Goal: Complete application form: Complete application form

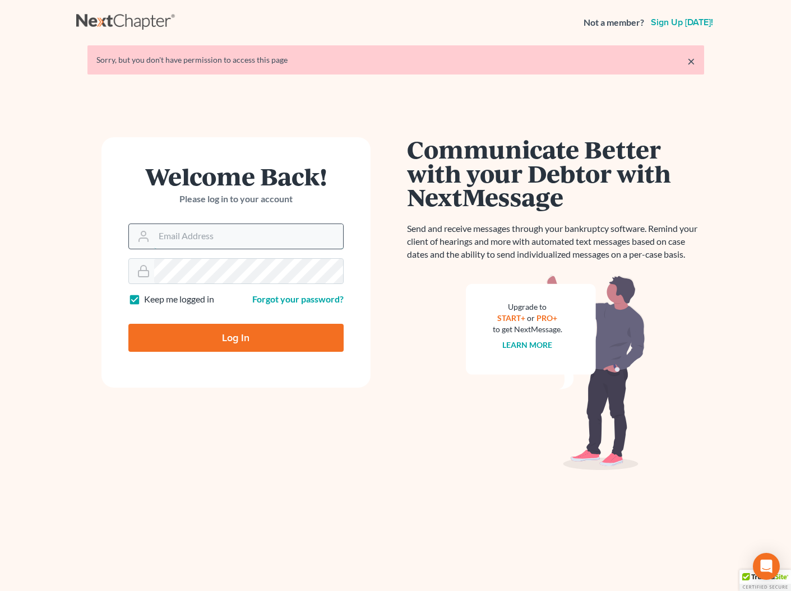
click at [175, 238] on input "Email Address" at bounding box center [248, 236] width 189 height 25
type input "[EMAIL_ADDRESS][DOMAIN_NAME]"
click at [235, 337] on input "Log In" at bounding box center [235, 338] width 215 height 28
type input "Thinking..."
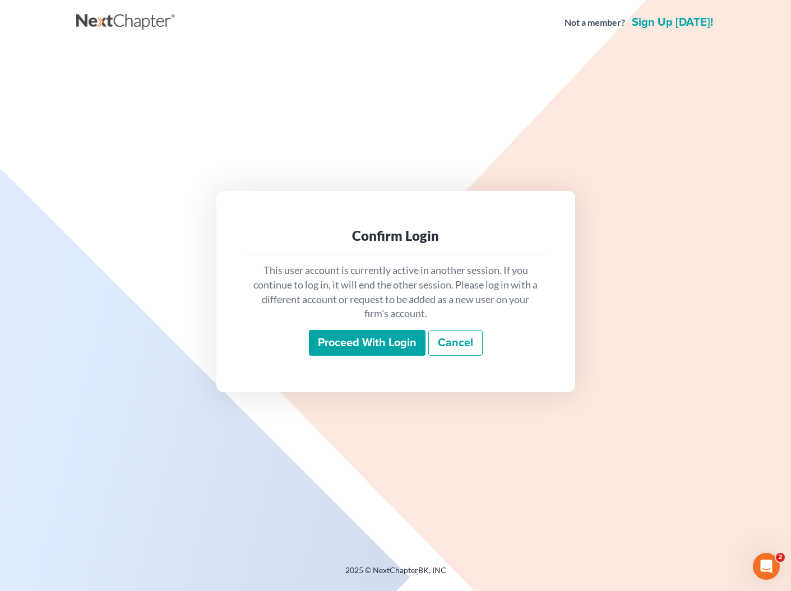
click at [333, 345] on input "Proceed with login" at bounding box center [367, 343] width 117 height 26
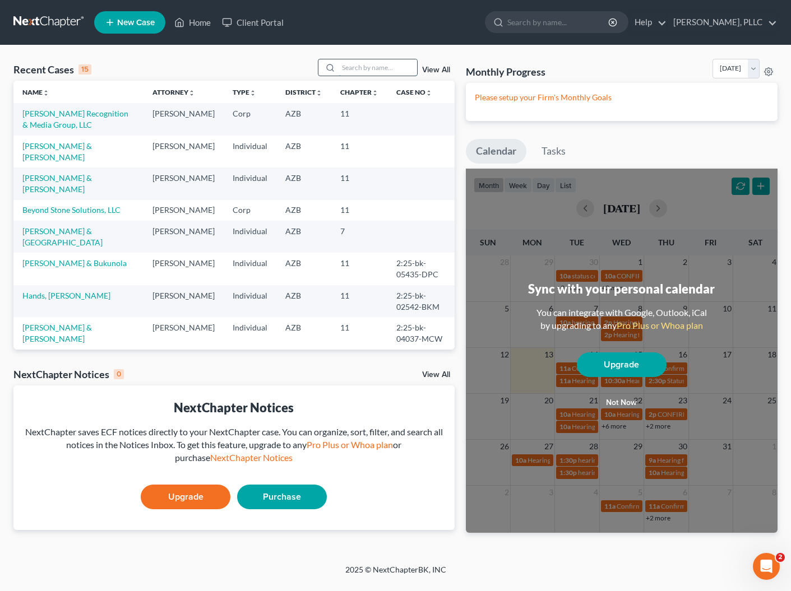
click at [387, 67] on input "search" at bounding box center [378, 67] width 78 height 16
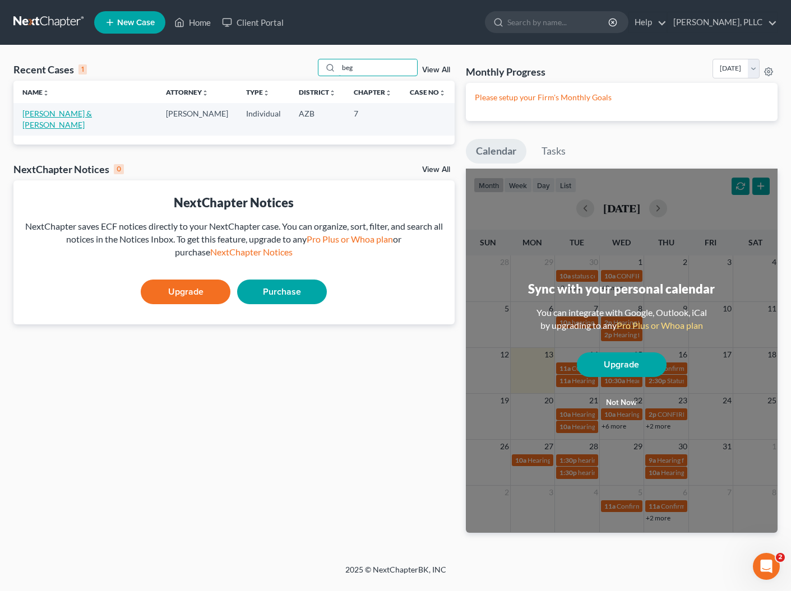
type input "beg"
click at [87, 110] on link "Begley, Joey & Fujiko" at bounding box center [56, 119] width 69 height 21
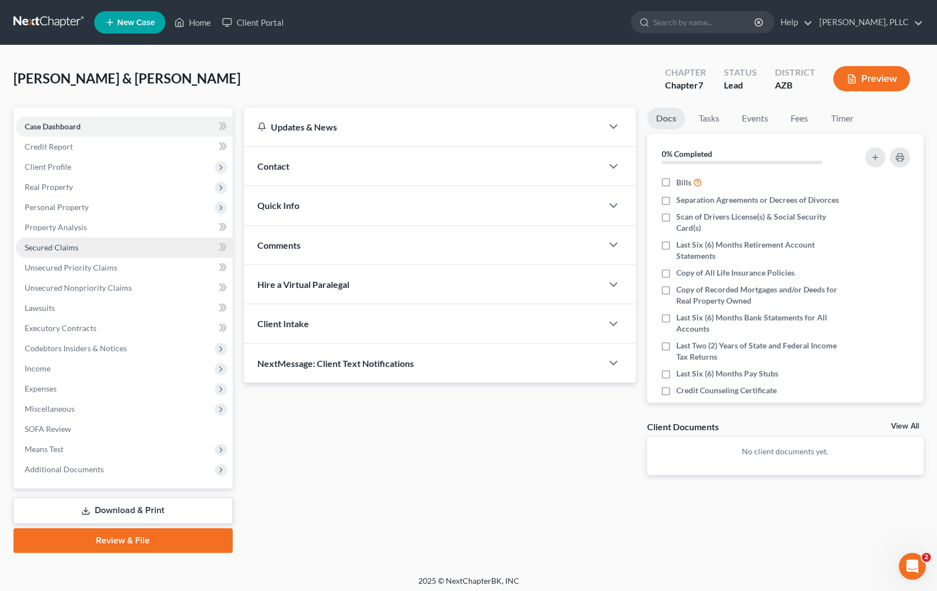
click at [50, 246] on span "Secured Claims" at bounding box center [52, 248] width 54 height 10
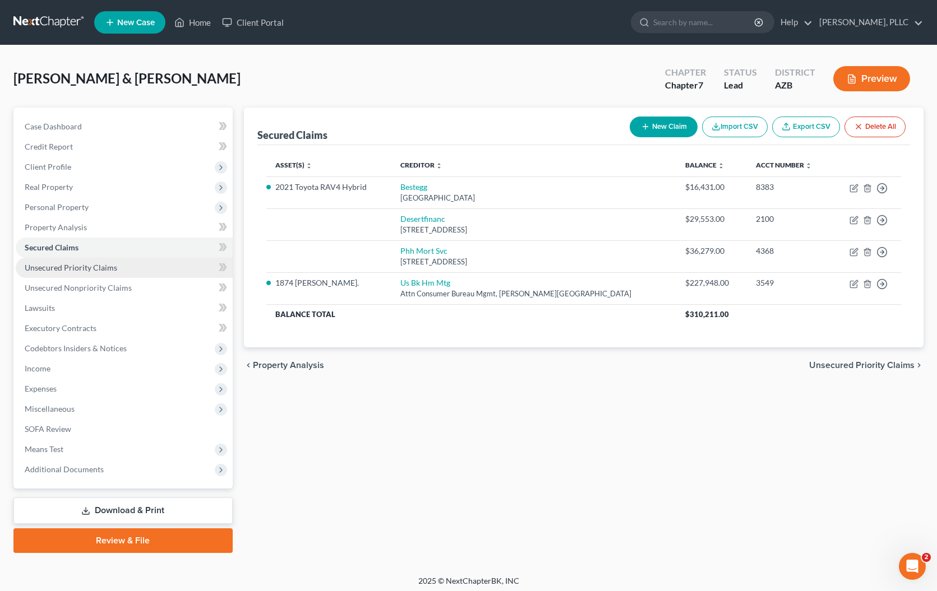
click at [91, 268] on span "Unsecured Priority Claims" at bounding box center [71, 268] width 92 height 10
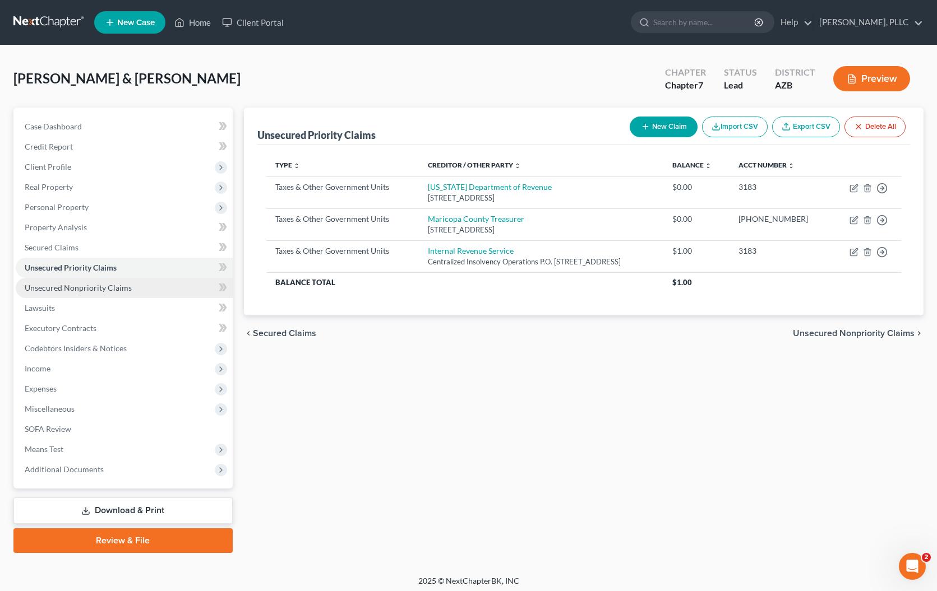
click at [87, 288] on span "Unsecured Nonpriority Claims" at bounding box center [78, 288] width 107 height 10
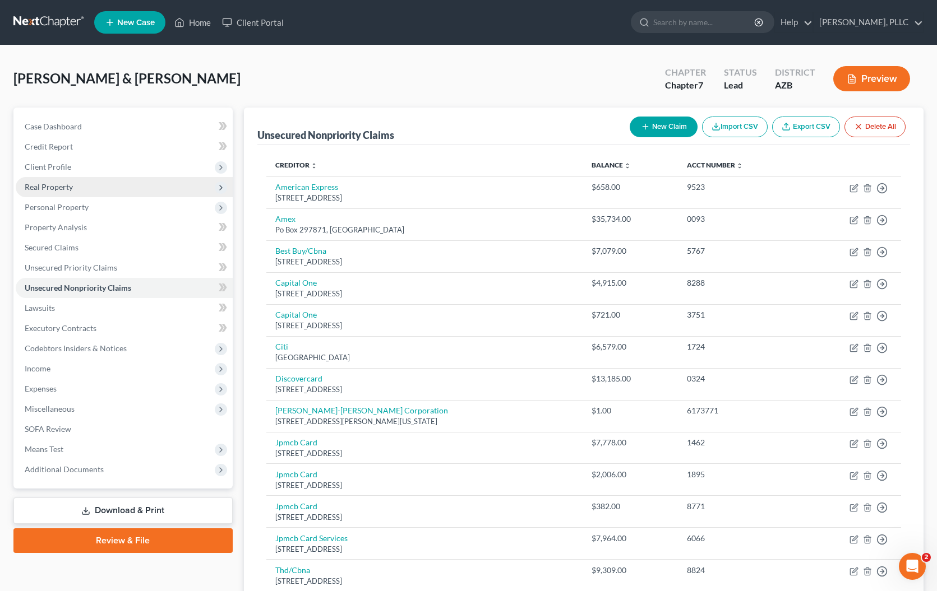
click at [53, 189] on span "Real Property" at bounding box center [49, 187] width 48 height 10
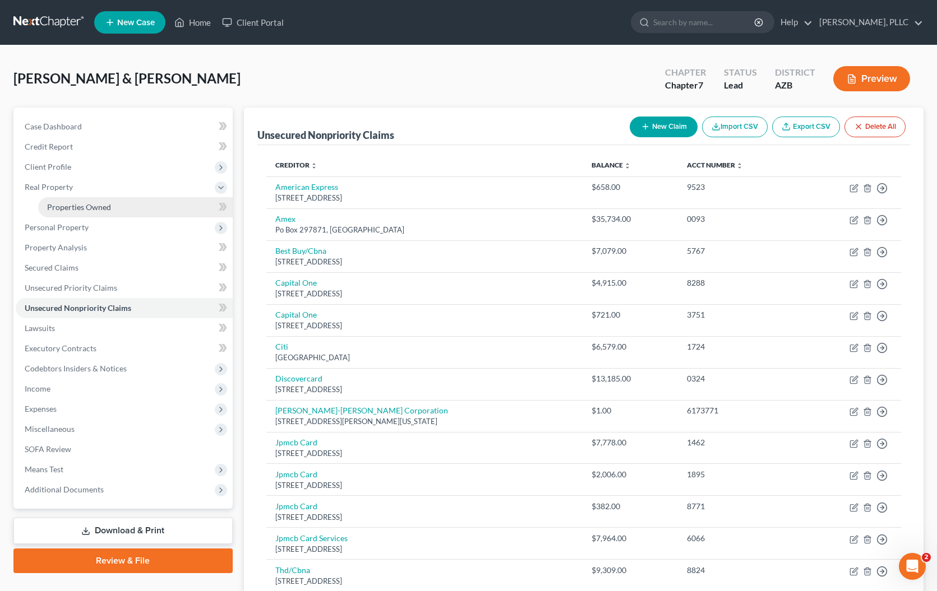
click at [53, 202] on span "Properties Owned" at bounding box center [79, 207] width 64 height 10
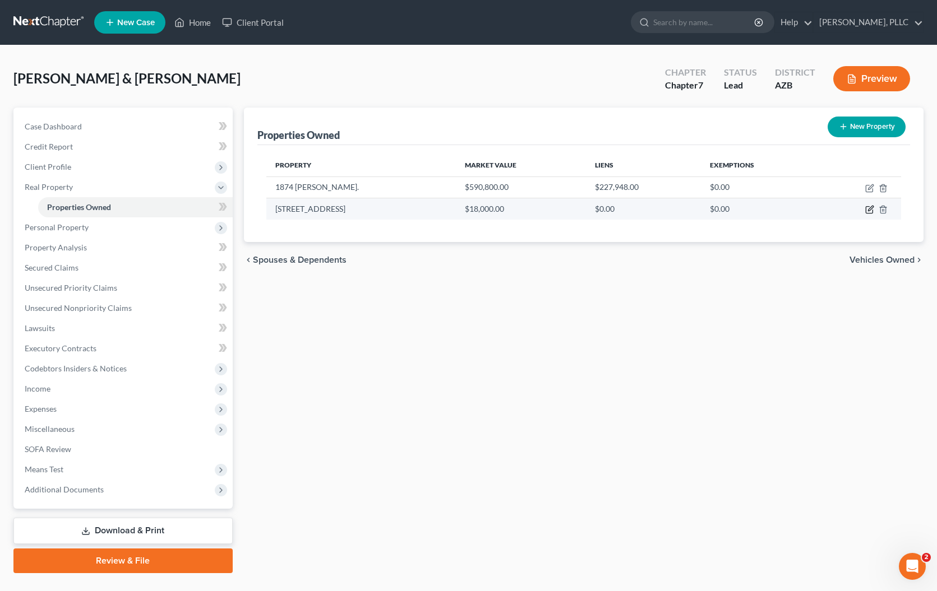
click at [790, 207] on icon "button" at bounding box center [870, 208] width 5 height 5
select select "18"
select select "4"
select select "0"
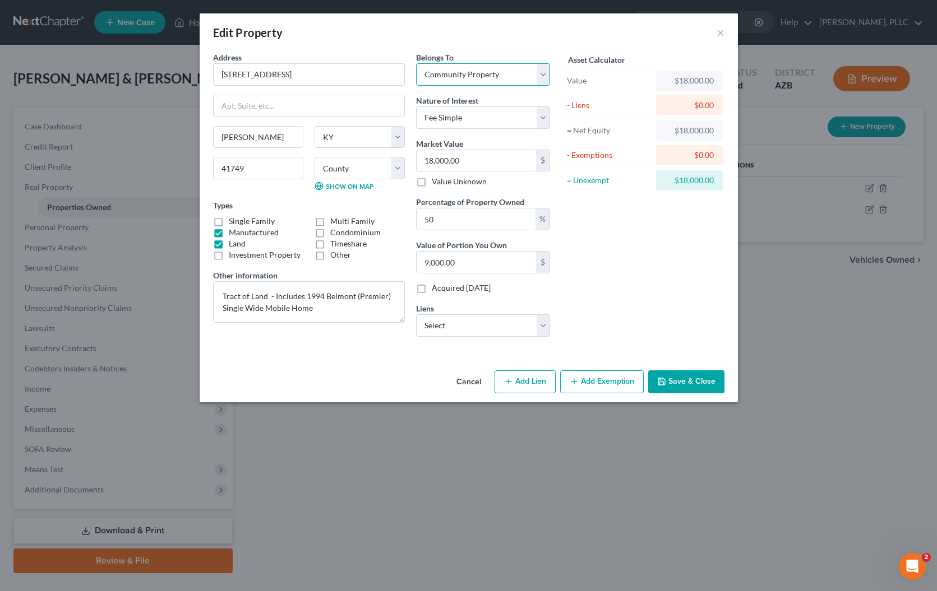
select select "3"
select select "1"
click at [549, 198] on div "Percentage of Property Owned 50 %" at bounding box center [483, 213] width 134 height 34
click at [685, 381] on button "Save & Close" at bounding box center [686, 382] width 76 height 24
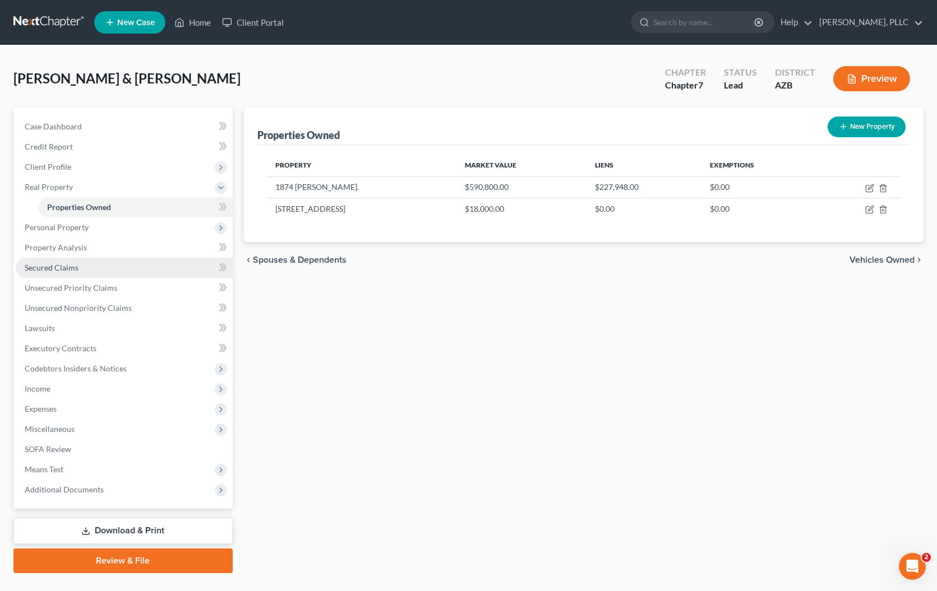
click at [46, 270] on span "Secured Claims" at bounding box center [52, 268] width 54 height 10
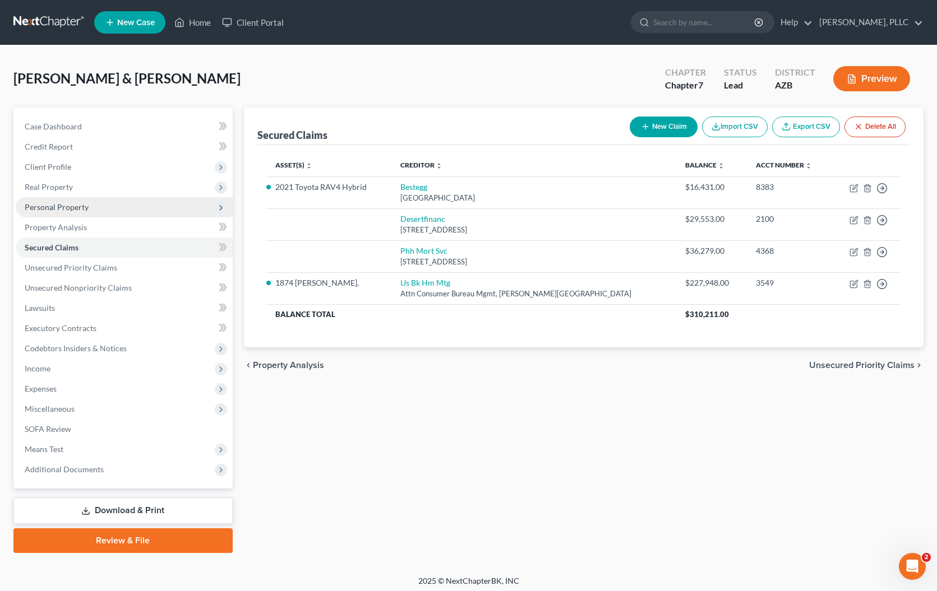
click at [41, 211] on span "Personal Property" at bounding box center [57, 207] width 64 height 10
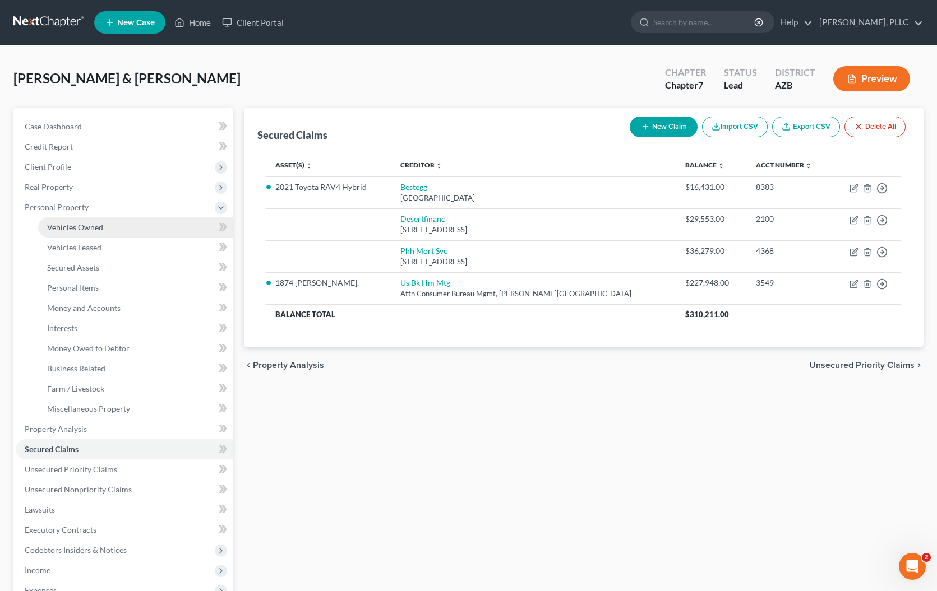
click at [95, 230] on span "Vehicles Owned" at bounding box center [75, 227] width 56 height 10
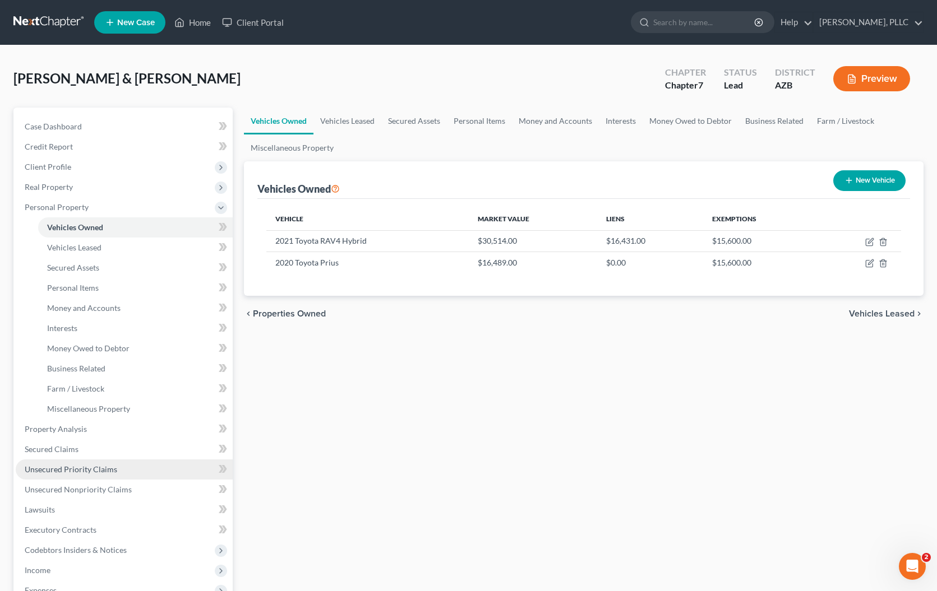
click at [45, 467] on span "Unsecured Priority Claims" at bounding box center [71, 470] width 92 height 10
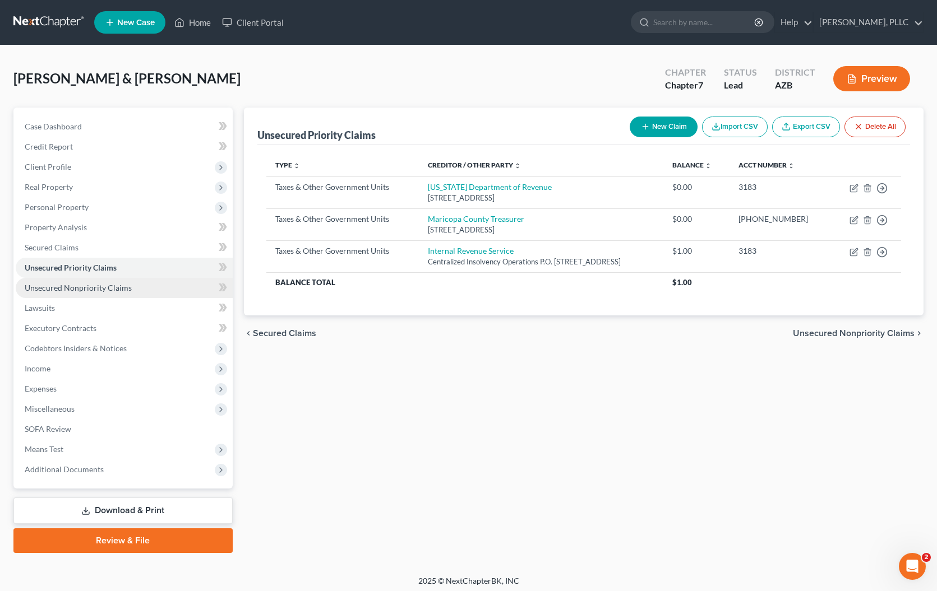
click at [82, 286] on span "Unsecured Nonpriority Claims" at bounding box center [78, 288] width 107 height 10
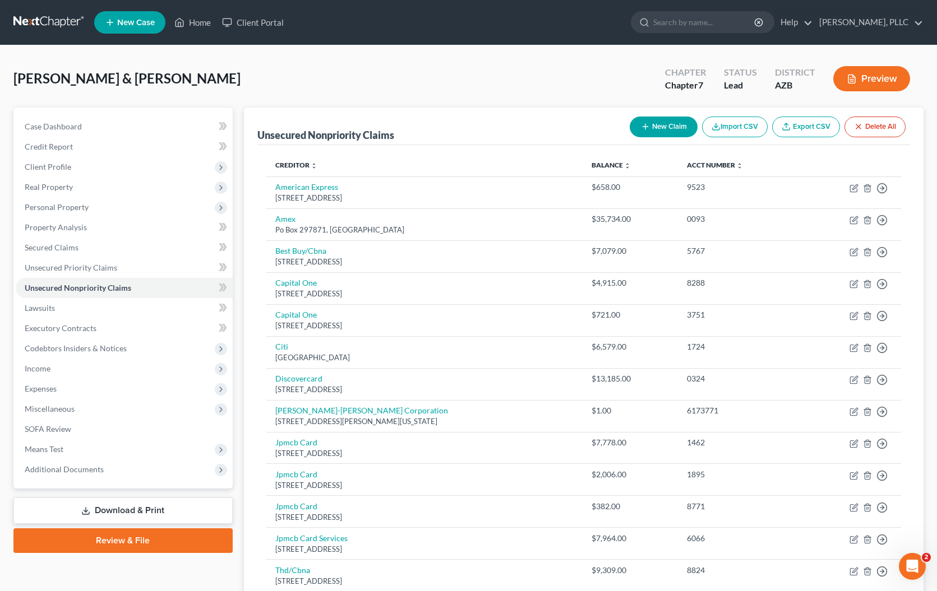
click at [662, 133] on button "New Claim" at bounding box center [663, 127] width 68 height 21
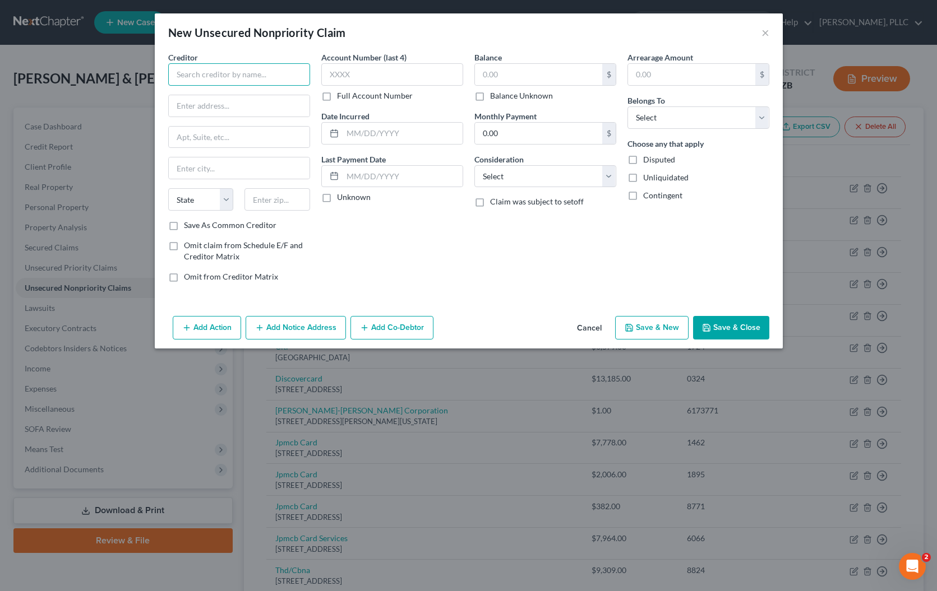
click at [246, 73] on input "text" at bounding box center [239, 74] width 142 height 22
type input "Brown & Joseph, LLC"
type input "One Pierce Place"
type input "Suite 700 W"
type input "Itasca"
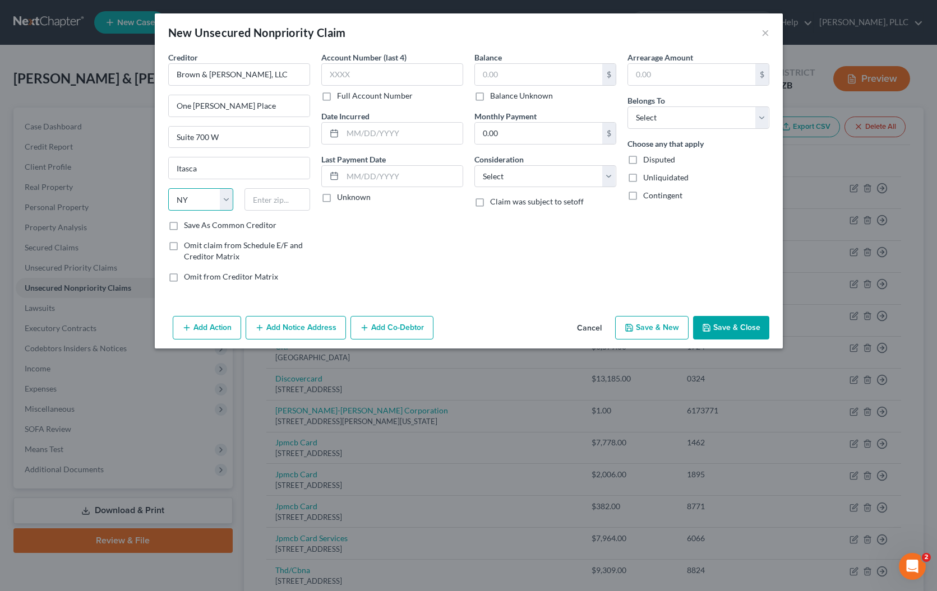
select select "14"
click at [284, 196] on input "text" at bounding box center [277, 199] width 66 height 22
type input "60143"
click at [337, 96] on label "Full Account Number" at bounding box center [375, 95] width 76 height 11
click at [341, 96] on input "Full Account Number" at bounding box center [344, 93] width 7 height 7
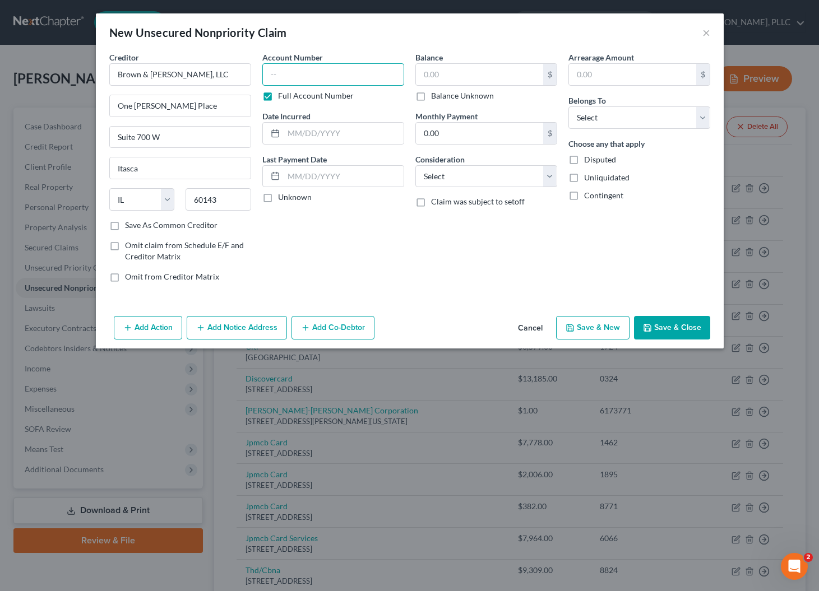
click at [312, 76] on input "text" at bounding box center [333, 74] width 142 height 22
type input "06419517"
click at [329, 321] on button "Add Co-Debtor" at bounding box center [332, 328] width 83 height 24
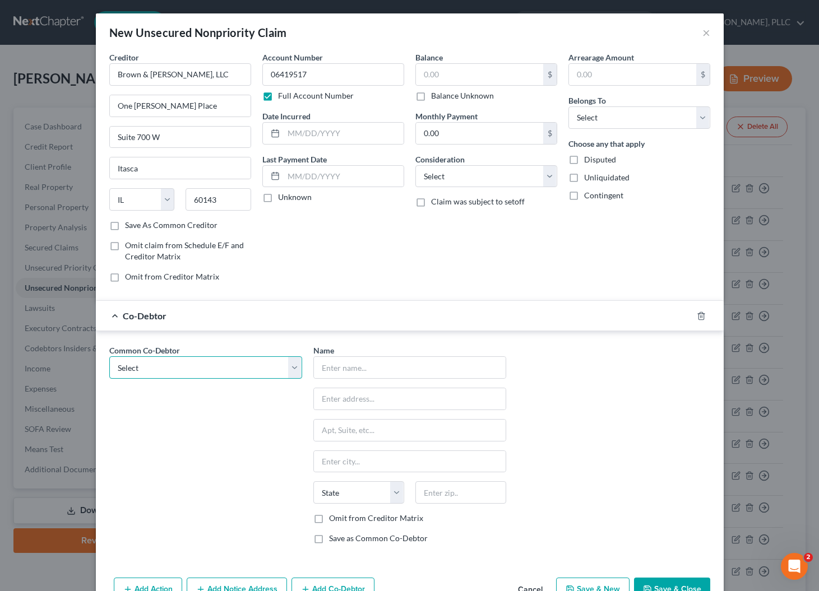
select select "0"
type input "Phoenix Fine Painting, LLC"
type input "1525 S Higley Rd. #104-118"
type input "Gilbert"
select select "3"
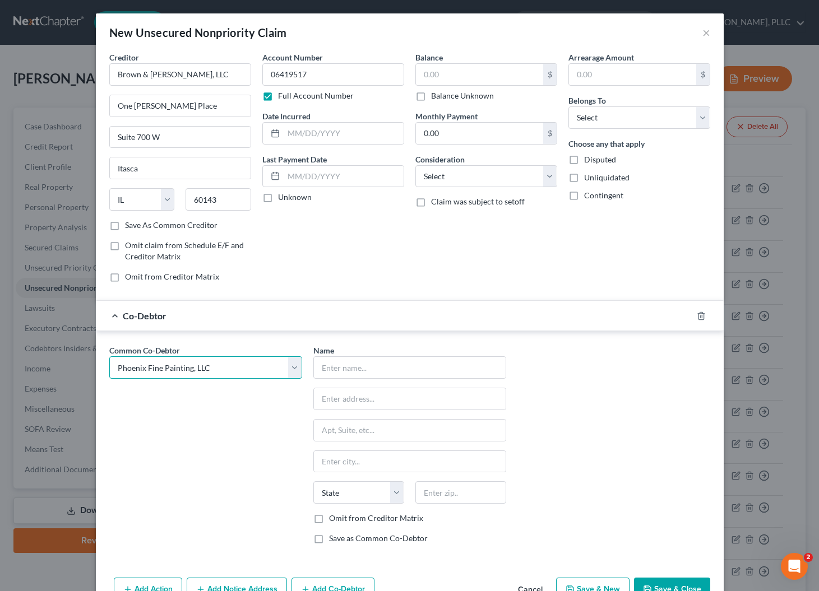
type input "85296"
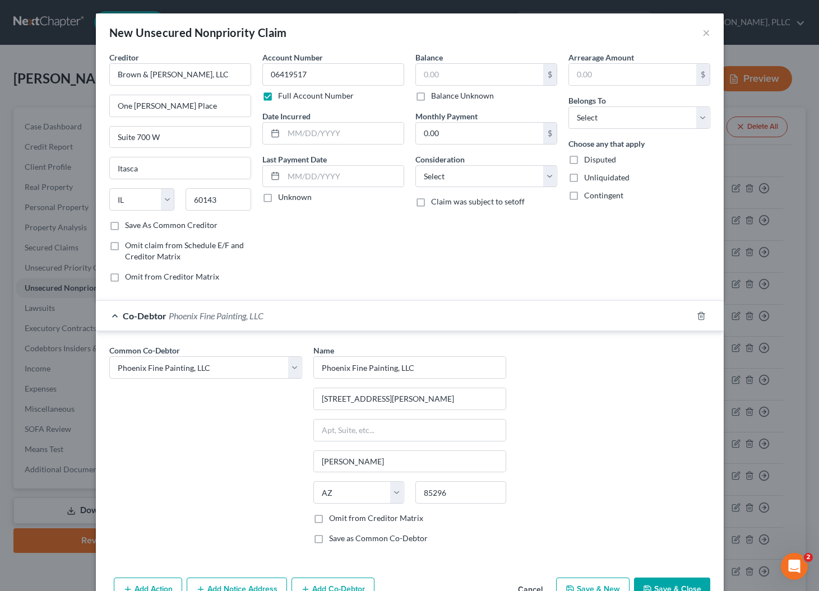
click at [332, 518] on label "Omit from Creditor Matrix" at bounding box center [376, 518] width 94 height 11
click at [333, 518] on input "Omit from Creditor Matrix" at bounding box center [336, 516] width 7 height 7
checkbox input "true"
click at [329, 538] on label "Save as Common Co-Debtor" at bounding box center [378, 538] width 99 height 11
click at [333, 538] on input "Save as Common Co-Debtor" at bounding box center [336, 536] width 7 height 7
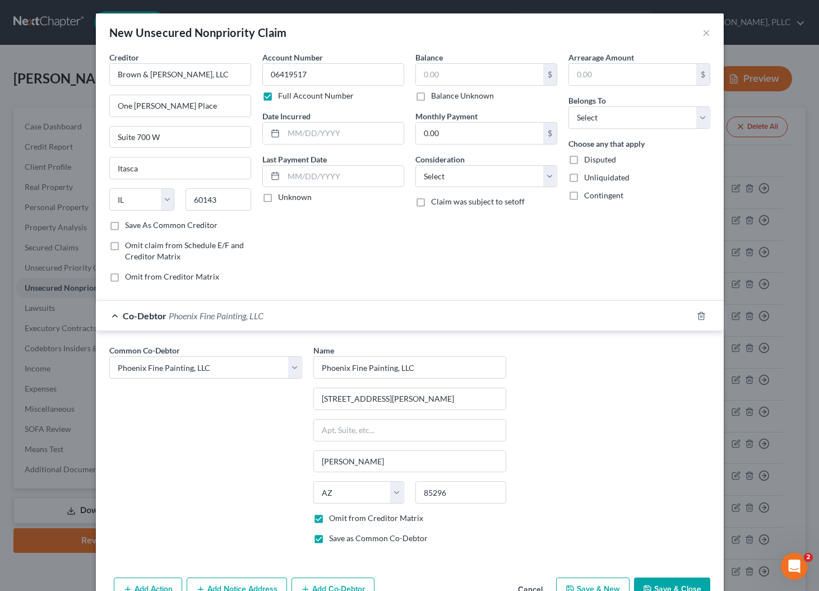
click at [329, 538] on label "Save as Common Co-Debtor" at bounding box center [378, 538] width 99 height 11
click at [333, 538] on input "Save as Common Co-Debtor" at bounding box center [336, 536] width 7 height 7
checkbox input "false"
select select "3"
click at [481, 84] on input "text" at bounding box center [479, 74] width 127 height 21
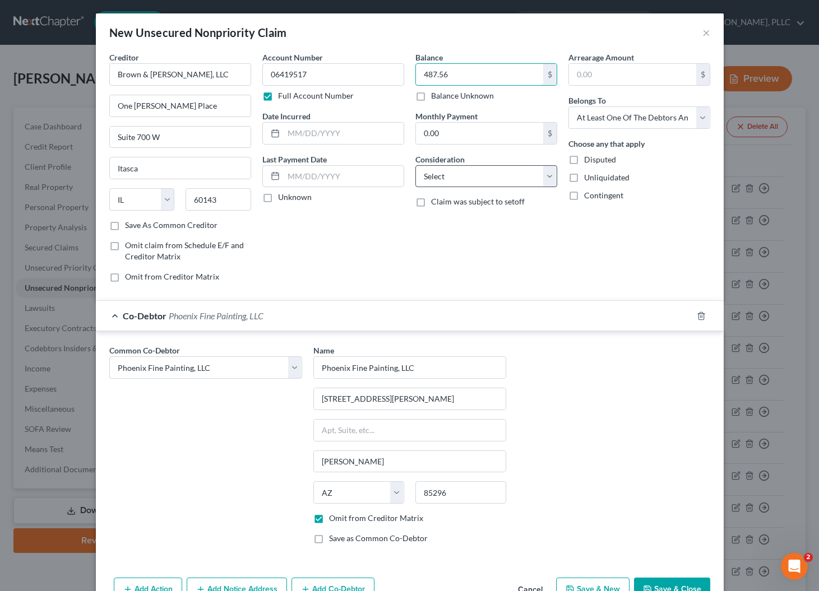
type input "487.56"
select select "14"
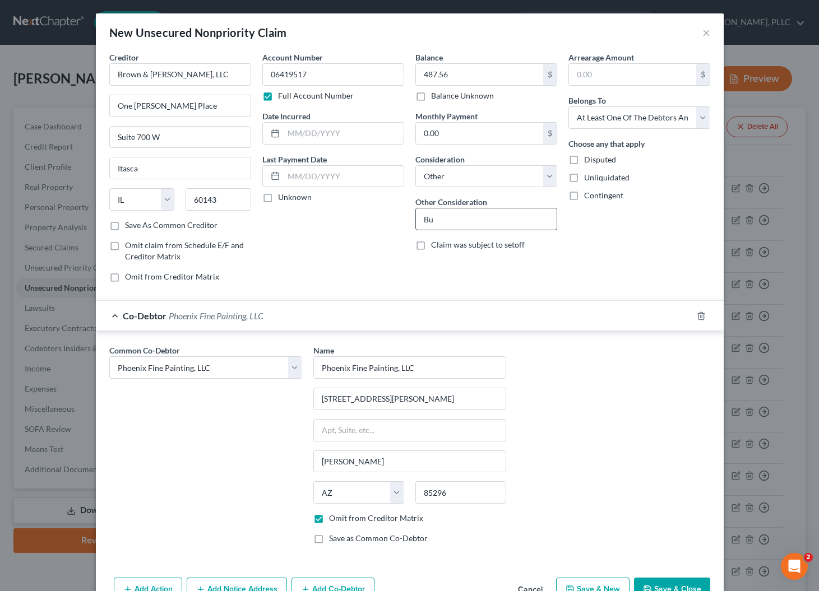
type input "B"
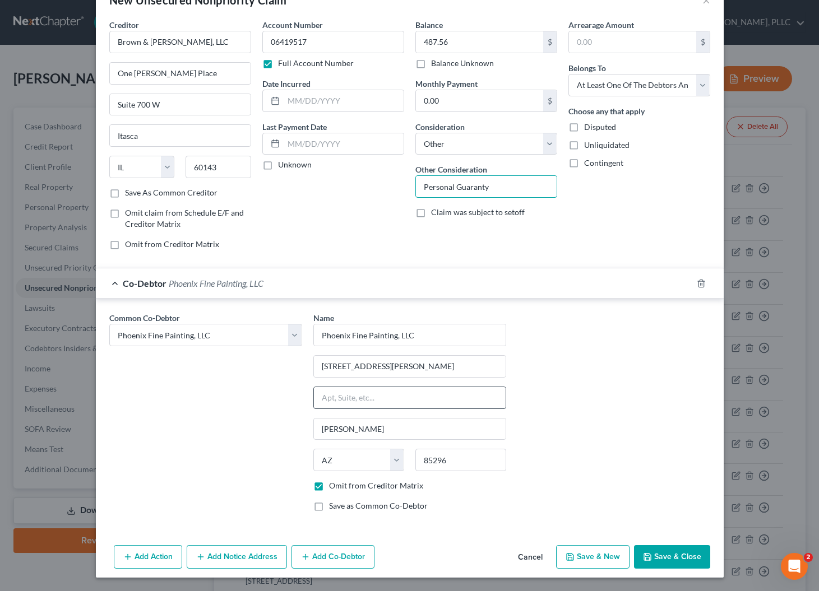
scroll to position [32, 0]
type input "Personal Guaranty"
click at [684, 560] on button "Save & Close" at bounding box center [672, 558] width 76 height 24
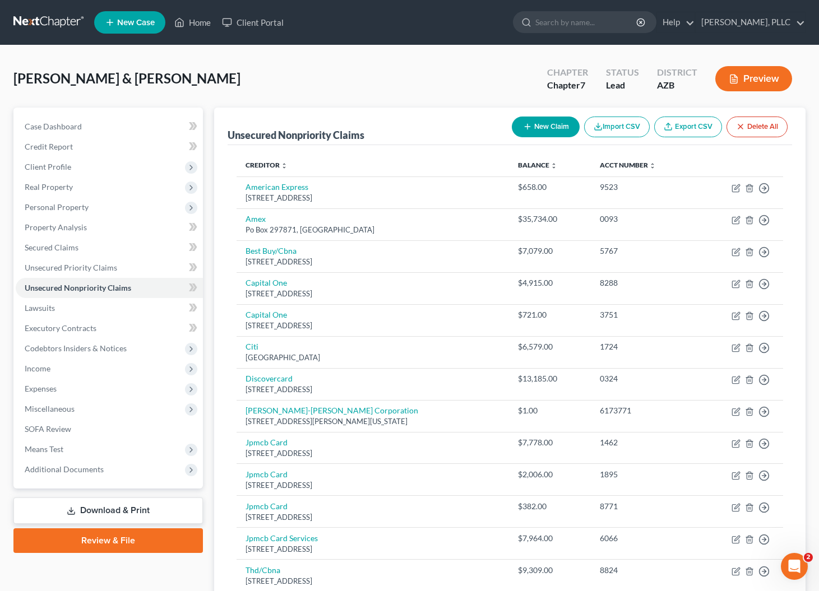
click at [534, 128] on button "New Claim" at bounding box center [546, 127] width 68 height 21
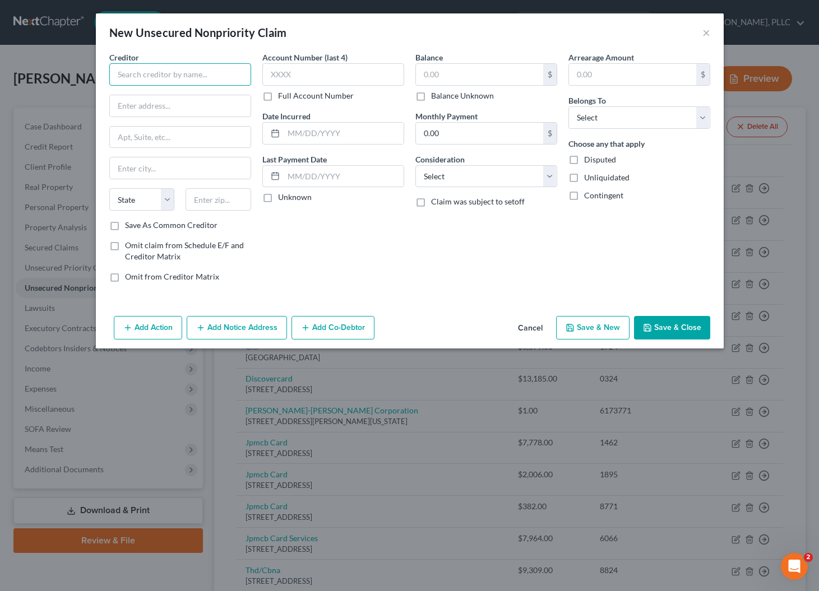
click at [190, 74] on input "text" at bounding box center [180, 74] width 142 height 22
type input "Secura Insurance Companies"
type input "PO Box 819"
type input "Appleton"
select select "52"
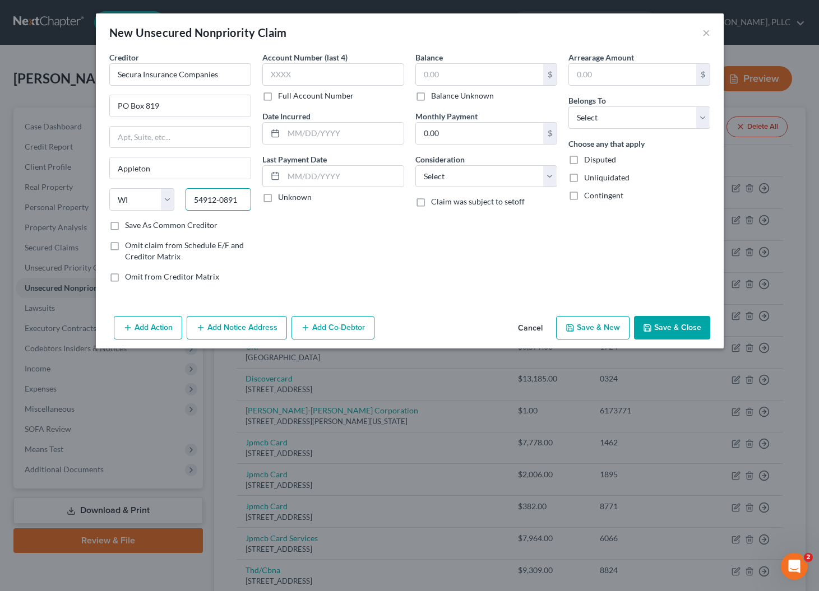
type input "54912-0891"
click at [296, 96] on label "Full Account Number" at bounding box center [316, 95] width 76 height 11
click at [290, 96] on input "Full Account Number" at bounding box center [285, 93] width 7 height 7
click at [305, 75] on input "text" at bounding box center [333, 74] width 142 height 22
type input "7599837"
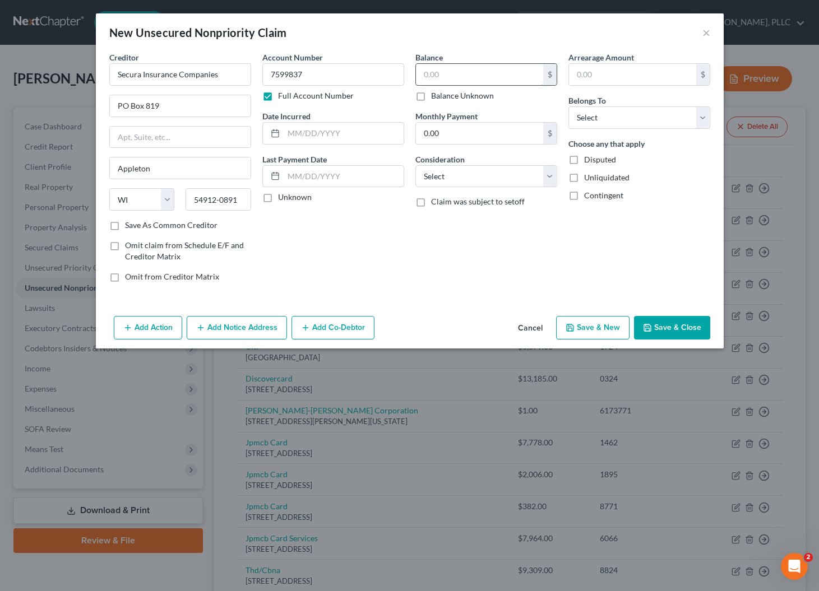
click at [440, 75] on input "text" at bounding box center [479, 74] width 127 height 21
type input "3,918.22"
select select "14"
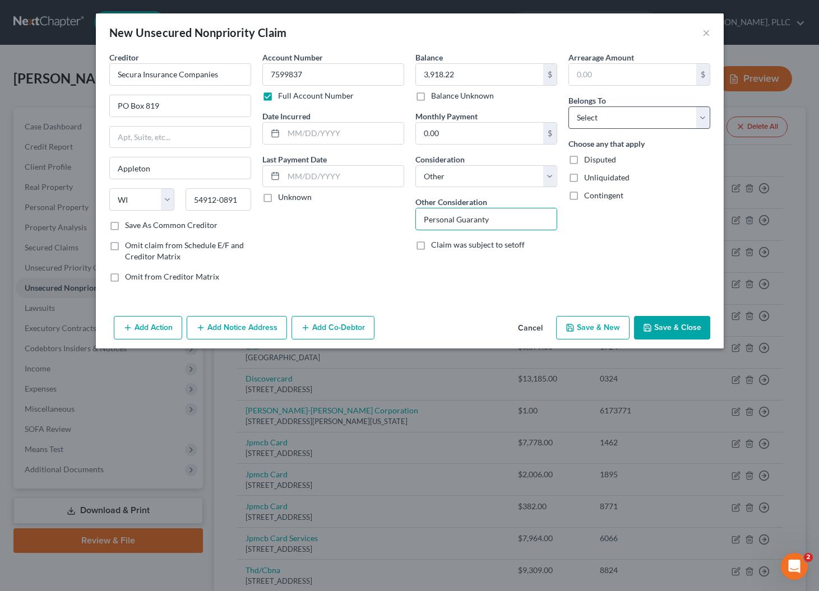
type input "Personal Guaranty"
select select "3"
click at [327, 325] on button "Add Co-Debtor" at bounding box center [332, 328] width 83 height 24
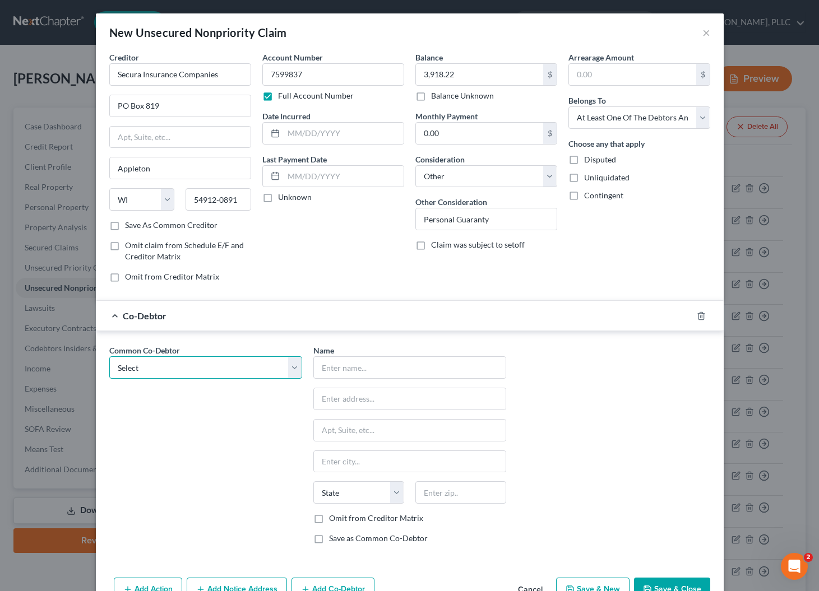
select select "0"
type input "Phoenix Fine Painting, LLC"
type input "1525 S Higley Rd. #104-118"
type input "Gilbert"
select select "3"
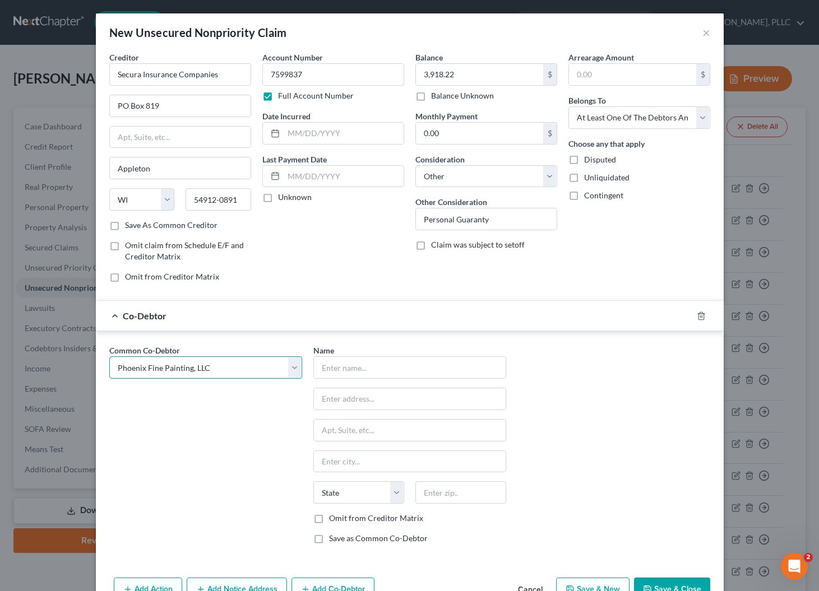
type input "85296"
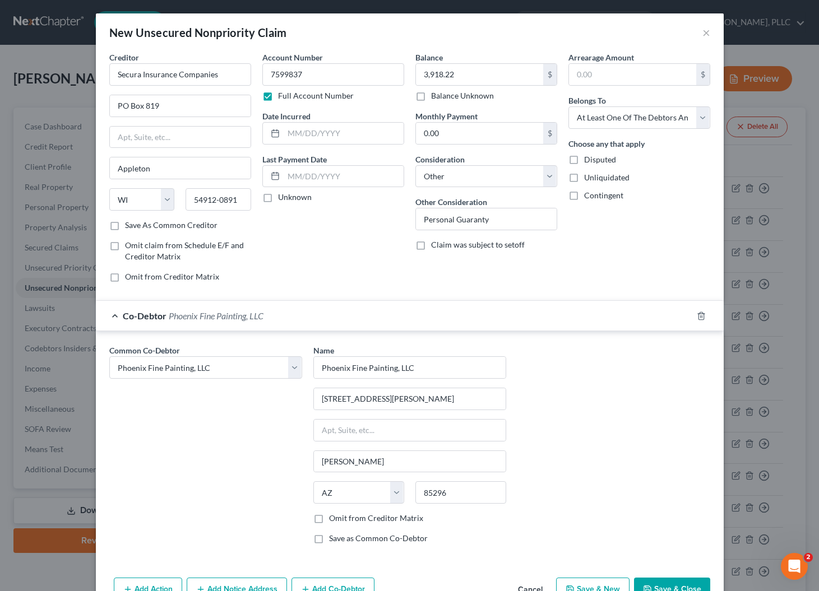
click at [360, 522] on label "Omit from Creditor Matrix" at bounding box center [376, 518] width 94 height 11
click at [341, 520] on input "Omit from Creditor Matrix" at bounding box center [336, 516] width 7 height 7
checkbox input "true"
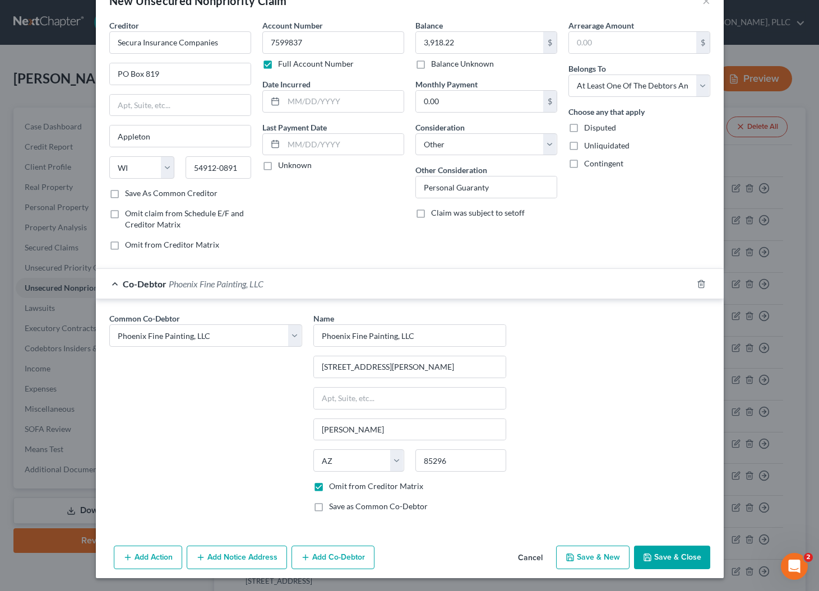
click at [668, 558] on button "Save & Close" at bounding box center [672, 558] width 76 height 24
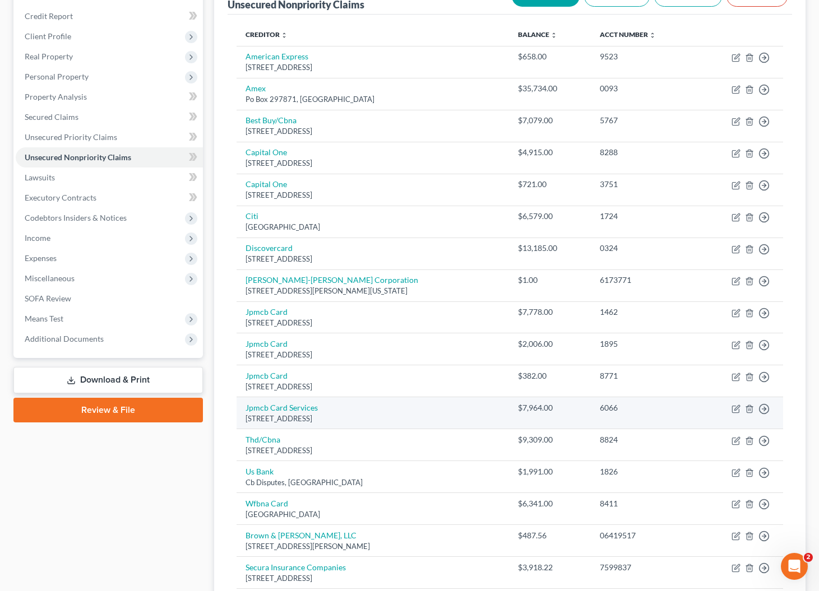
scroll to position [116, 0]
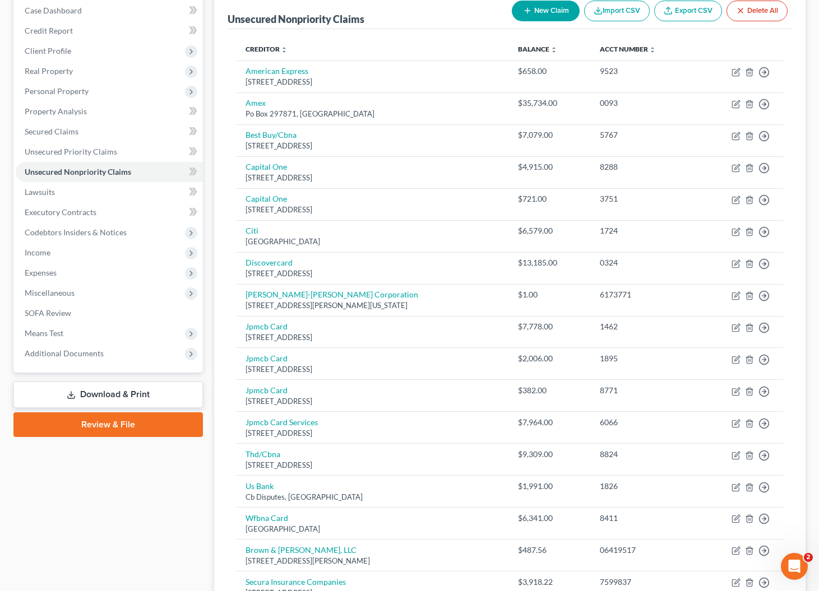
click at [533, 13] on button "New Claim" at bounding box center [546, 11] width 68 height 21
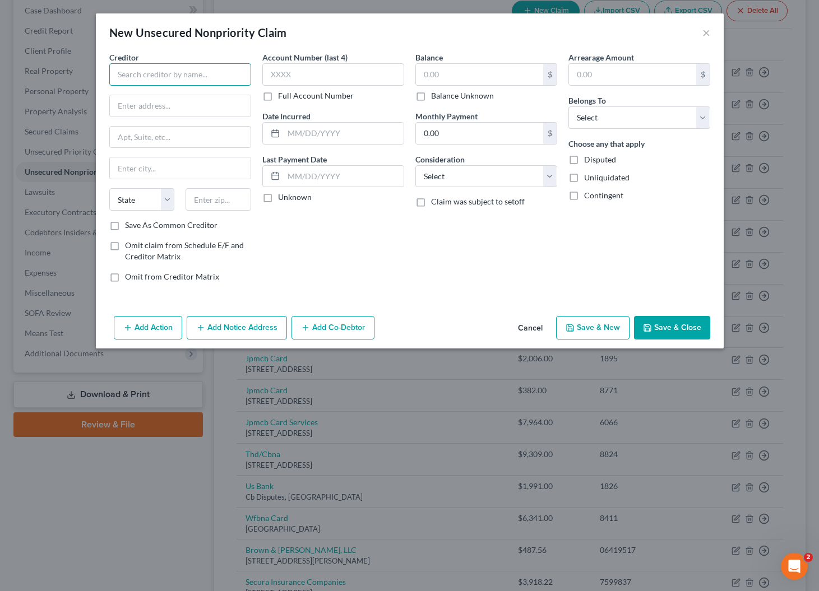
click at [111, 71] on input "text" at bounding box center [180, 74] width 142 height 22
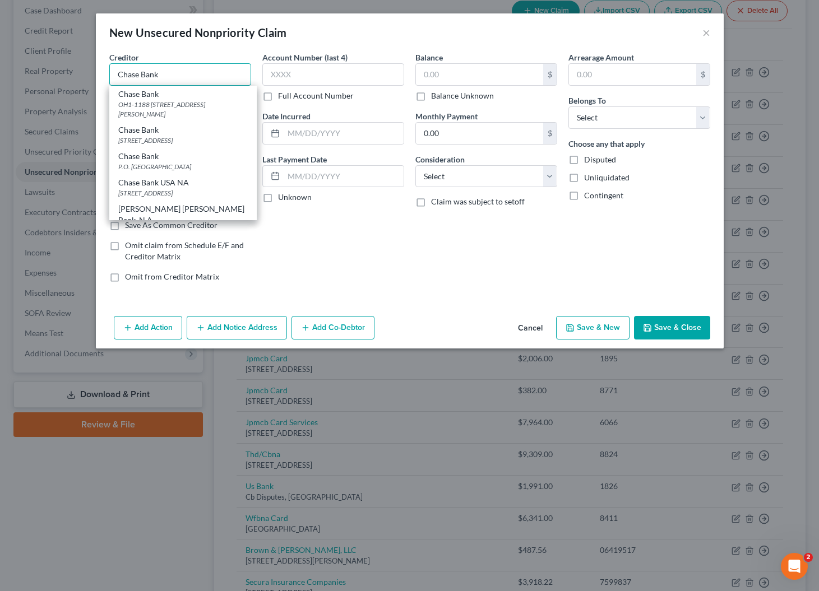
type input "Chase Bank"
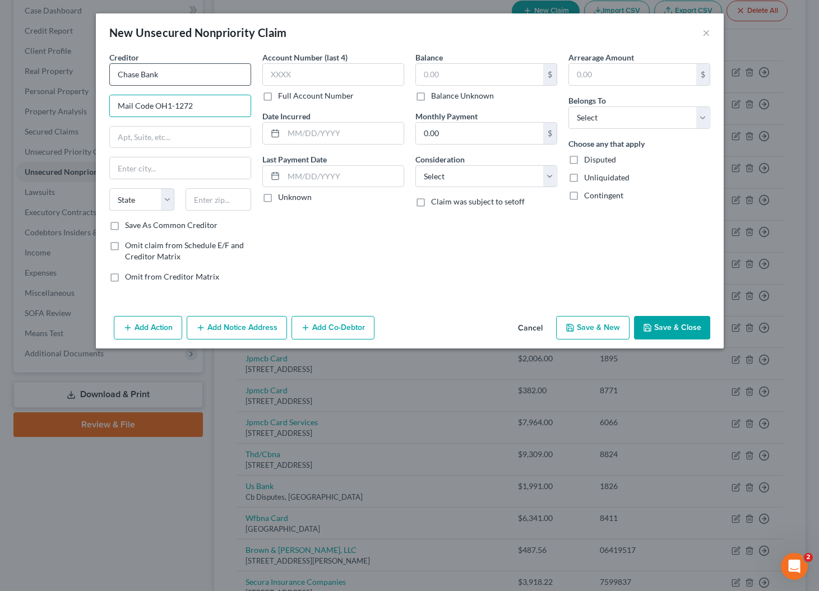
type input "Mail Code OH1-1272"
type input "340 S. Cleveland Ave. Bldg. 370"
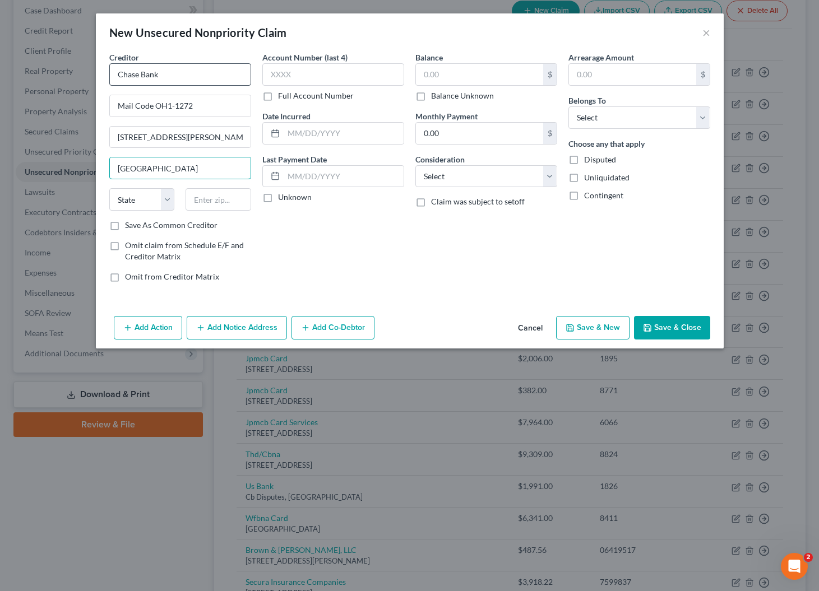
type input "Westerville"
select select "36"
type input "43081"
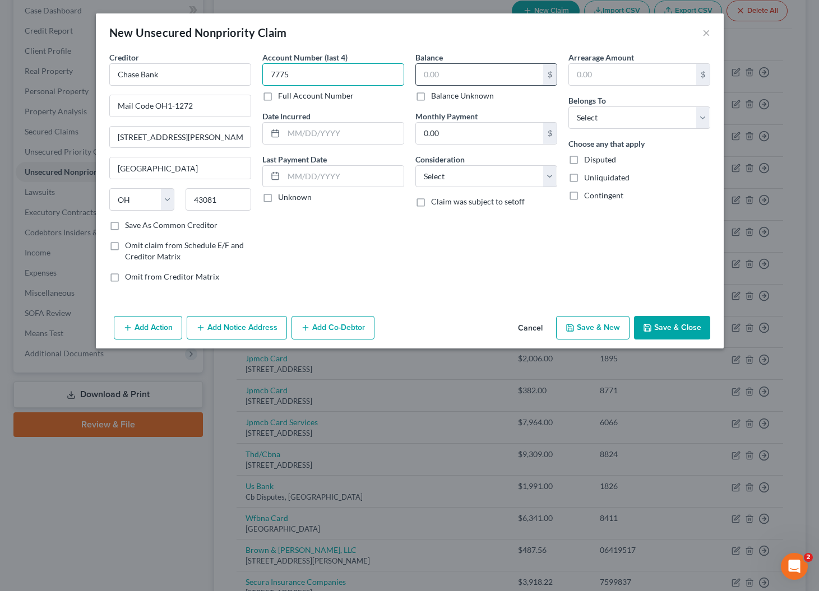
type input "7775"
click at [457, 71] on input "text" at bounding box center [479, 74] width 127 height 21
type input "481.91"
select select "14"
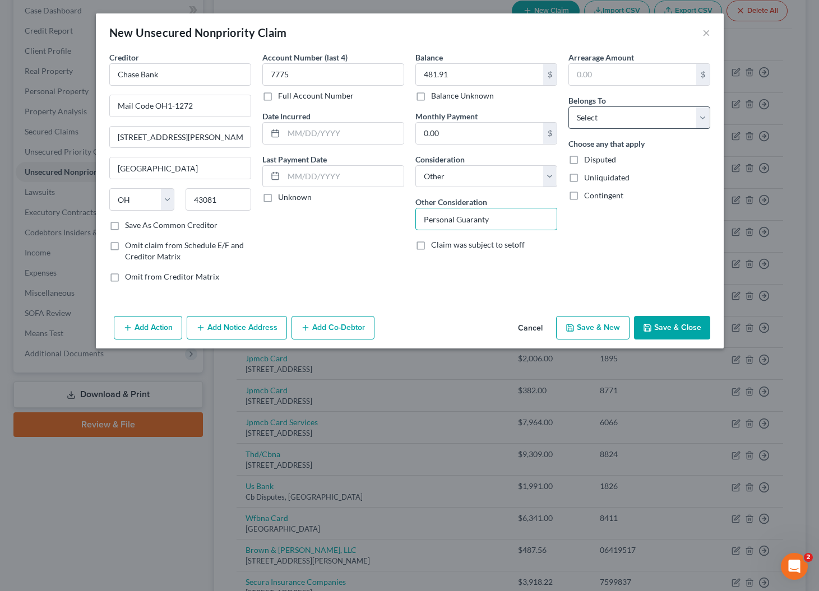
type input "Personal Guaranty"
select select "3"
click at [315, 326] on button "Add Co-Debtor" at bounding box center [332, 328] width 83 height 24
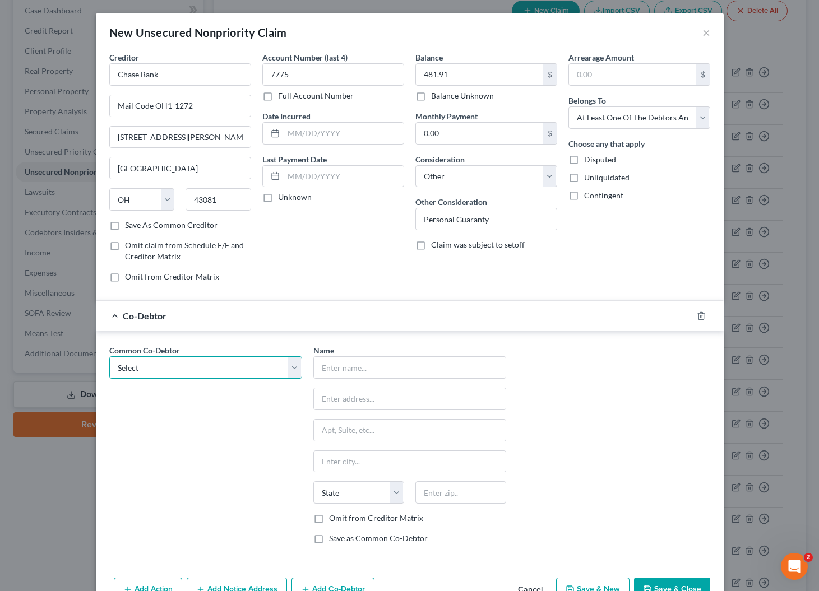
select select "0"
type input "Phoenix Fine Painting, LLC"
type input "1525 S Higley Rd. #104-118"
type input "Gilbert"
select select "3"
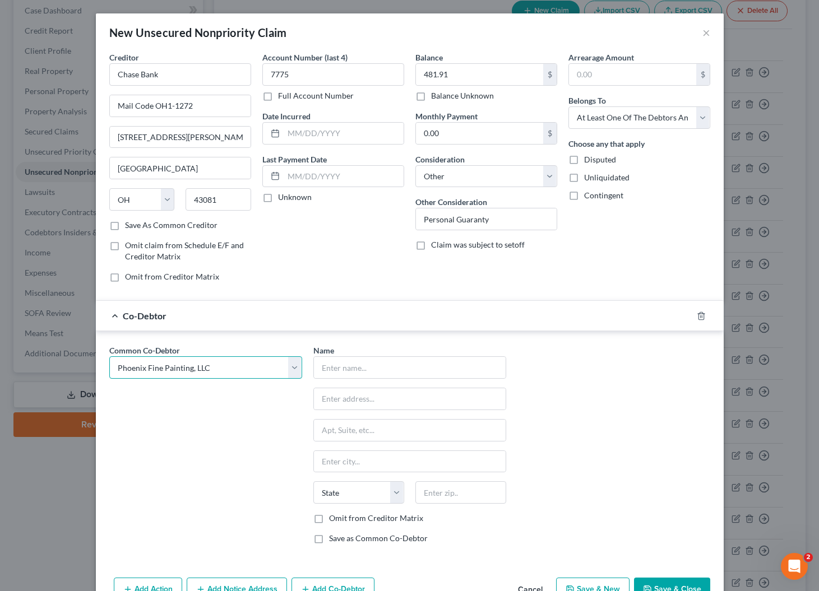
type input "85296"
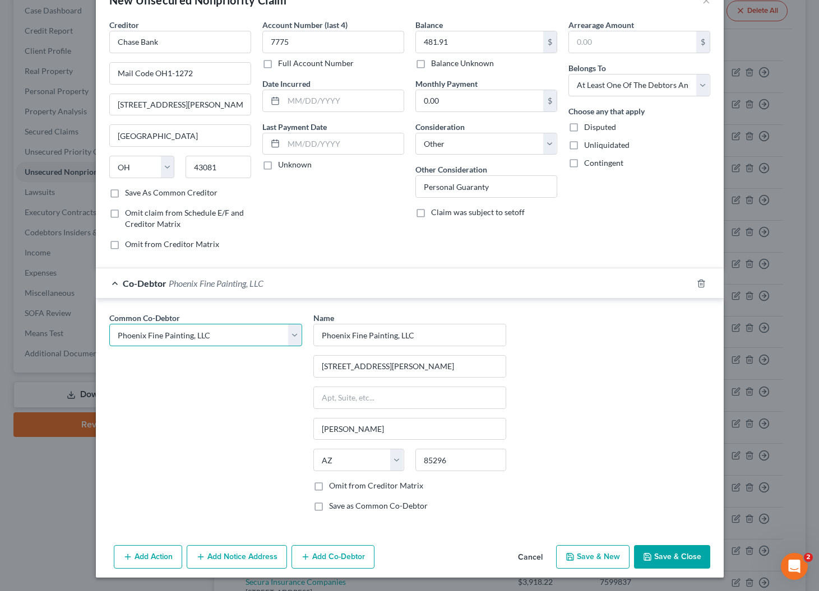
scroll to position [32, 0]
click at [337, 492] on div "Name * Phoenix Fine Painting, LLC 1525 S Higley Rd. #104-118 Gilbert State AL A…" at bounding box center [410, 417] width 204 height 208
click at [336, 486] on label "Omit from Creditor Matrix" at bounding box center [376, 486] width 94 height 11
click at [336, 486] on input "Omit from Creditor Matrix" at bounding box center [336, 484] width 7 height 7
checkbox input "true"
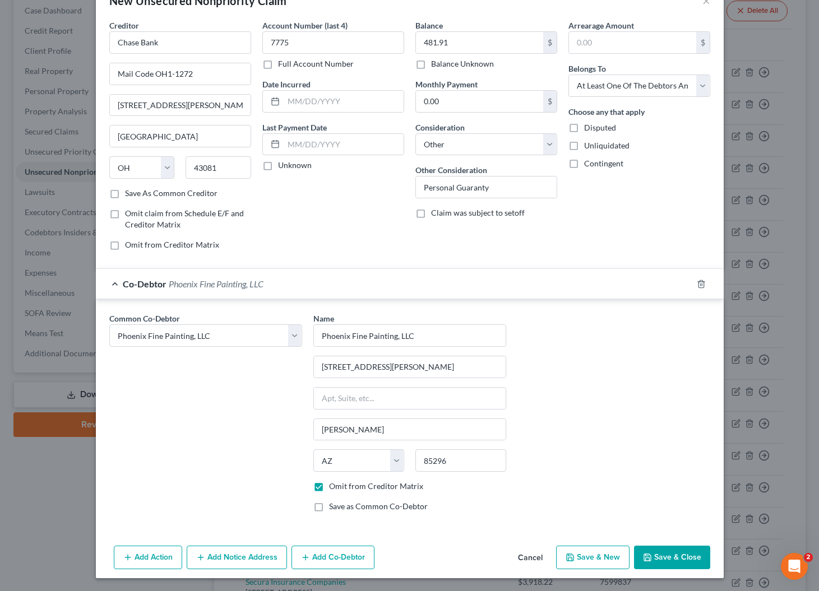
click at [673, 560] on button "Save & Close" at bounding box center [672, 558] width 76 height 24
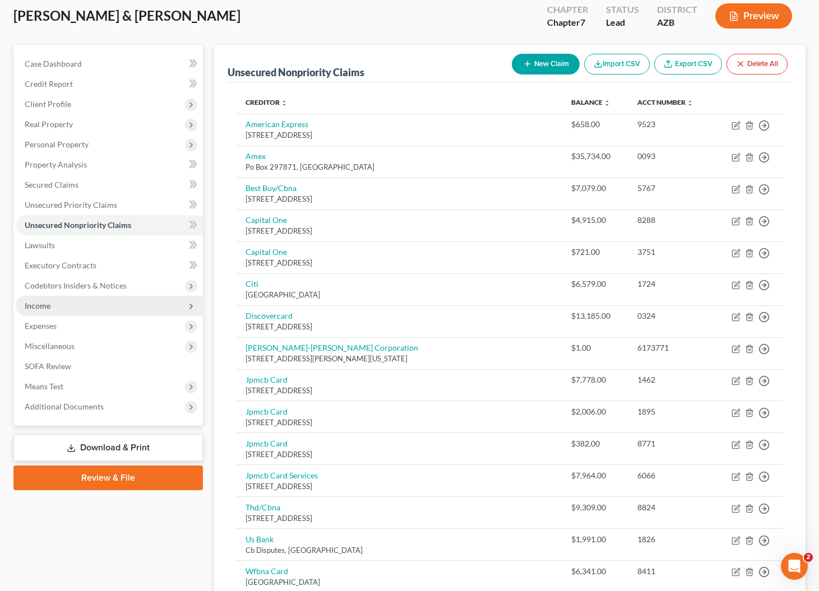
scroll to position [55, 0]
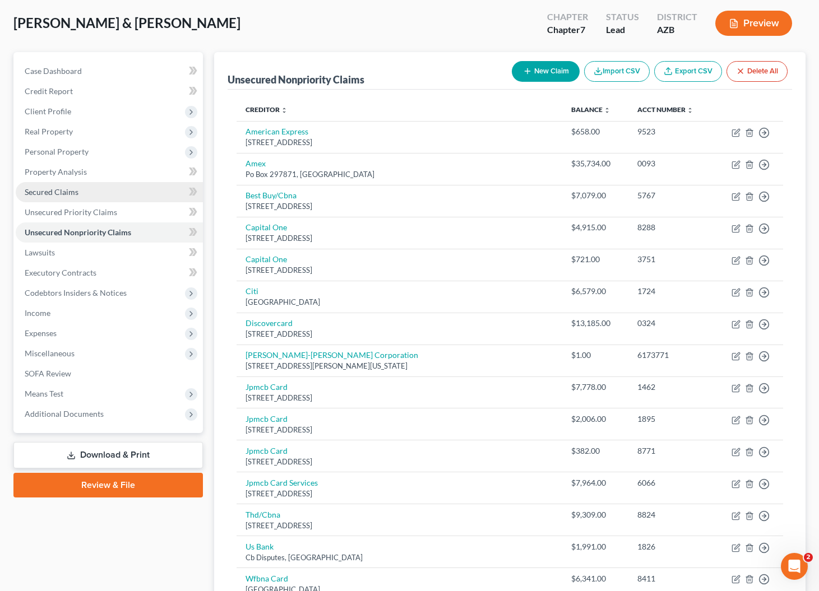
click at [48, 196] on span "Secured Claims" at bounding box center [52, 192] width 54 height 10
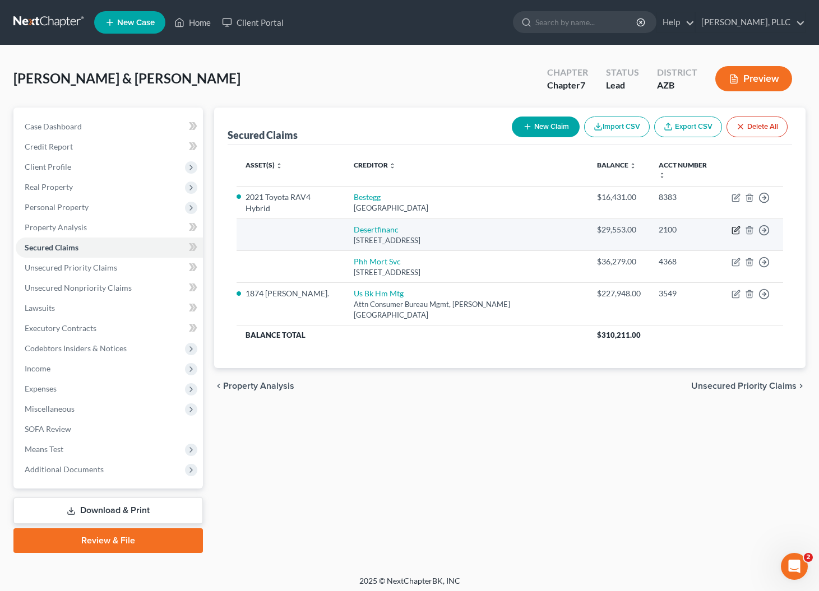
click at [737, 226] on icon "button" at bounding box center [735, 230] width 9 height 9
select select "3"
select select "0"
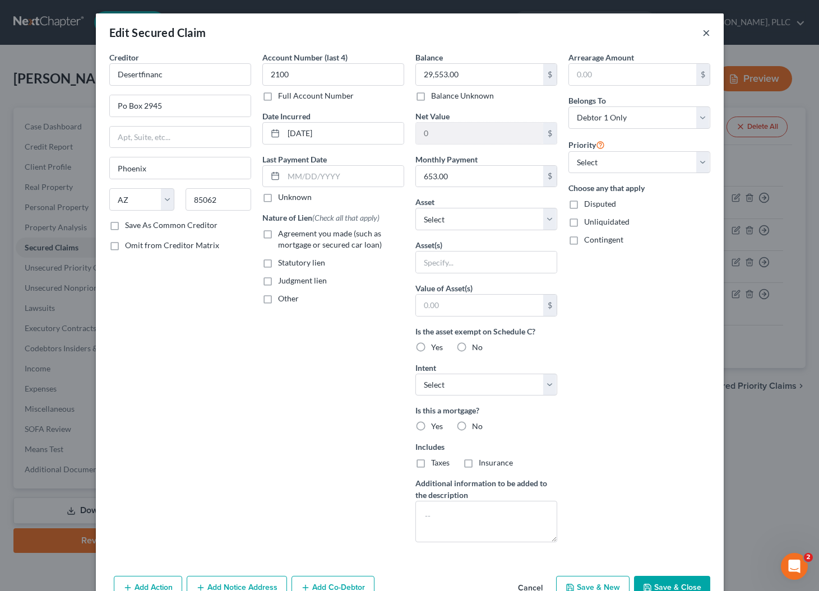
click at [706, 31] on button "×" at bounding box center [706, 32] width 8 height 13
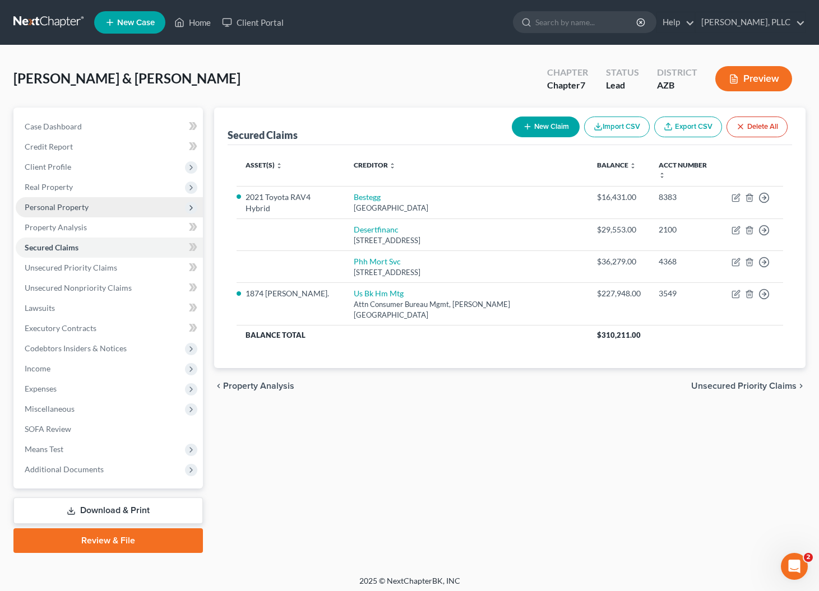
click at [40, 206] on span "Personal Property" at bounding box center [57, 207] width 64 height 10
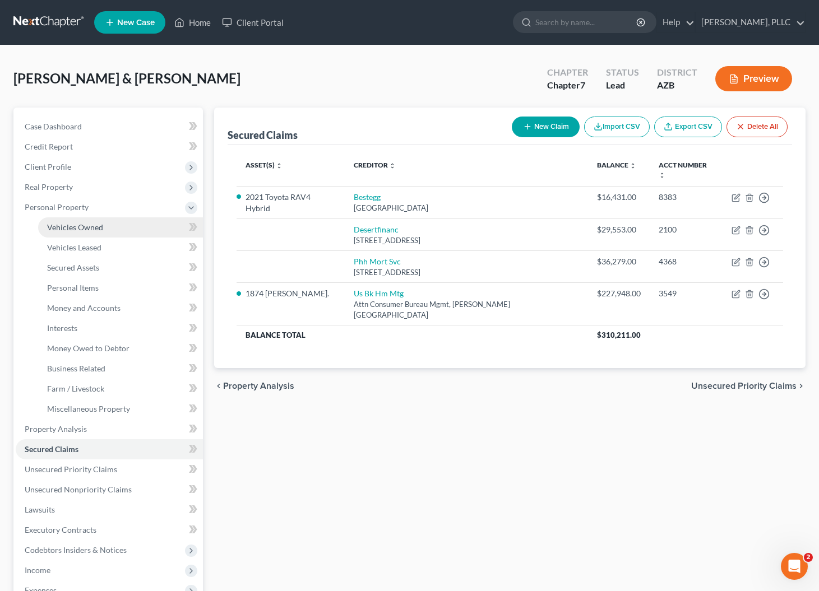
click at [58, 228] on span "Vehicles Owned" at bounding box center [75, 227] width 56 height 10
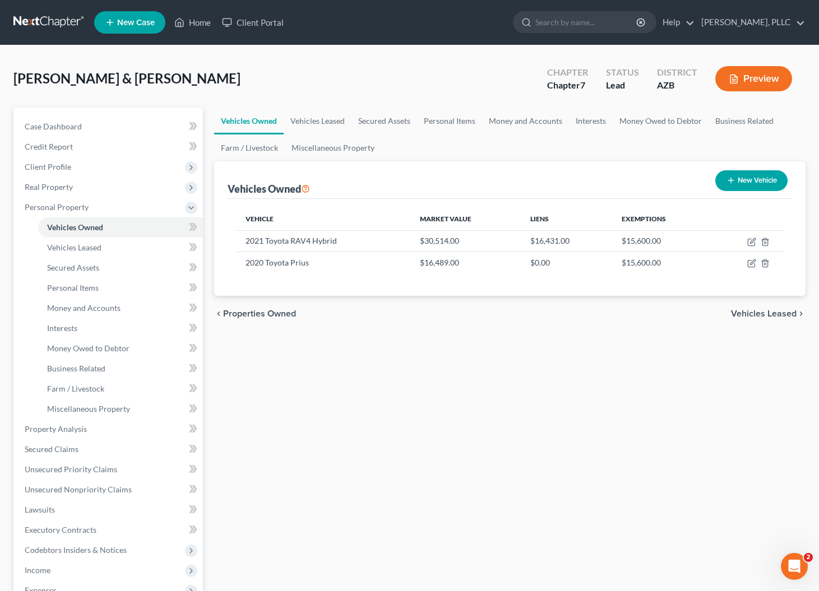
click at [759, 182] on button "New Vehicle" at bounding box center [751, 180] width 72 height 21
select select "0"
select select "2"
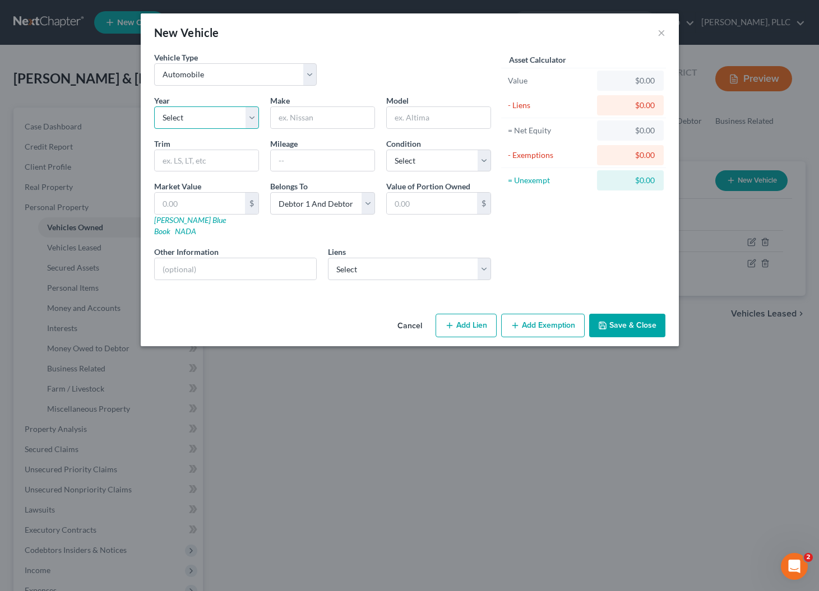
select select "4"
click at [338, 118] on input "text" at bounding box center [323, 117] width 104 height 21
type input "Ford"
type input "Ranger"
select select "2"
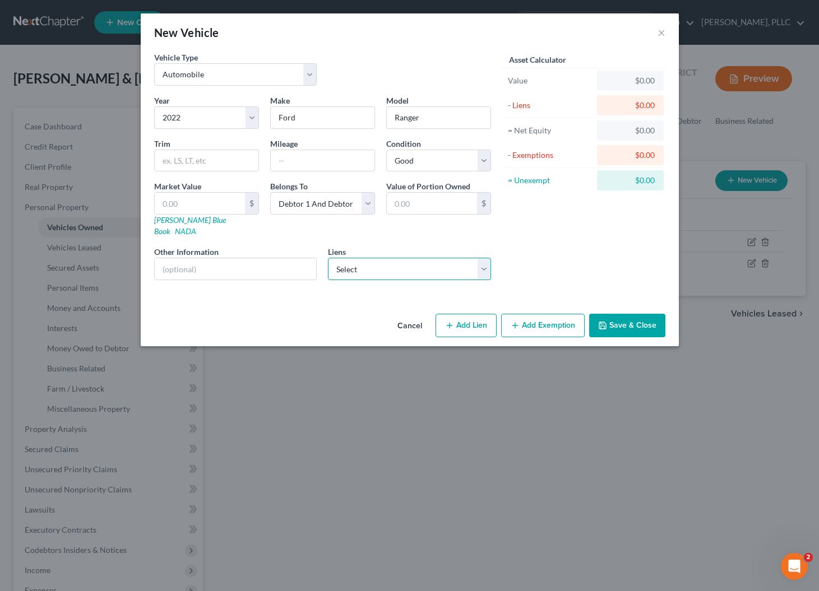
select select "1"
select select
select select "3"
select select "0"
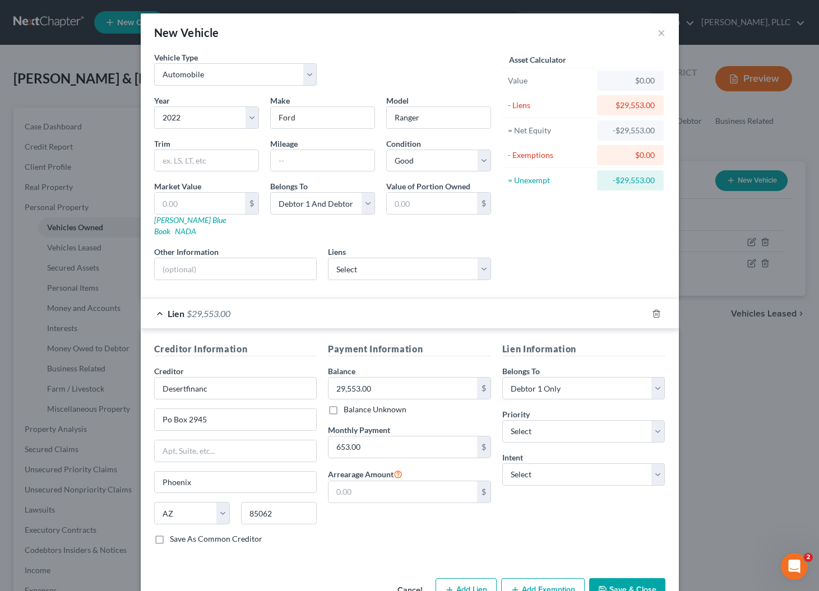
click at [628, 578] on button "Save & Close" at bounding box center [627, 590] width 76 height 24
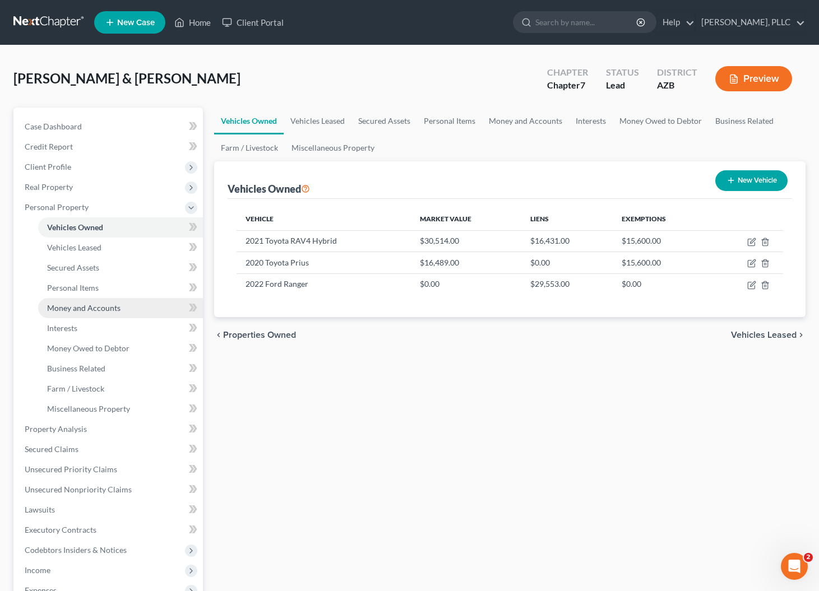
click at [72, 312] on span "Money and Accounts" at bounding box center [83, 308] width 73 height 10
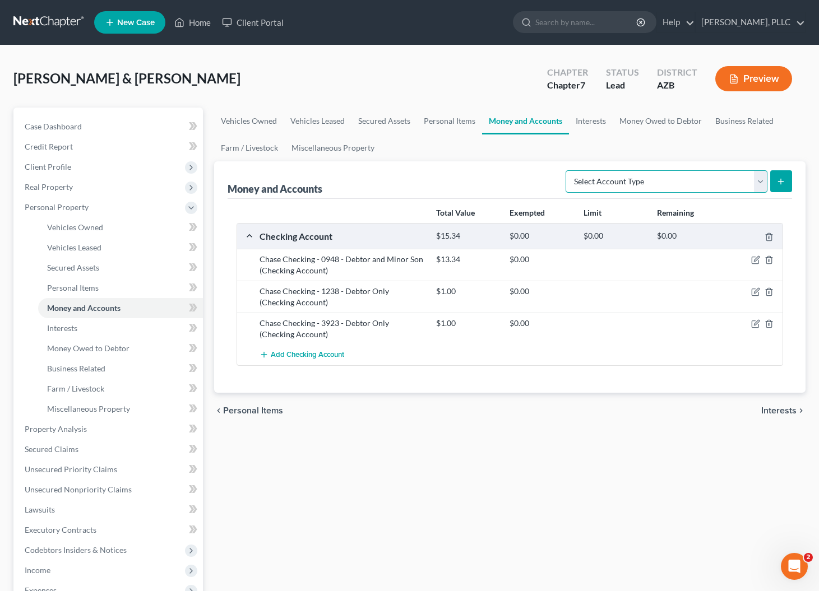
select select "other"
click at [780, 177] on icon "submit" at bounding box center [780, 181] width 9 height 9
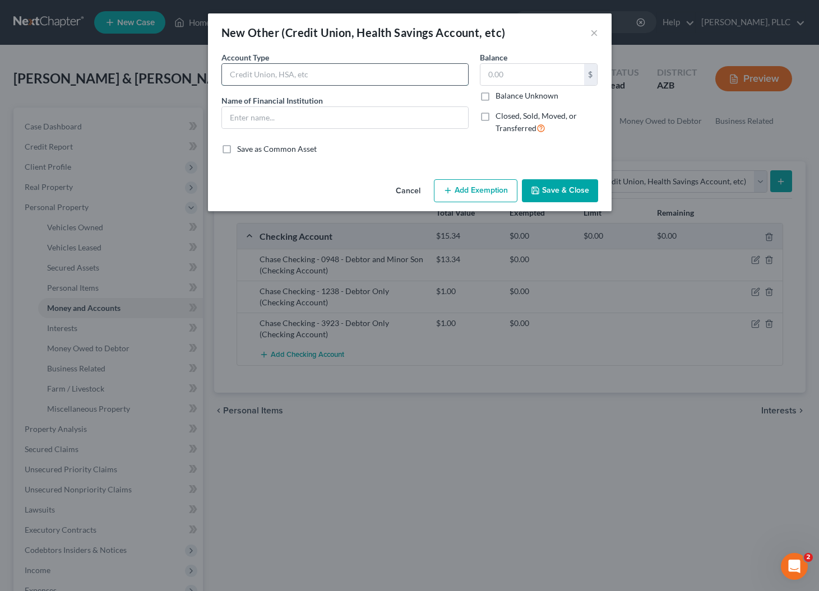
click at [318, 72] on input "text" at bounding box center [345, 74] width 246 height 21
type input "Desert Financial Credit Union - 52077-0000"
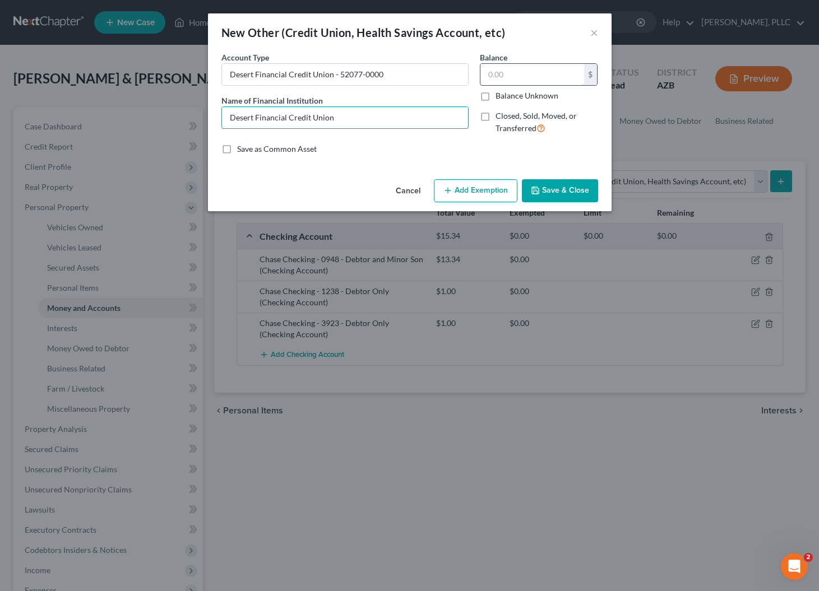
type input "Desert Financial Credit Union"
click at [486, 73] on input "text" at bounding box center [532, 74] width 104 height 21
type input "35"
click at [564, 184] on button "Save & Close" at bounding box center [560, 191] width 76 height 24
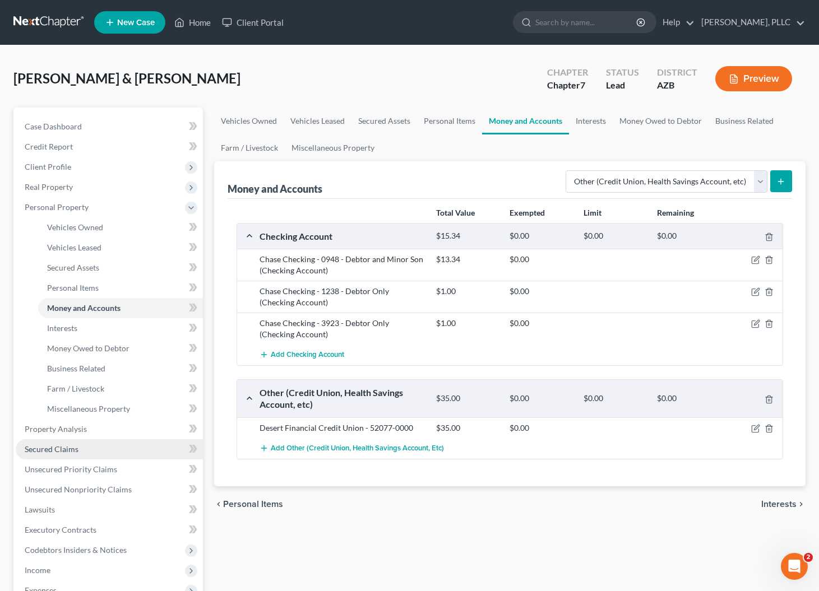
click at [66, 451] on span "Secured Claims" at bounding box center [52, 449] width 54 height 10
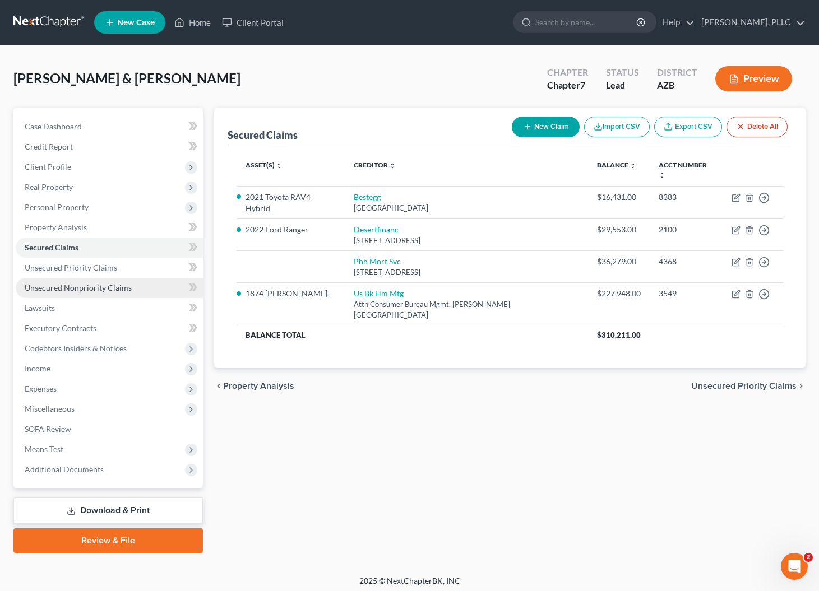
click at [59, 290] on span "Unsecured Nonpriority Claims" at bounding box center [78, 288] width 107 height 10
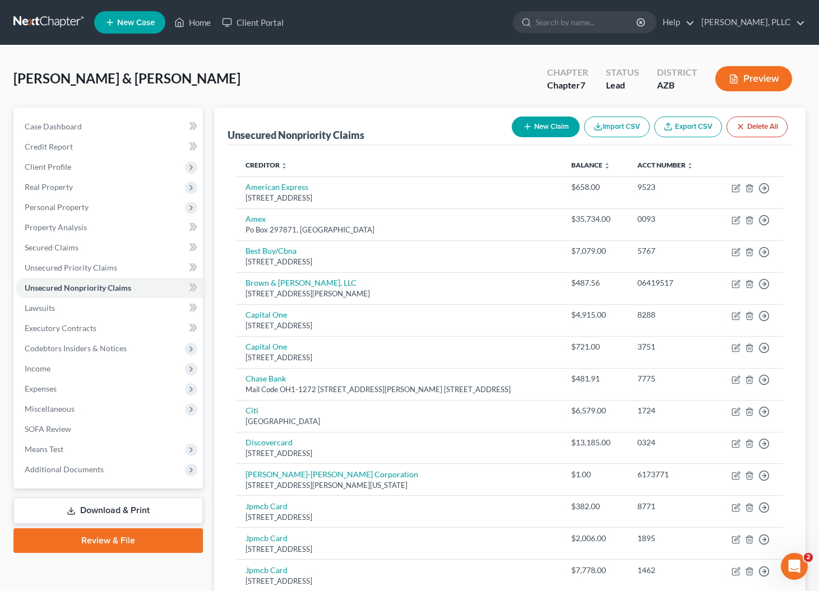
click at [535, 130] on button "New Claim" at bounding box center [546, 127] width 68 height 21
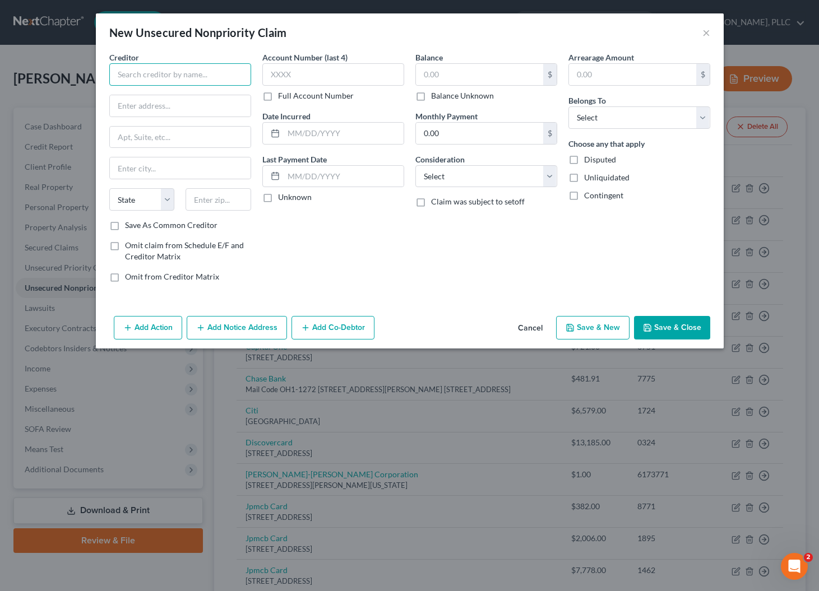
click at [220, 75] on input "text" at bounding box center [180, 74] width 142 height 22
type input "Liberty Mutual Insurance"
type input "PO Box 7500"
type input "Dover"
select select "32"
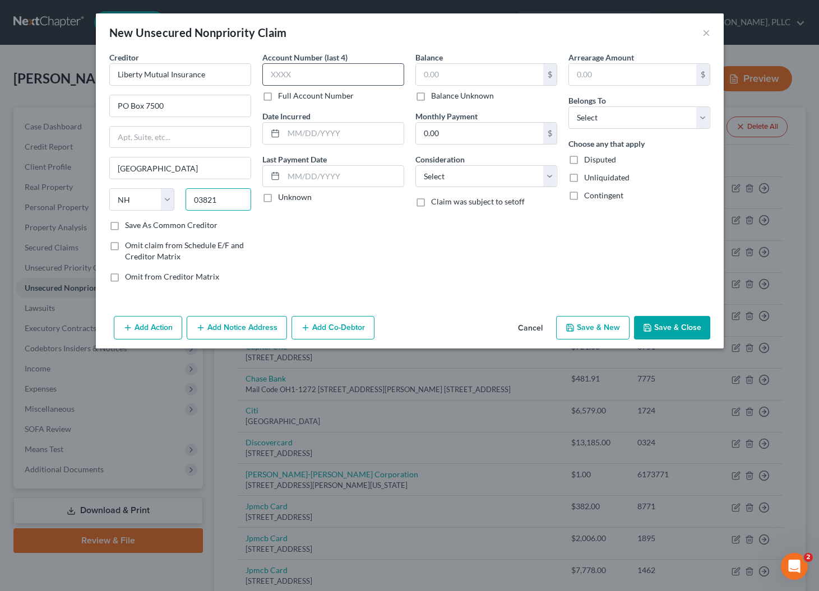
type input "03821"
click at [289, 96] on label "Full Account Number" at bounding box center [316, 95] width 76 height 11
click at [289, 96] on input "Full Account Number" at bounding box center [285, 93] width 7 height 7
click at [298, 76] on input "text" at bounding box center [333, 74] width 142 height 22
type input "9000949209"
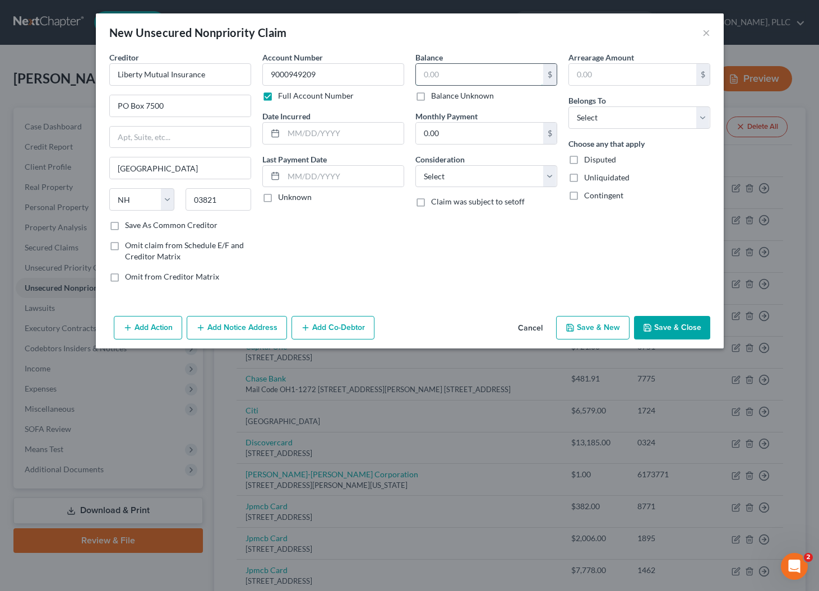
click at [421, 80] on input "text" at bounding box center [479, 74] width 127 height 21
type input "3,483"
select select "3"
click at [318, 330] on button "Add Co-Debtor" at bounding box center [332, 328] width 83 height 24
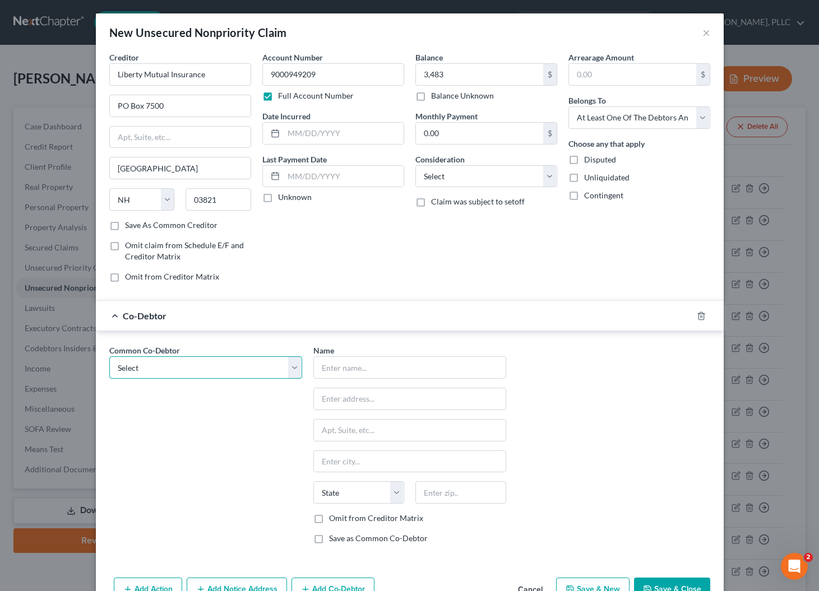
select select "0"
type input "Phoenix Fine Painting, LLC"
type input "1525 S Higley Rd. #104-118"
type input "Gilbert"
select select "3"
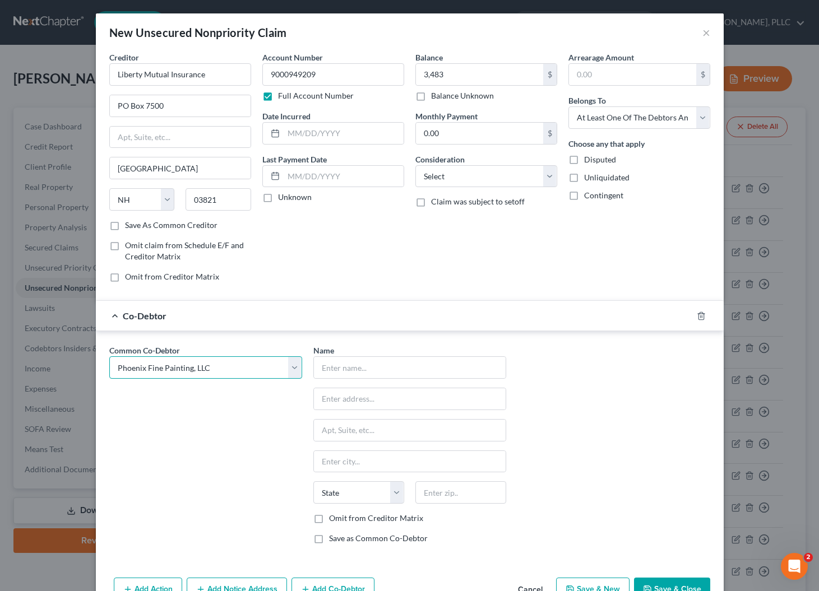
type input "85296"
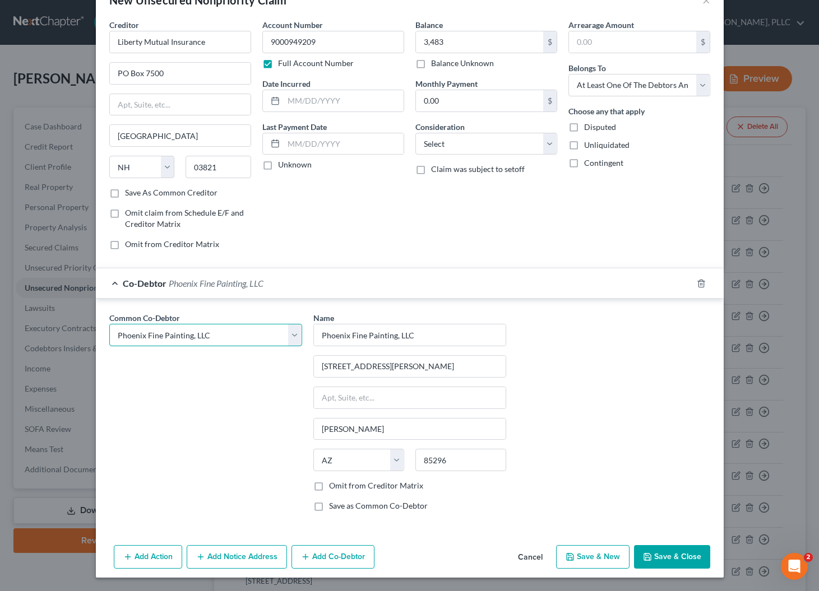
scroll to position [32, 0]
click at [329, 484] on label "Omit from Creditor Matrix" at bounding box center [376, 486] width 94 height 11
click at [333, 484] on input "Omit from Creditor Matrix" at bounding box center [336, 484] width 7 height 7
checkbox input "true"
select select "14"
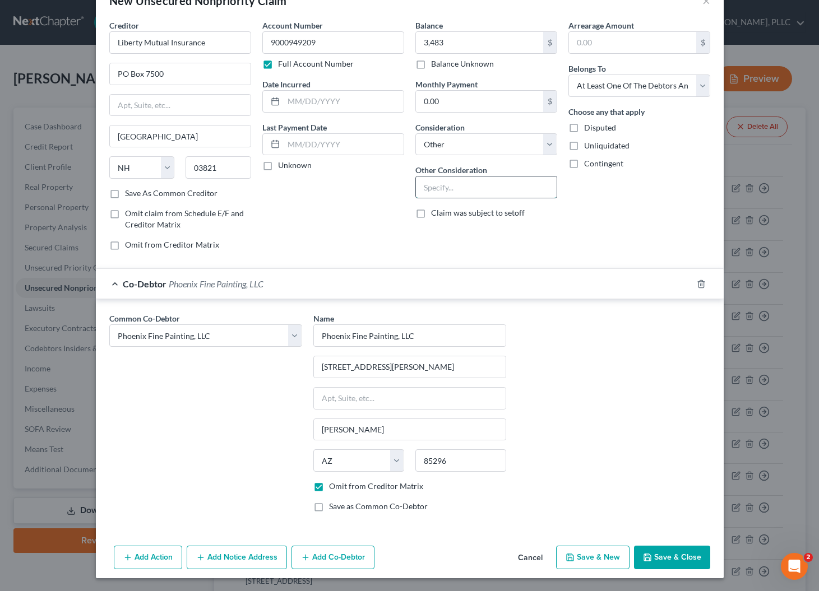
type input "p"
type input "Personal Guaranty"
click at [672, 567] on button "Save & Close" at bounding box center [672, 558] width 76 height 24
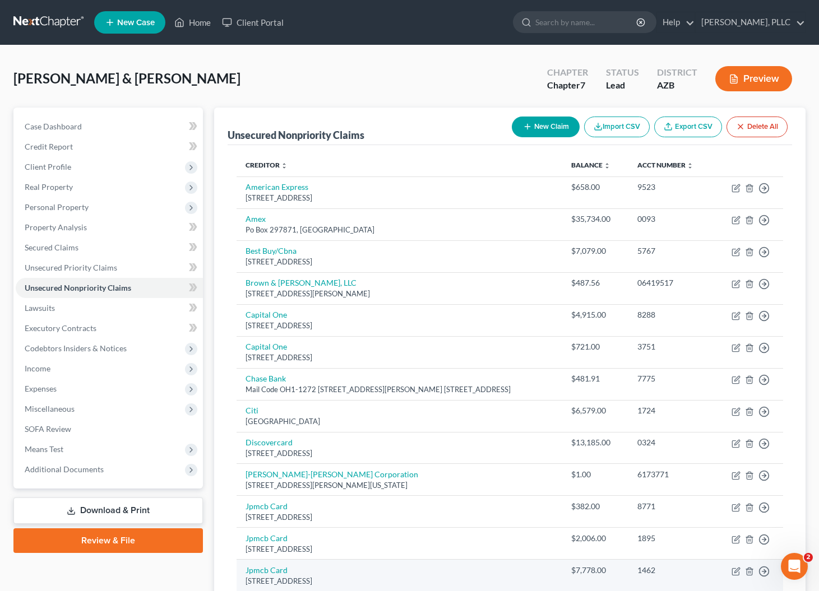
scroll to position [0, 0]
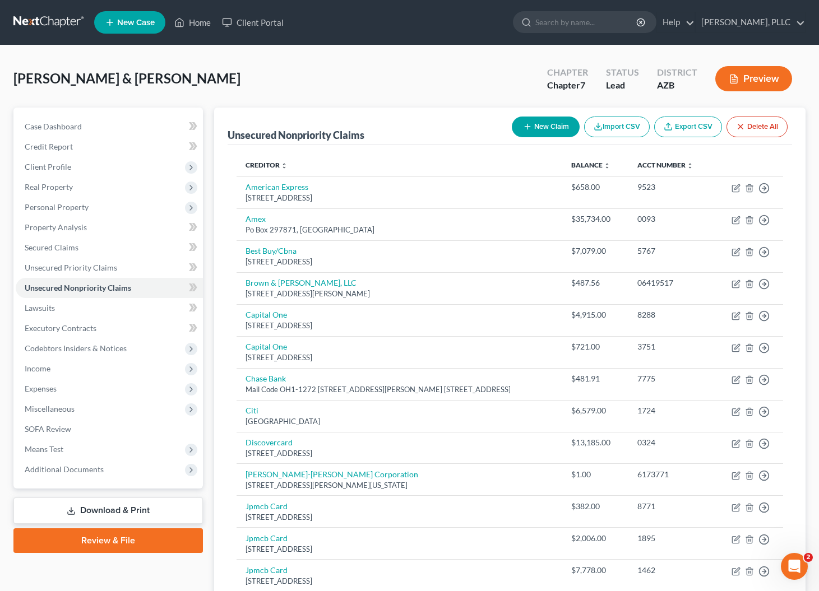
click at [537, 126] on button "New Claim" at bounding box center [546, 127] width 68 height 21
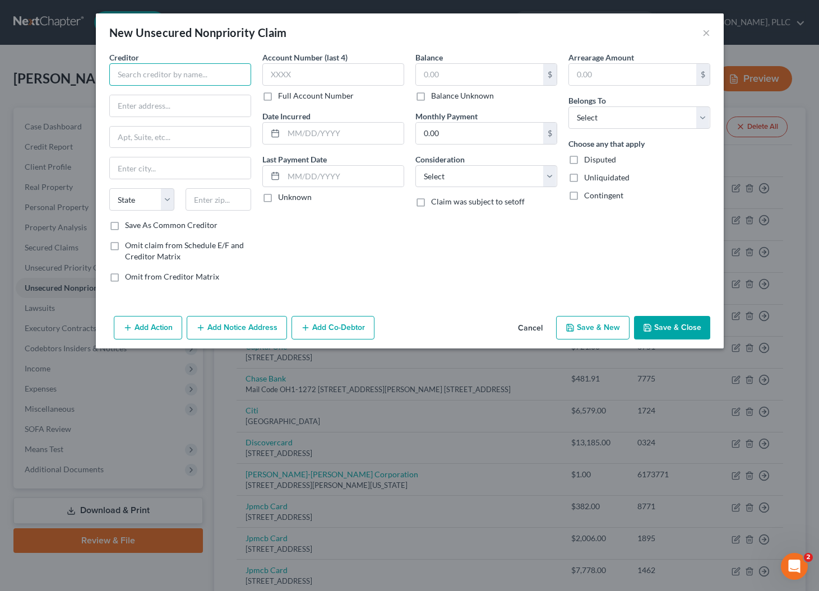
click at [222, 76] on input "text" at bounding box center [180, 74] width 142 height 22
type input "Lippman Recupero"
type input "PO Box 13928"
type input "Tucson"
select select "3"
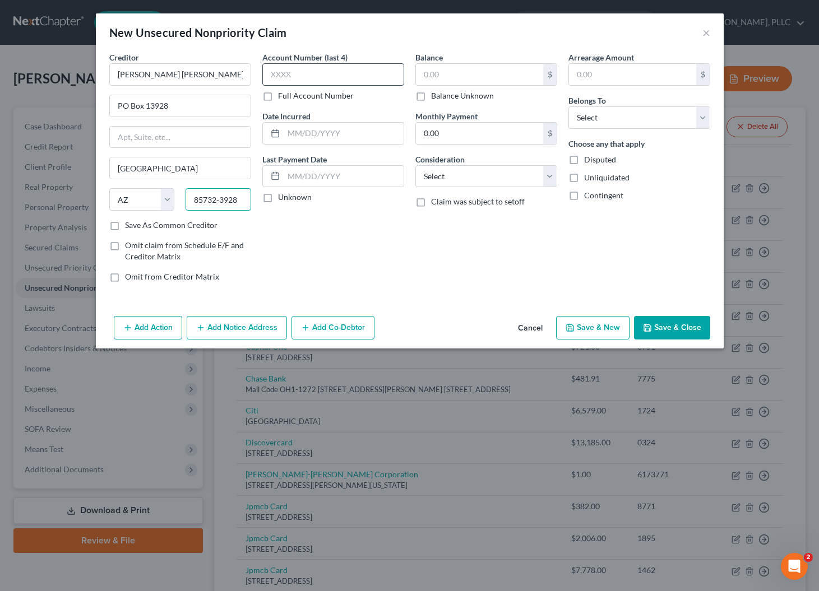
type input "85732-3928"
click at [278, 98] on label "Full Account Number" at bounding box center [316, 95] width 76 height 11
click at [282, 98] on input "Full Account Number" at bounding box center [285, 93] width 7 height 7
click at [293, 76] on input "text" at bounding box center [333, 74] width 142 height 22
type input "331357"
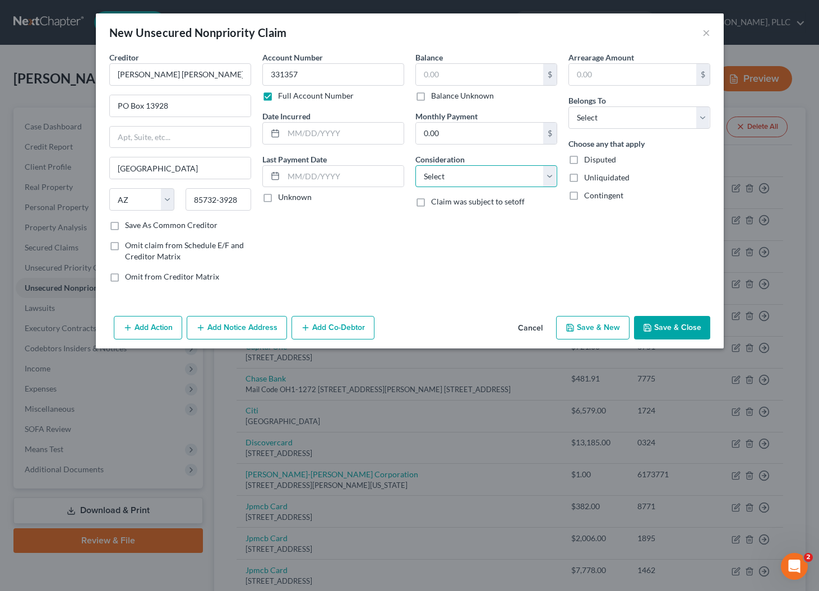
select select "14"
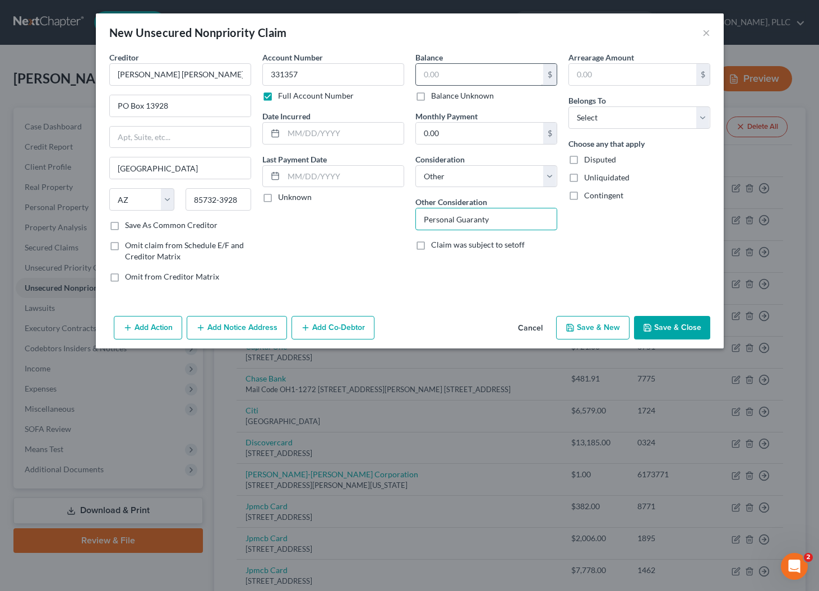
type input "Personal Guaranty"
click at [519, 68] on input "text" at bounding box center [479, 74] width 127 height 21
type input "15,615.72"
select select "3"
click at [317, 326] on button "Add Co-Debtor" at bounding box center [332, 328] width 83 height 24
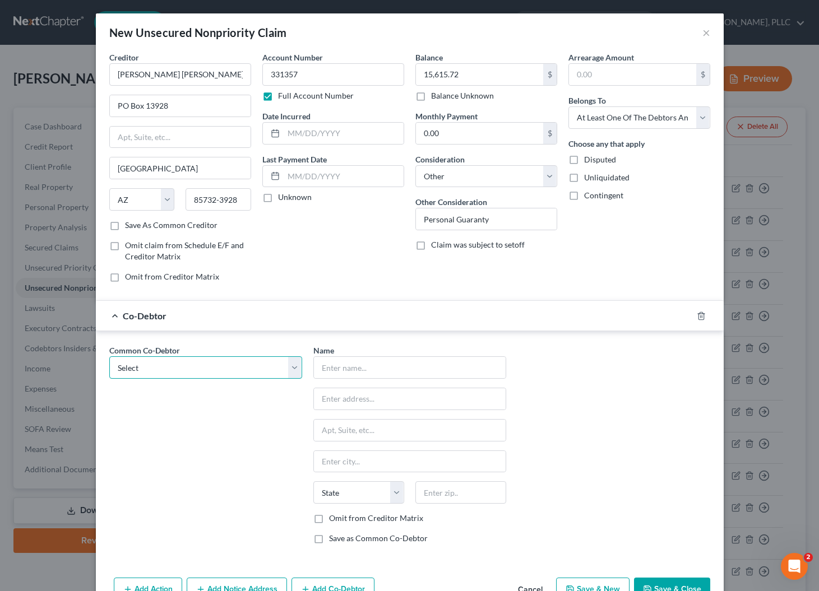
select select "0"
type input "Phoenix Fine Painting, LLC"
type input "1525 S Higley Rd. #104-118"
type input "Gilbert"
select select "3"
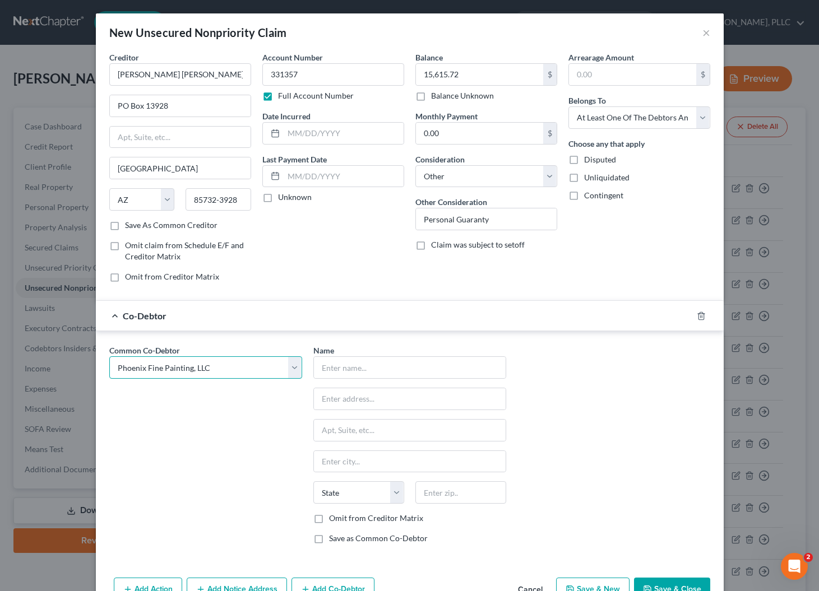
type input "85296"
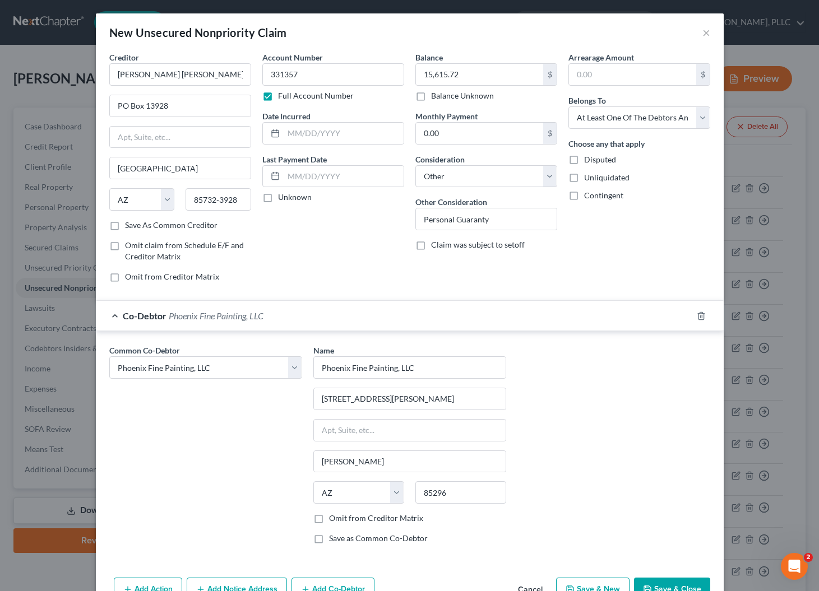
click at [329, 518] on label "Omit from Creditor Matrix" at bounding box center [376, 518] width 94 height 11
click at [333, 518] on input "Omit from Creditor Matrix" at bounding box center [336, 516] width 7 height 7
checkbox input "true"
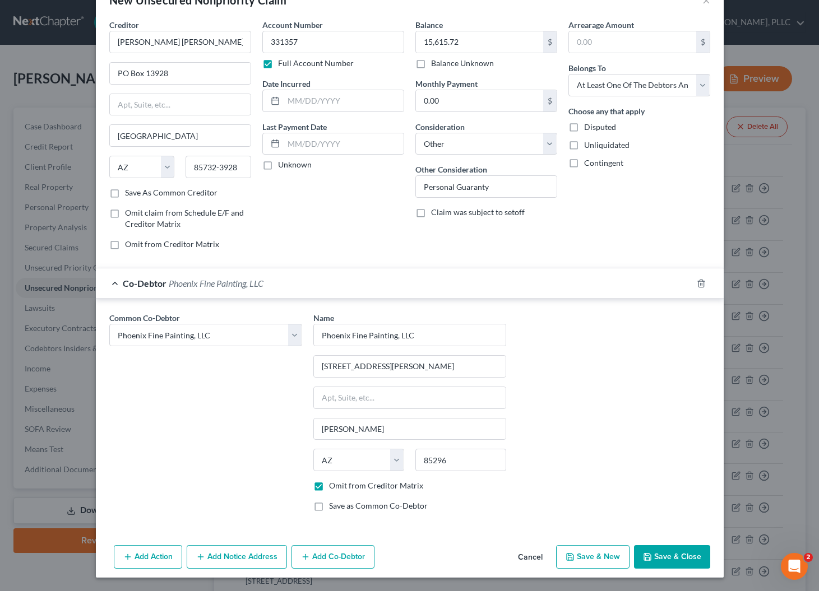
scroll to position [32, 0]
click at [643, 558] on icon "button" at bounding box center [647, 557] width 9 height 9
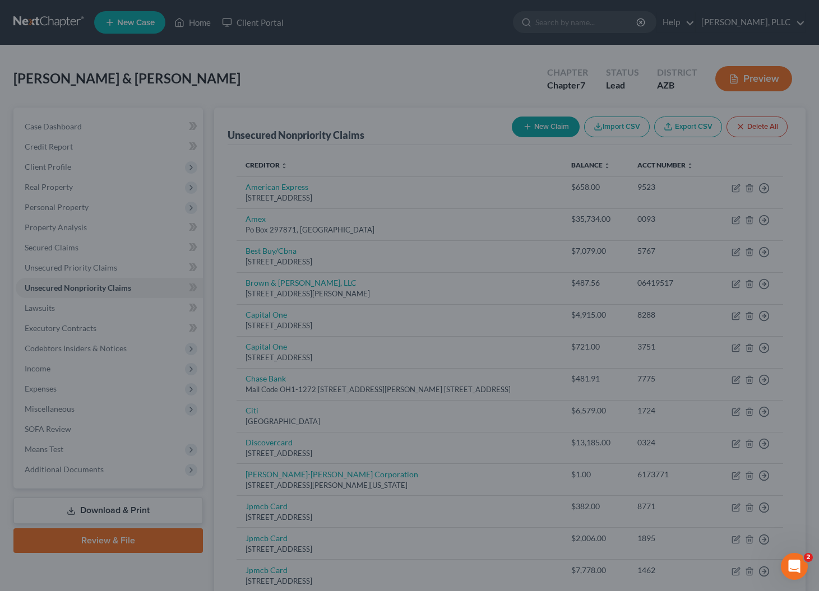
scroll to position [0, 0]
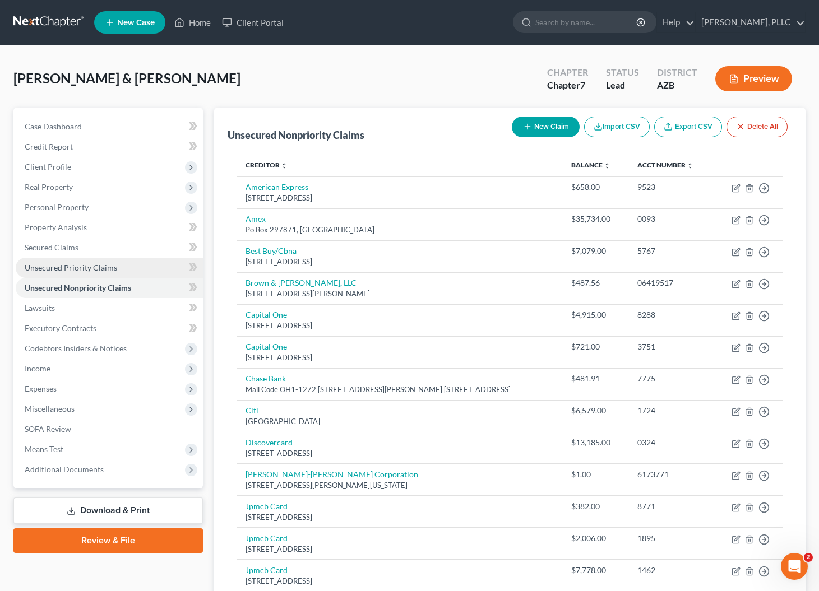
click at [81, 264] on span "Unsecured Priority Claims" at bounding box center [71, 268] width 92 height 10
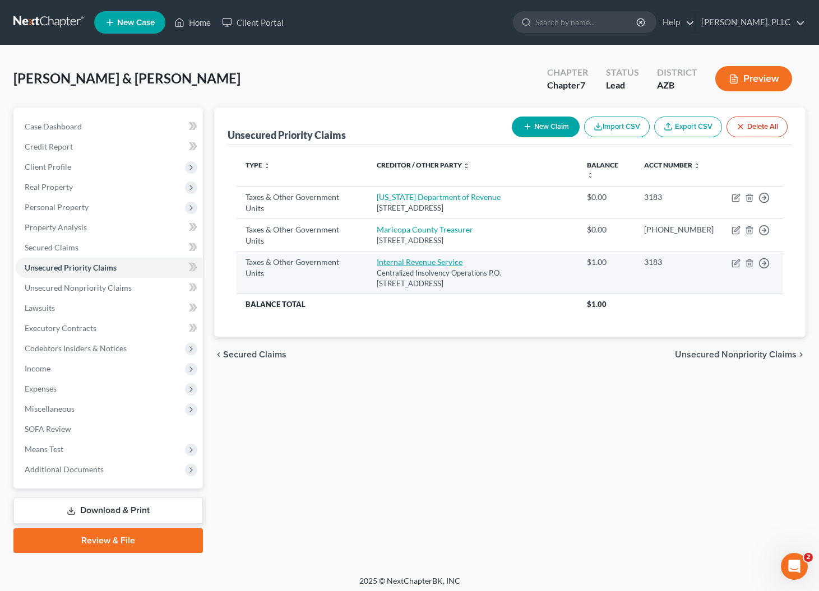
click at [394, 265] on link "Internal Revenue Service" at bounding box center [420, 262] width 86 height 10
select select "0"
select select "39"
select select "2"
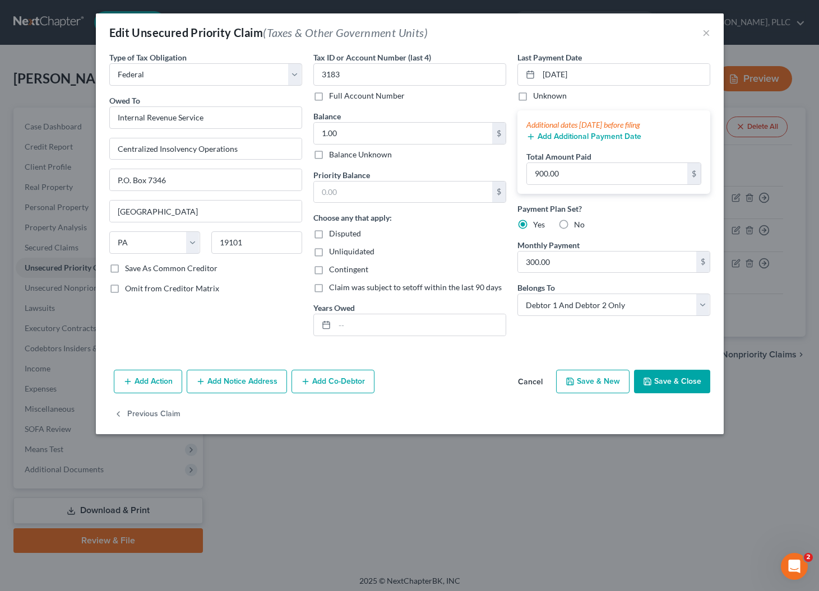
click at [385, 155] on label "Balance Unknown" at bounding box center [360, 154] width 63 height 11
click at [341, 155] on input "Balance Unknown" at bounding box center [336, 152] width 7 height 7
checkbox input "true"
type input "0.00"
click at [315, 382] on button "Add Co-Debtor" at bounding box center [332, 382] width 83 height 24
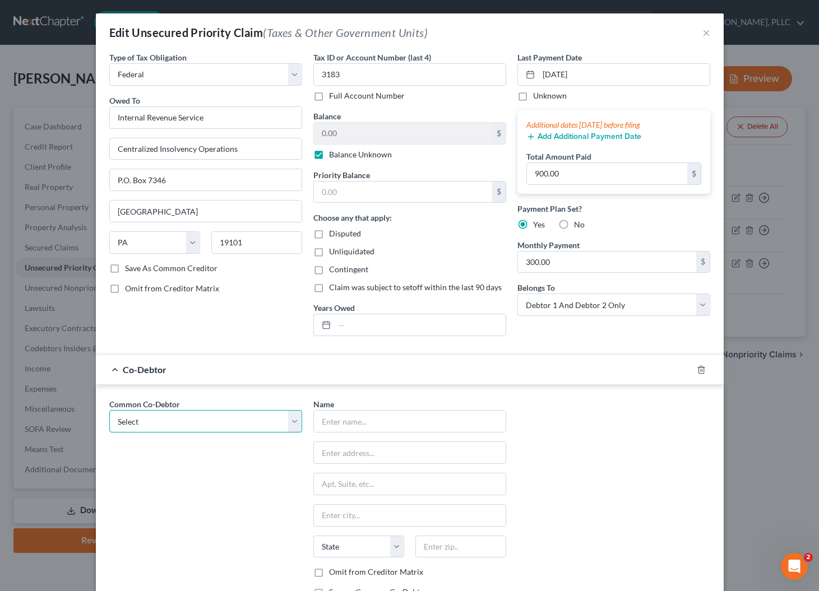
select select "0"
type input "Phoenix Fine Painting, LLC"
type input "1525 S Higley Rd. #104-118"
type input "Gilbert"
select select "3"
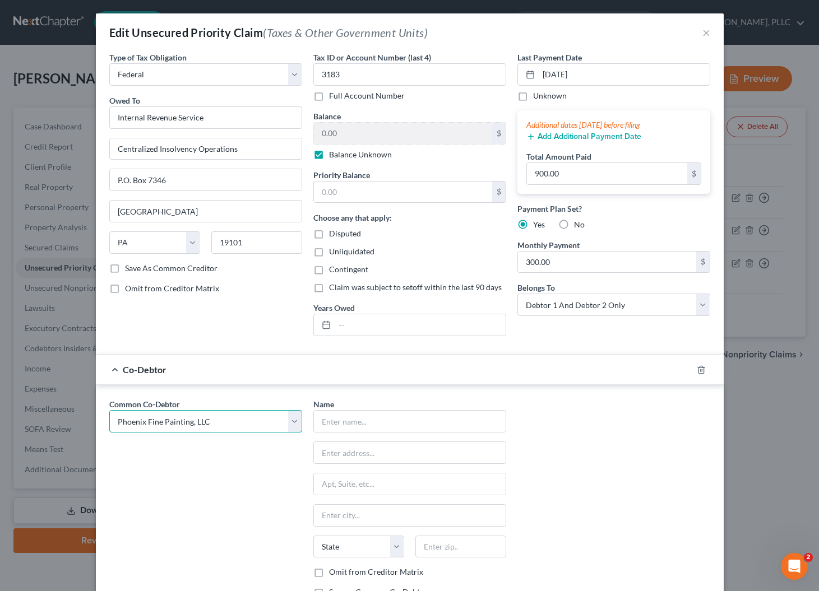
type input "85296"
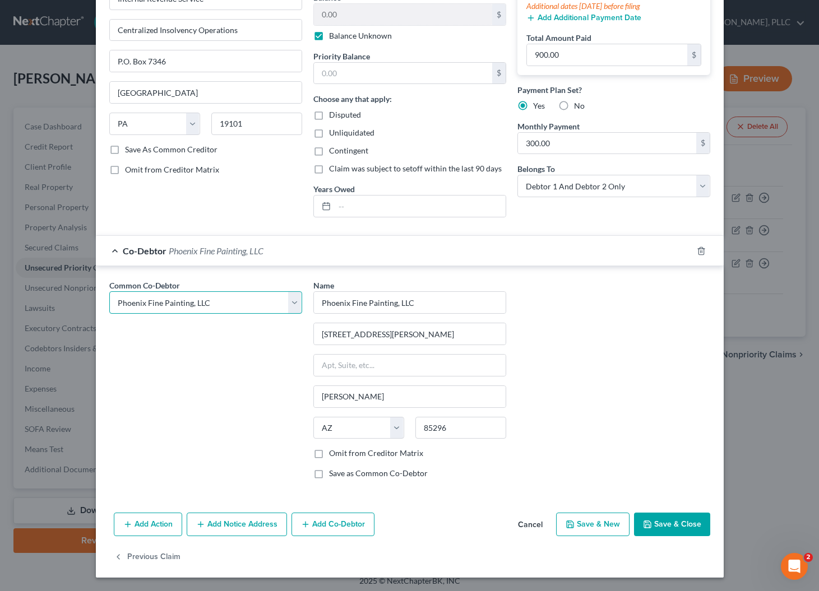
scroll to position [118, 0]
click at [344, 456] on label "Omit from Creditor Matrix" at bounding box center [376, 453] width 94 height 11
click at [341, 456] on input "Omit from Creditor Matrix" at bounding box center [336, 451] width 7 height 7
checkbox input "true"
click at [653, 523] on button "Save & Close" at bounding box center [672, 525] width 76 height 24
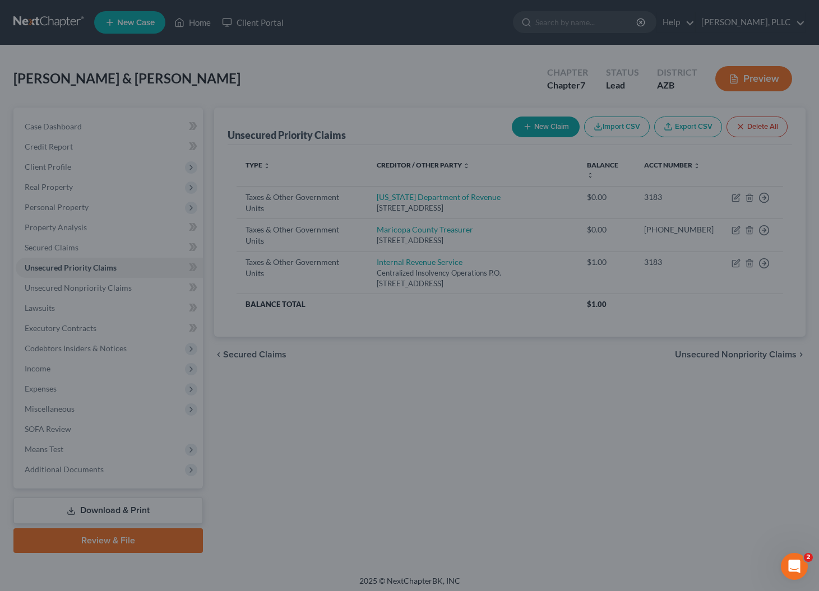
scroll to position [0, 0]
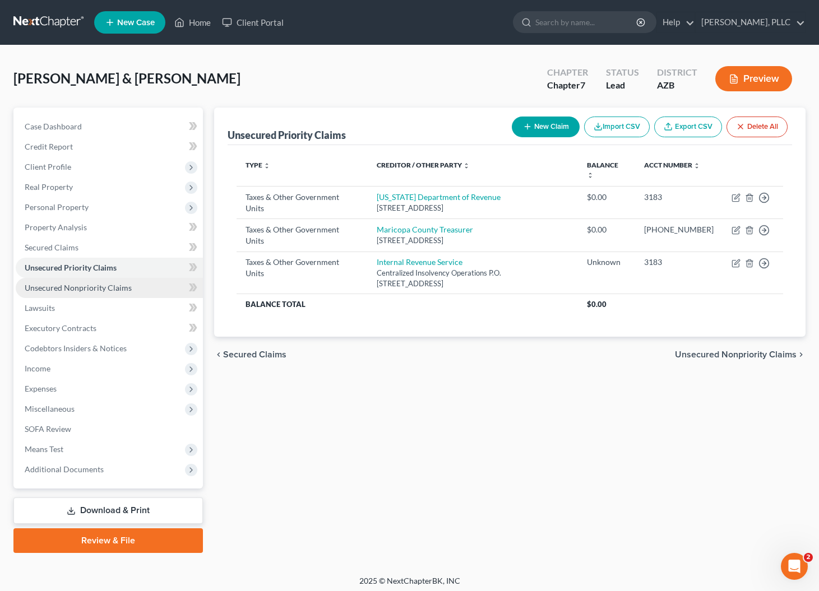
click at [59, 285] on span "Unsecured Nonpriority Claims" at bounding box center [78, 288] width 107 height 10
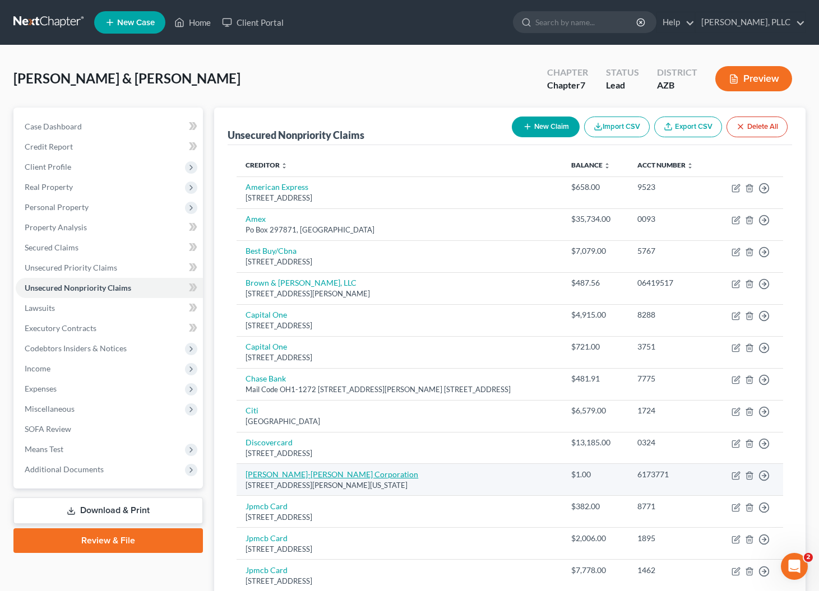
click at [325, 474] on link "Dunn-Edward Corporation" at bounding box center [331, 475] width 173 height 10
select select "4"
select select "14"
select select "3"
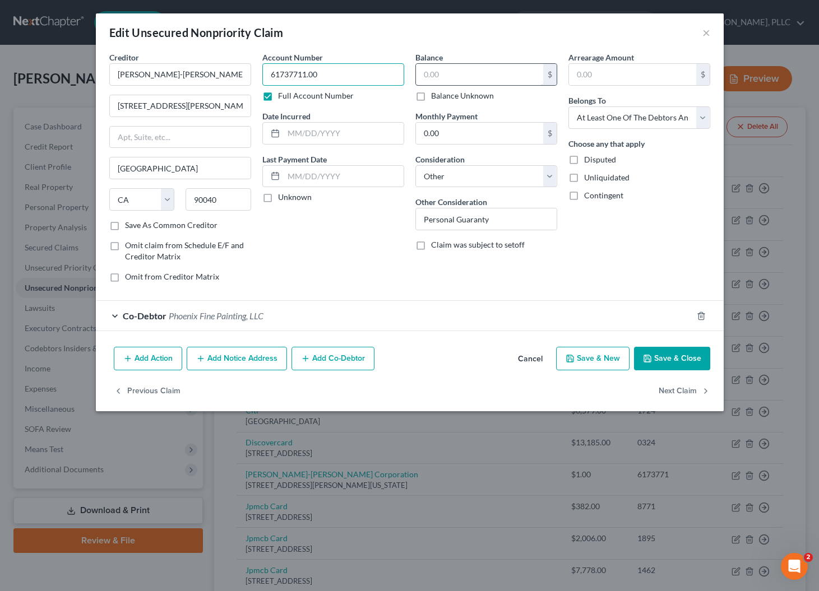
type input "6173771"
click at [450, 76] on input "text" at bounding box center [479, 74] width 127 height 21
type input "11,301.98"
click at [332, 314] on div "Co-Debtor Phoenix Fine Painting, LLC" at bounding box center [394, 316] width 596 height 30
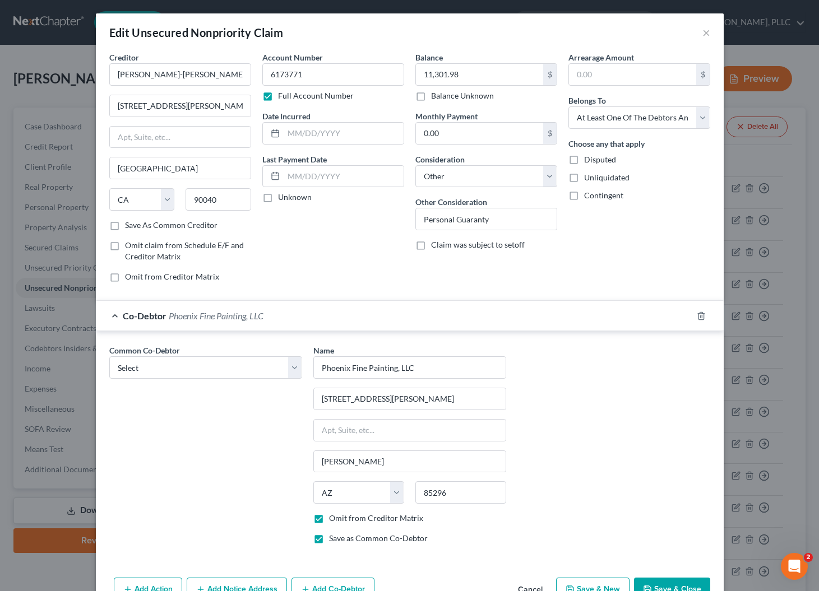
click at [332, 314] on div "Co-Debtor Phoenix Fine Painting, LLC" at bounding box center [394, 316] width 596 height 30
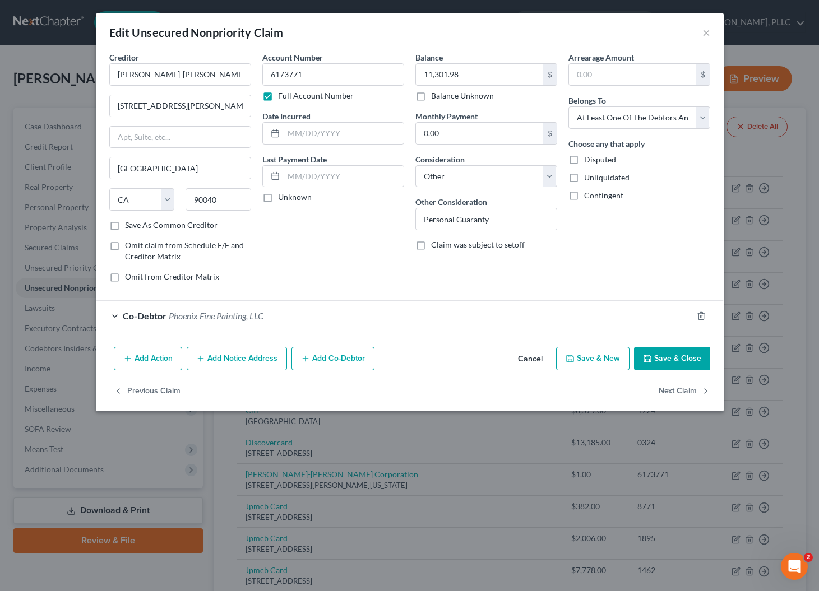
click at [664, 355] on button "Save & Close" at bounding box center [672, 359] width 76 height 24
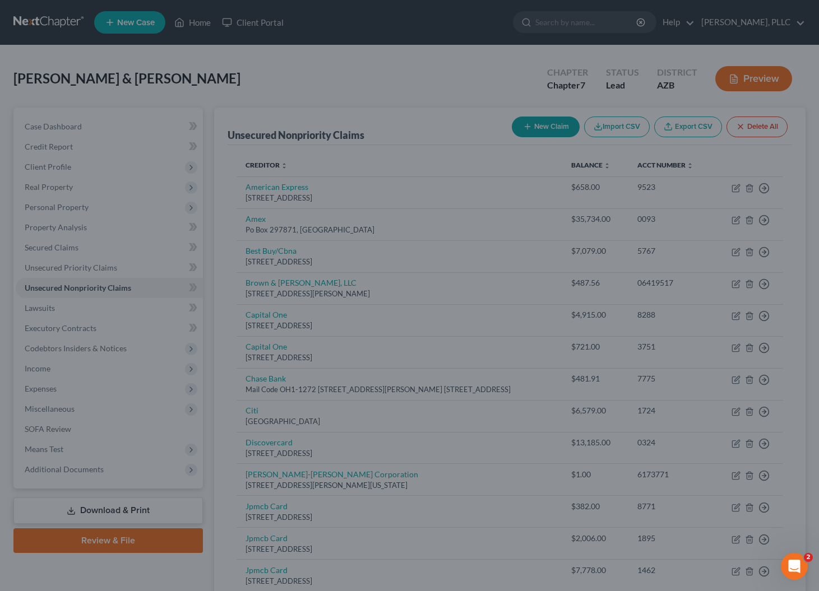
type input "0"
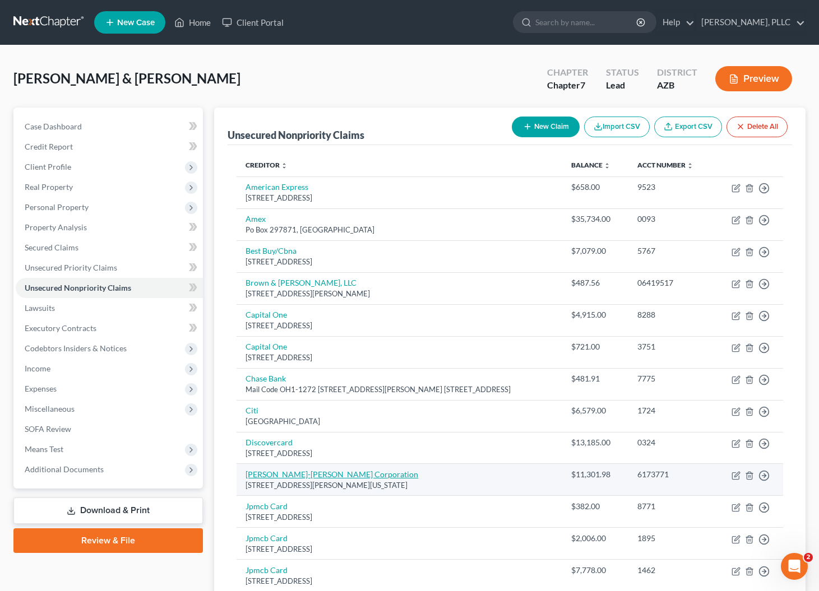
click at [279, 471] on link "Dunn-Edward Corporation" at bounding box center [331, 475] width 173 height 10
select select "4"
select select "14"
select select "3"
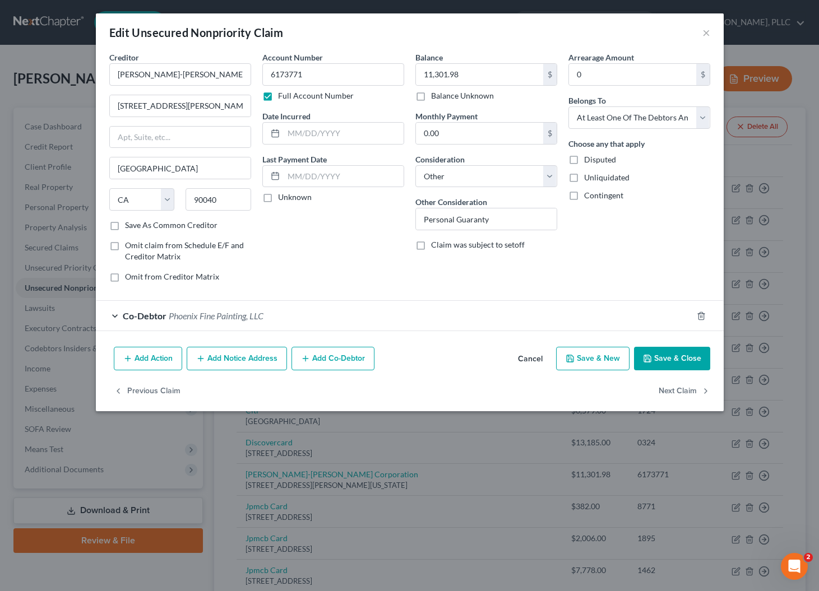
click at [316, 360] on button "Add Co-Debtor" at bounding box center [332, 359] width 83 height 24
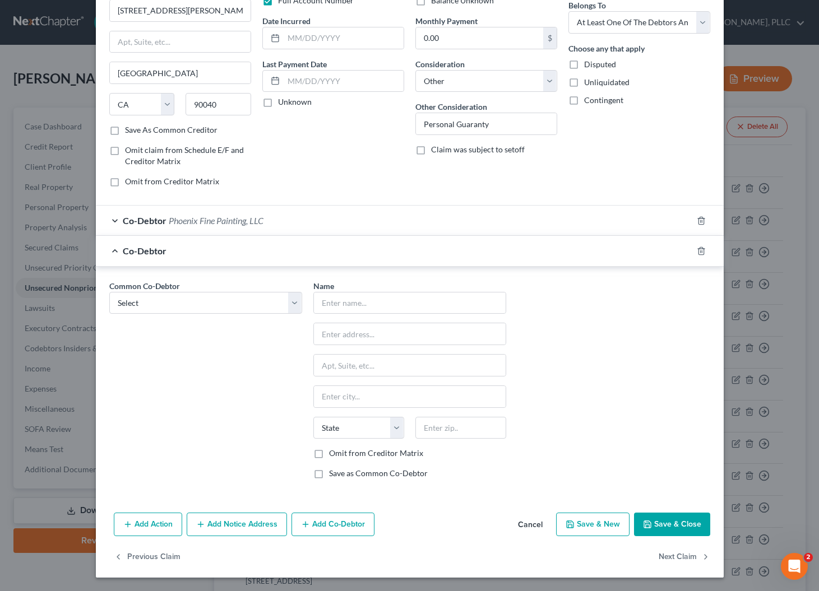
scroll to position [95, 0]
click at [312, 527] on button "Add Co-Debtor" at bounding box center [332, 525] width 83 height 24
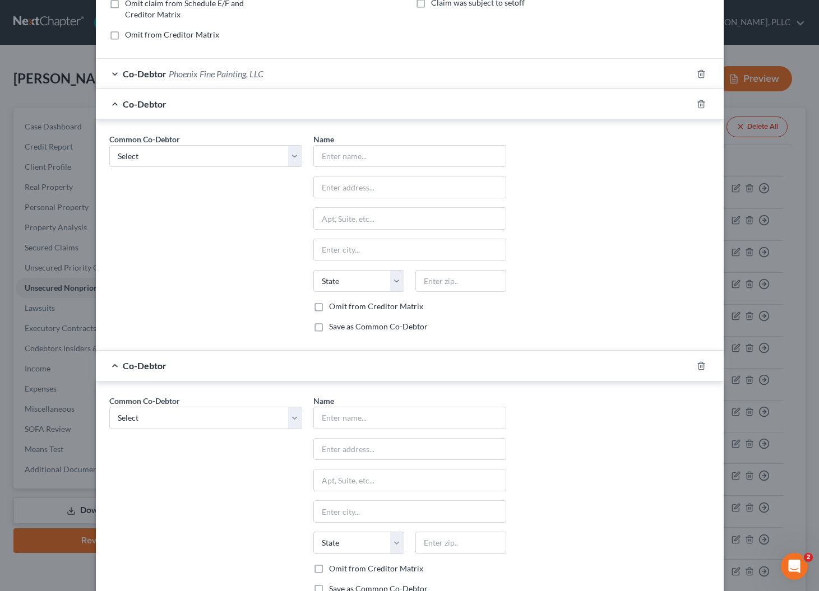
scroll to position [268, 0]
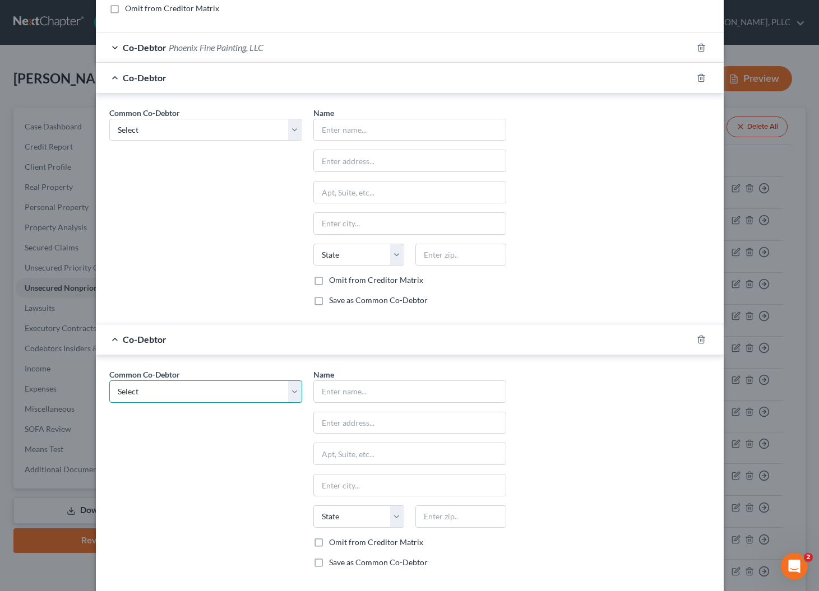
select select "0"
type input "Phoenix Fine Painting, LLC"
type input "1525 S Higley Rd. #104-118"
type input "Gilbert"
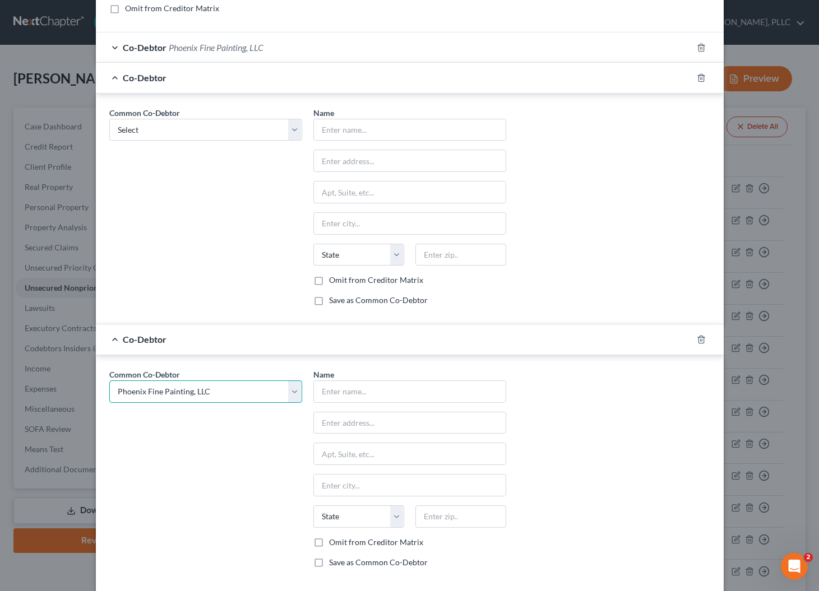
select select "3"
type input "85296"
select select
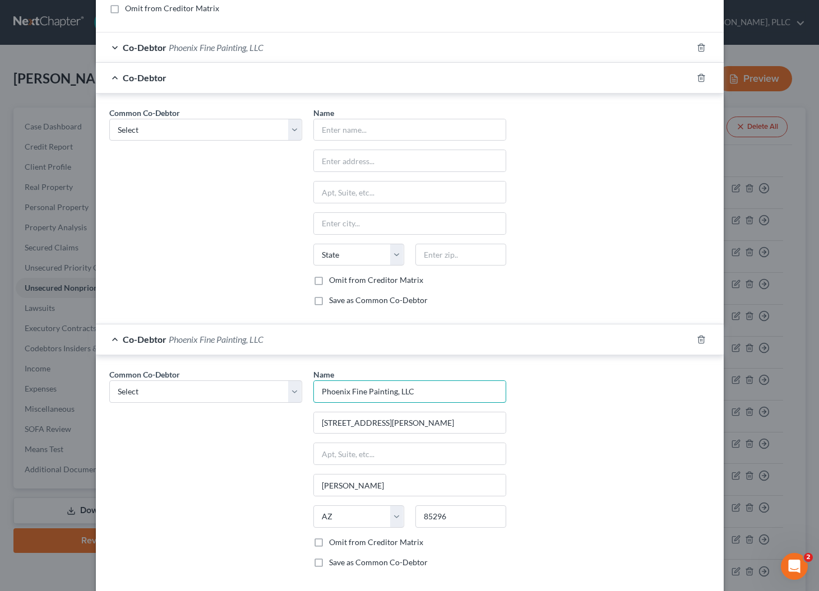
drag, startPoint x: 426, startPoint y: 391, endPoint x: 303, endPoint y: 391, distance: 122.7
type input "Joel Mercado"
click at [329, 543] on label "Omit from Creditor Matrix" at bounding box center [376, 542] width 94 height 11
click at [333, 543] on input "Omit from Creditor Matrix" at bounding box center [336, 540] width 7 height 7
checkbox input "true"
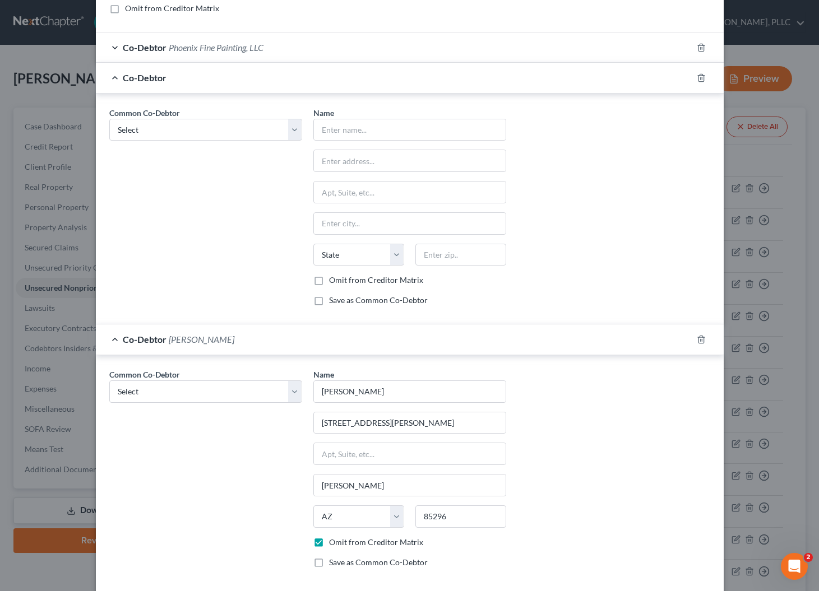
click at [329, 564] on label "Save as Common Co-Debtor" at bounding box center [378, 562] width 99 height 11
click at [333, 564] on input "Save as Common Co-Debtor" at bounding box center [336, 560] width 7 height 7
checkbox input "true"
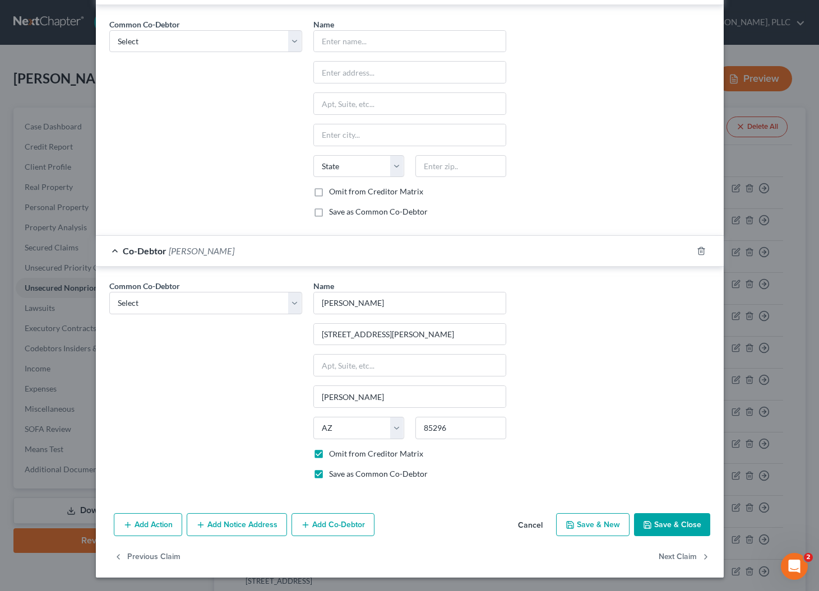
scroll to position [356, 0]
click at [671, 516] on button "Save & Close" at bounding box center [672, 526] width 76 height 24
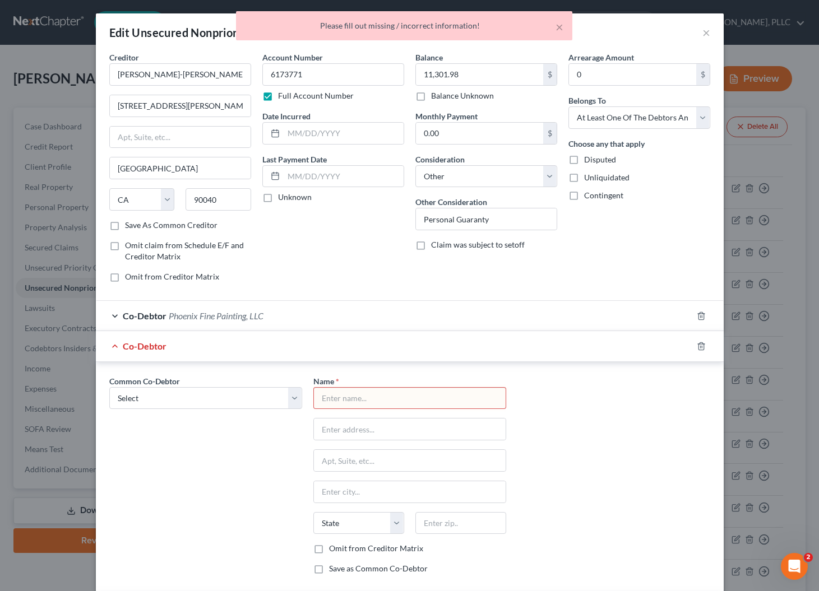
scroll to position [0, 0]
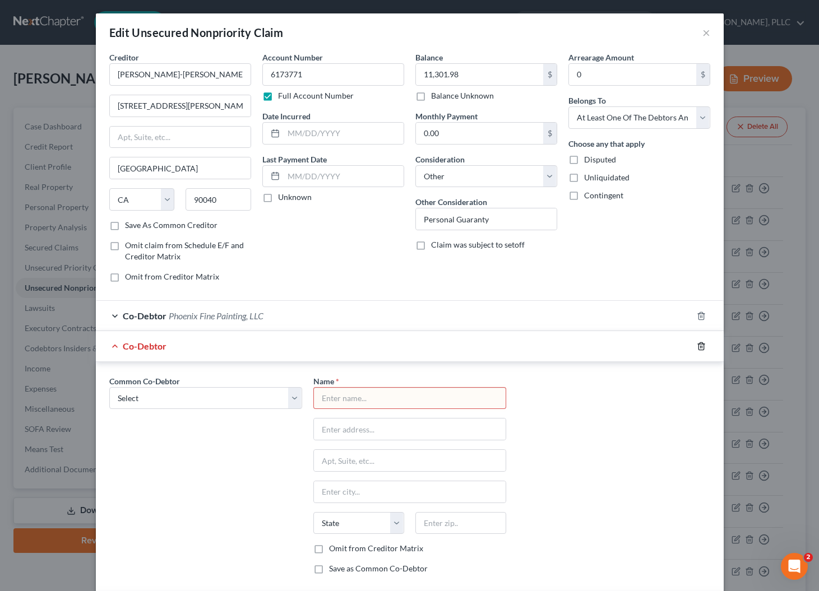
click at [702, 346] on icon "button" at bounding box center [701, 346] width 9 height 9
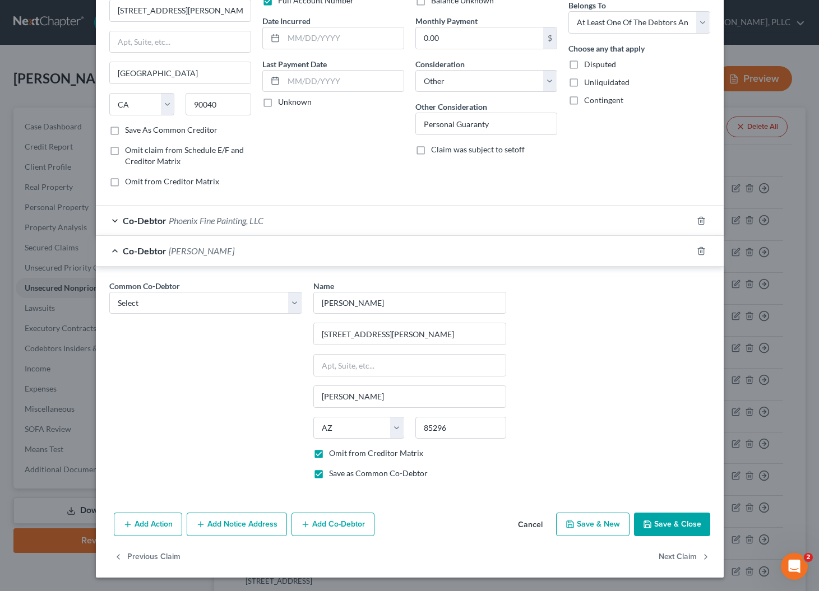
scroll to position [95, 0]
click at [669, 524] on button "Save & Close" at bounding box center [672, 525] width 76 height 24
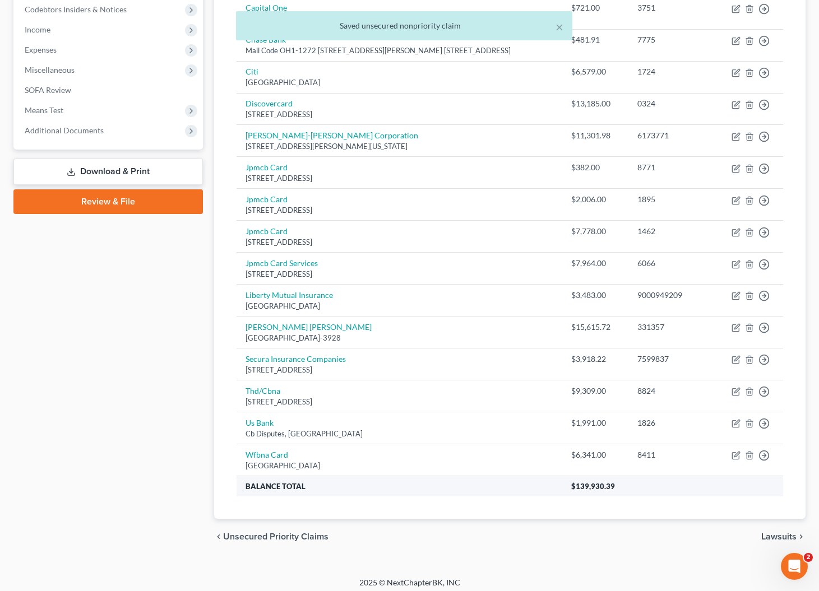
scroll to position [339, 0]
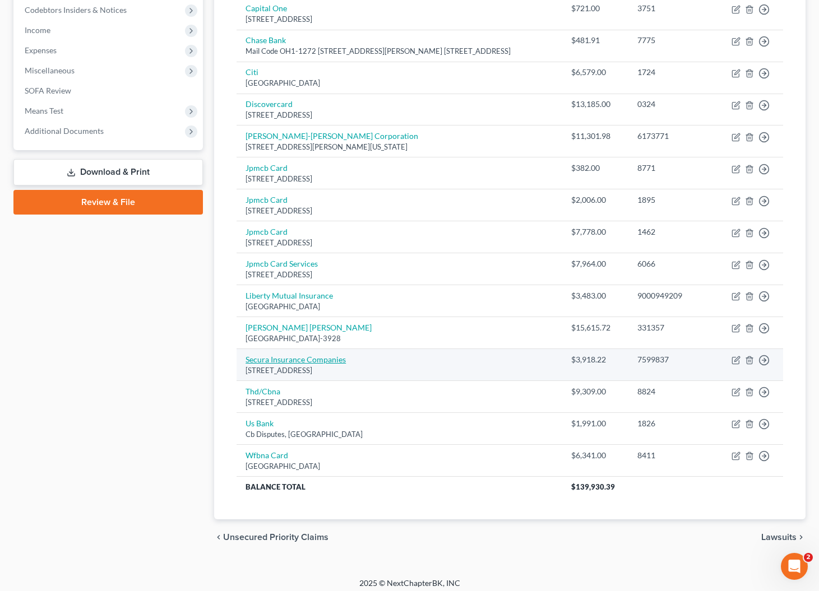
click at [298, 355] on link "Secura Insurance Companies" at bounding box center [295, 360] width 100 height 10
select select "52"
select select "14"
select select "3"
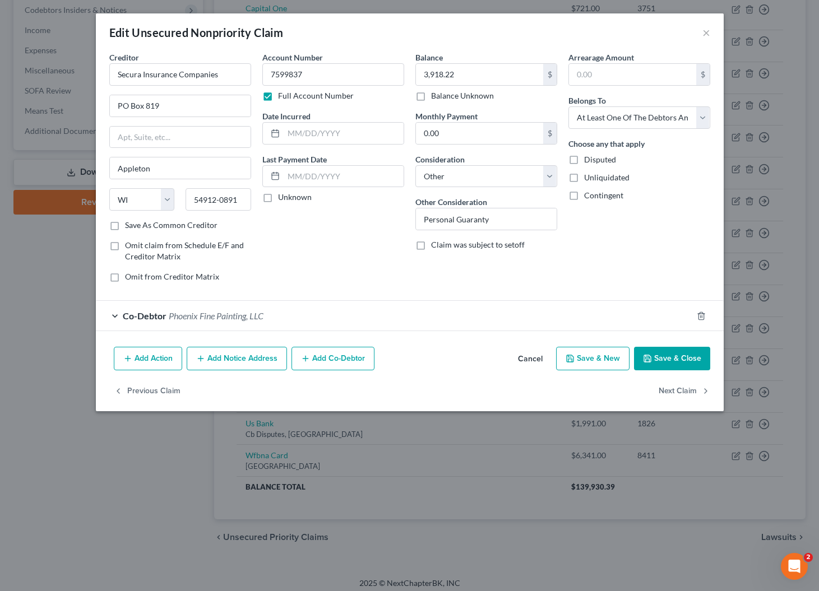
click at [319, 364] on button "Add Co-Debtor" at bounding box center [332, 359] width 83 height 24
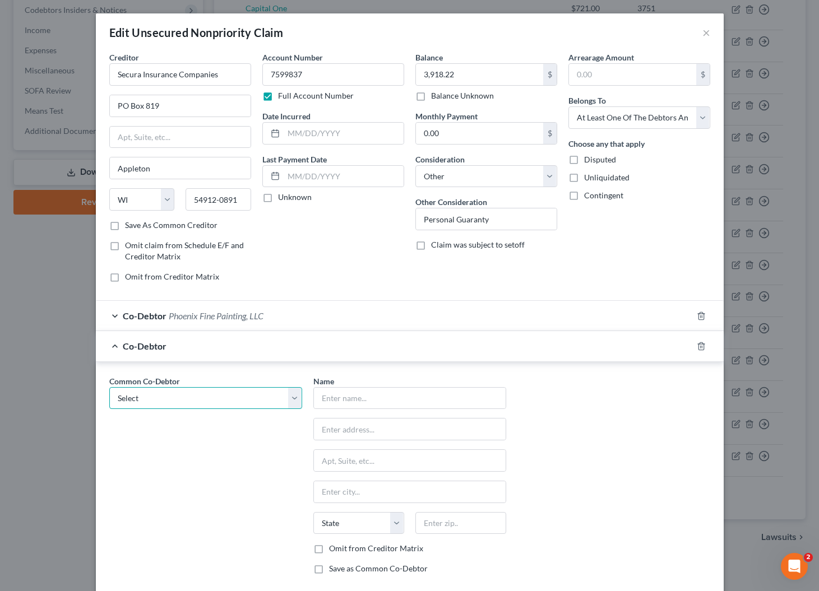
select select "1"
type input "Joel Mercado"
type input "1525 S Higley Rd. #104-118"
type input "Gilbert"
select select "3"
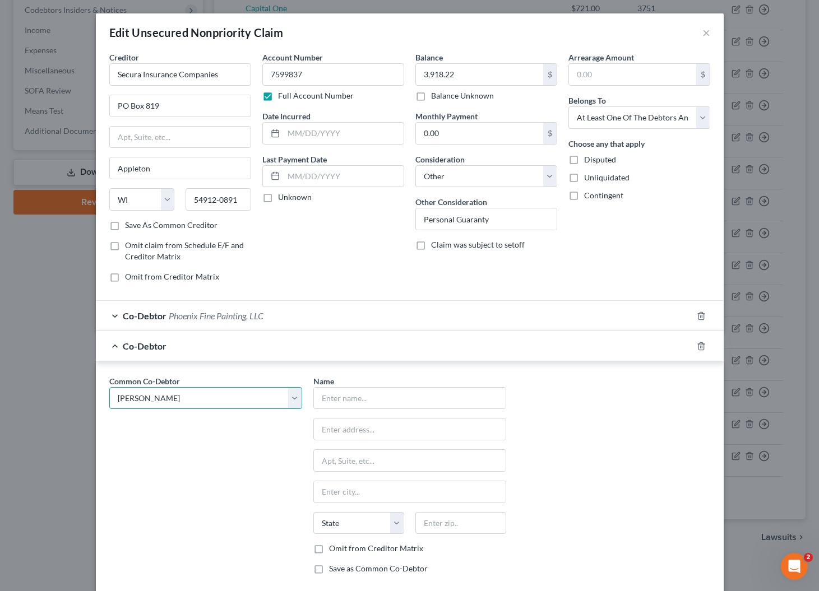
type input "85296"
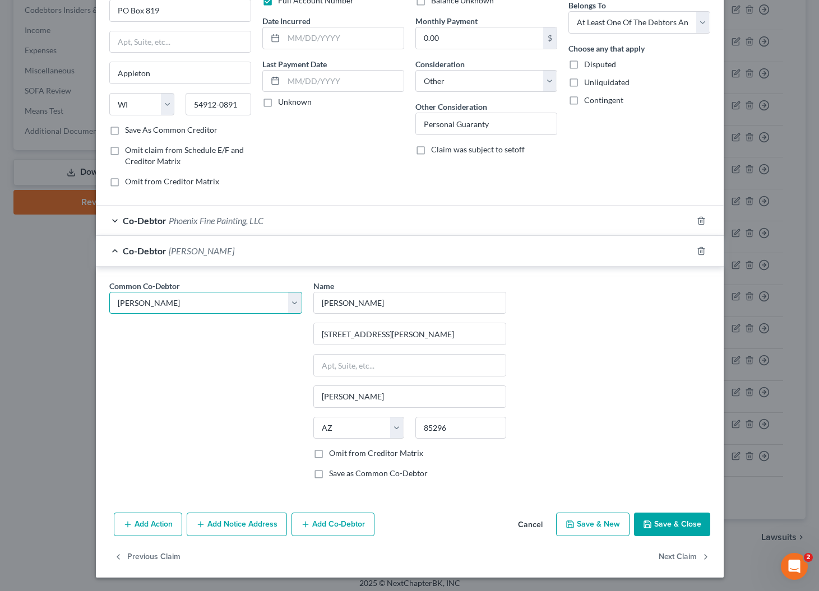
scroll to position [95, 0]
click at [329, 453] on label "Omit from Creditor Matrix" at bounding box center [376, 453] width 94 height 11
click at [333, 453] on input "Omit from Creditor Matrix" at bounding box center [336, 451] width 7 height 7
checkbox input "true"
click at [664, 521] on button "Save & Close" at bounding box center [672, 525] width 76 height 24
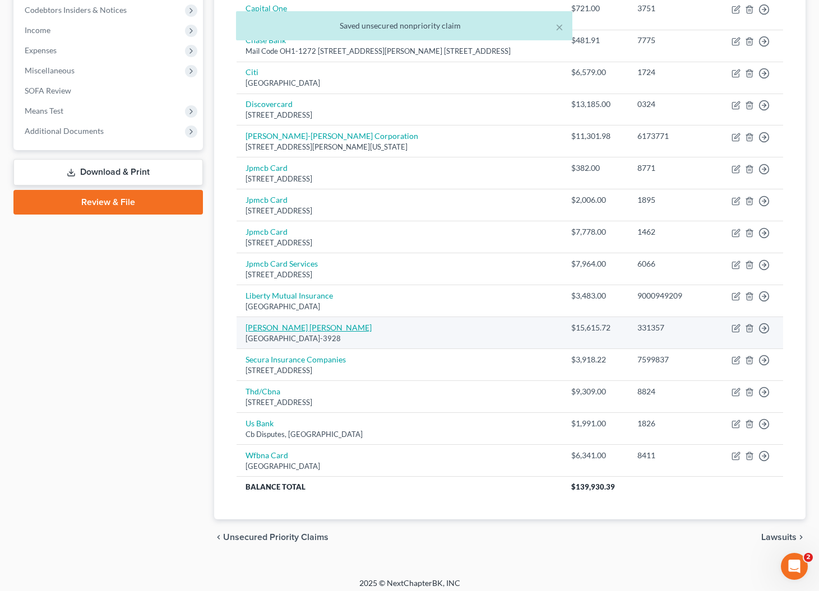
click at [290, 324] on link "Lippman Recupero" at bounding box center [308, 328] width 126 height 10
select select "3"
select select "14"
select select "3"
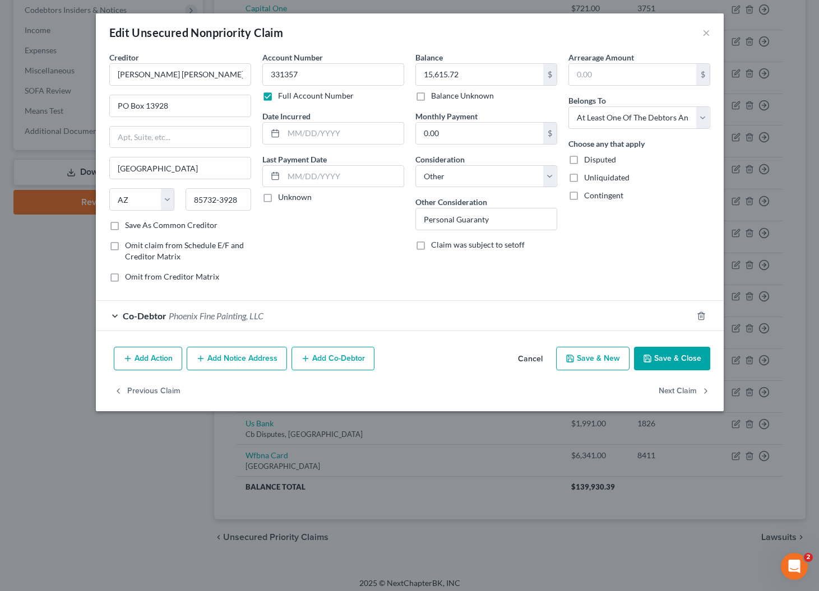
click at [322, 356] on button "Add Co-Debtor" at bounding box center [332, 359] width 83 height 24
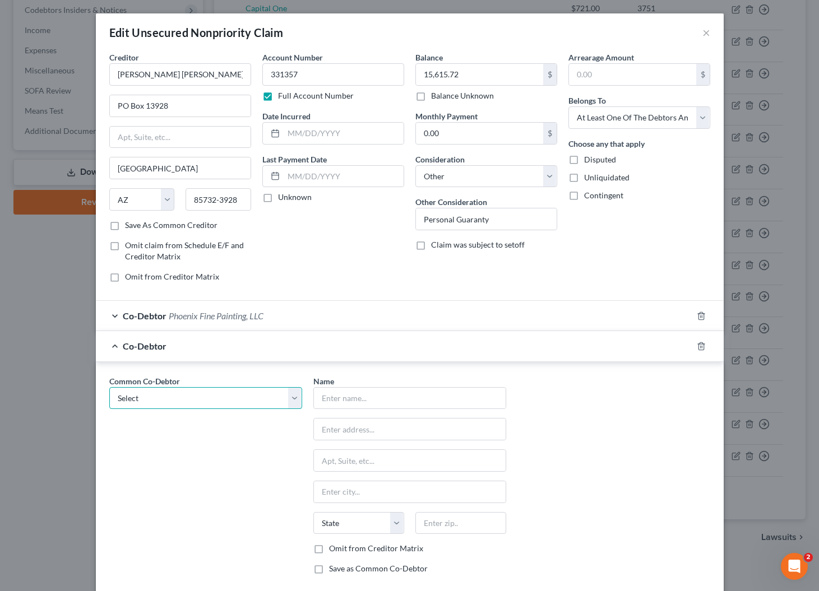
select select "1"
type input "Joel Mercado"
type input "1525 S Higley Rd. #104-118"
type input "Gilbert"
select select "3"
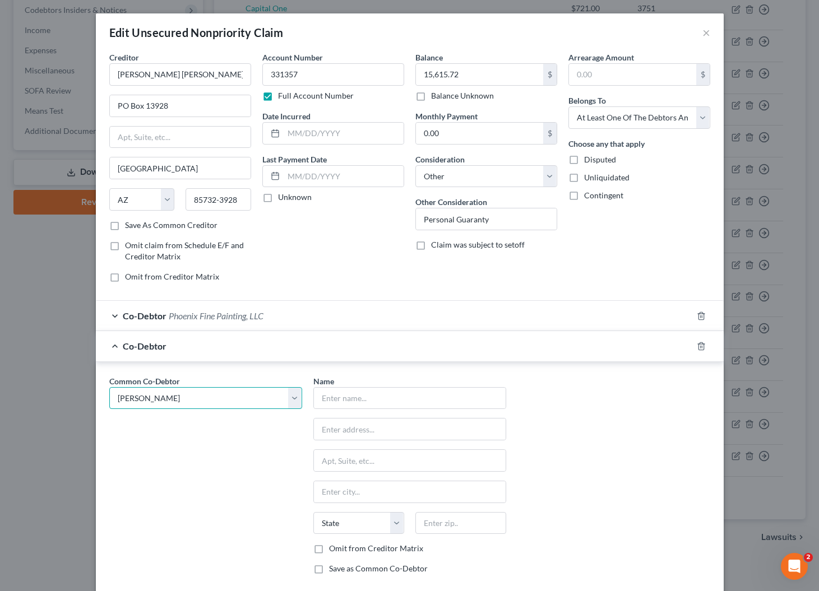
type input "85296"
click at [256, 443] on div "Common Co-Debtor Select Phoenix Fine Painting, LLC Joel Mercado" at bounding box center [206, 480] width 204 height 208
click at [329, 550] on label "Omit from Creditor Matrix" at bounding box center [376, 548] width 94 height 11
click at [333, 550] on input "Omit from Creditor Matrix" at bounding box center [336, 546] width 7 height 7
checkbox input "true"
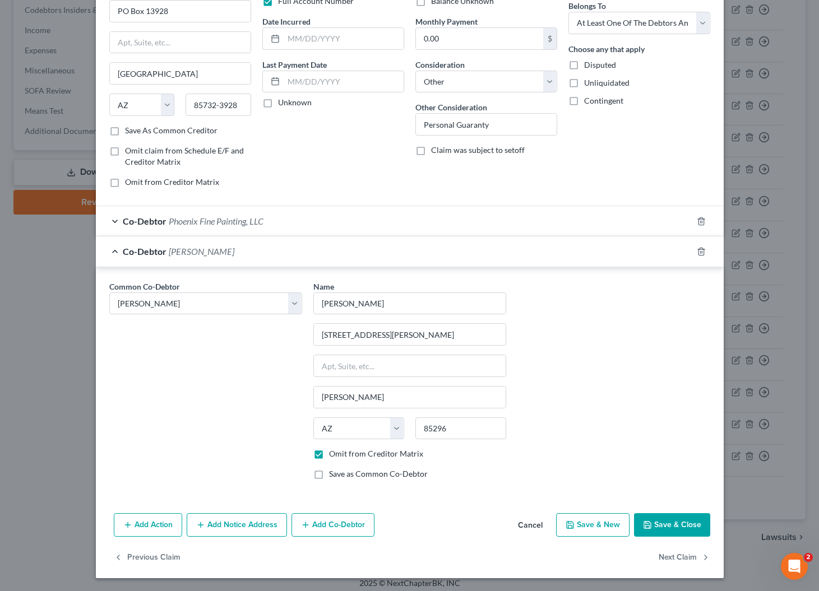
click at [649, 526] on polyline "button" at bounding box center [647, 527] width 4 height 3
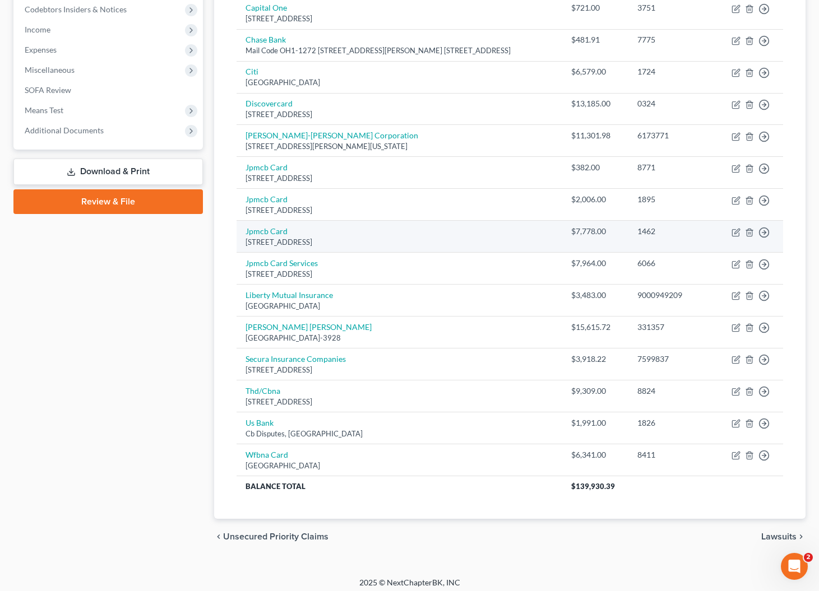
scroll to position [339, 0]
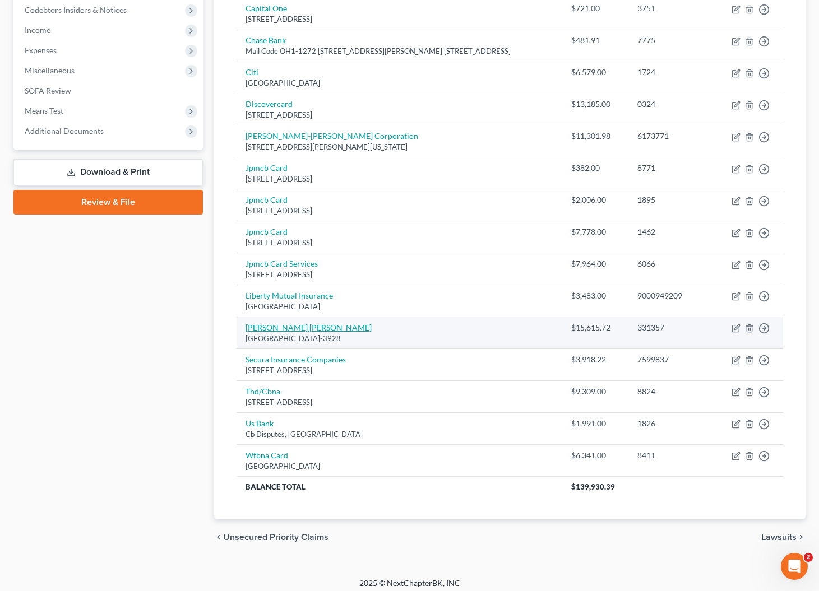
click at [307, 326] on link "Lippman Recupero" at bounding box center [308, 328] width 126 height 10
select select "3"
select select "14"
select select "3"
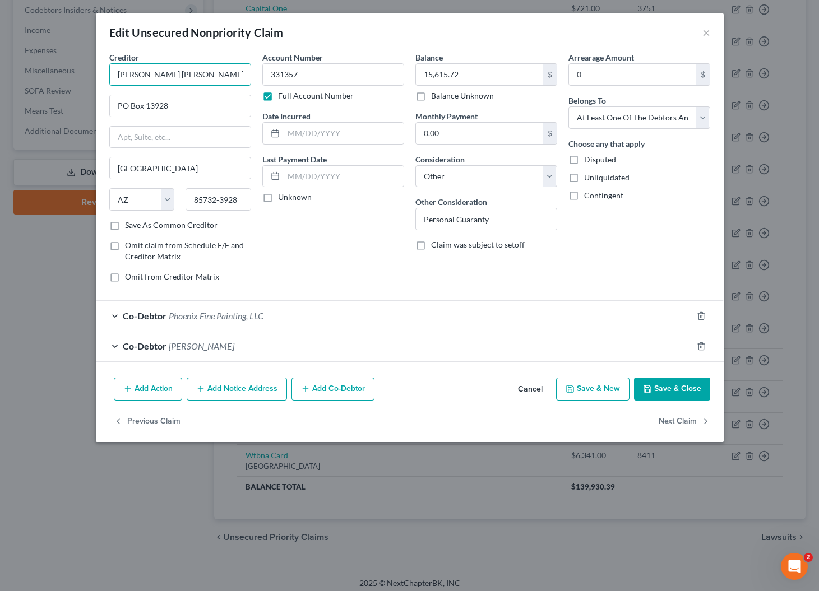
click at [233, 69] on input "Lippman Recupero" at bounding box center [180, 74] width 142 height 22
type input "Lippman Recupero (Sherwin Williams)"
click at [666, 387] on button "Save & Close" at bounding box center [672, 390] width 76 height 24
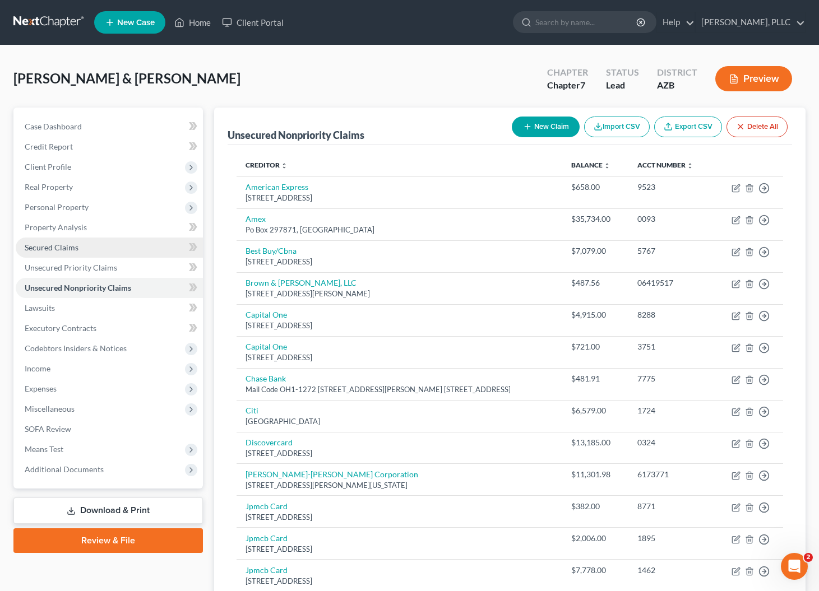
scroll to position [0, 0]
click at [84, 270] on span "Unsecured Priority Claims" at bounding box center [71, 268] width 92 height 10
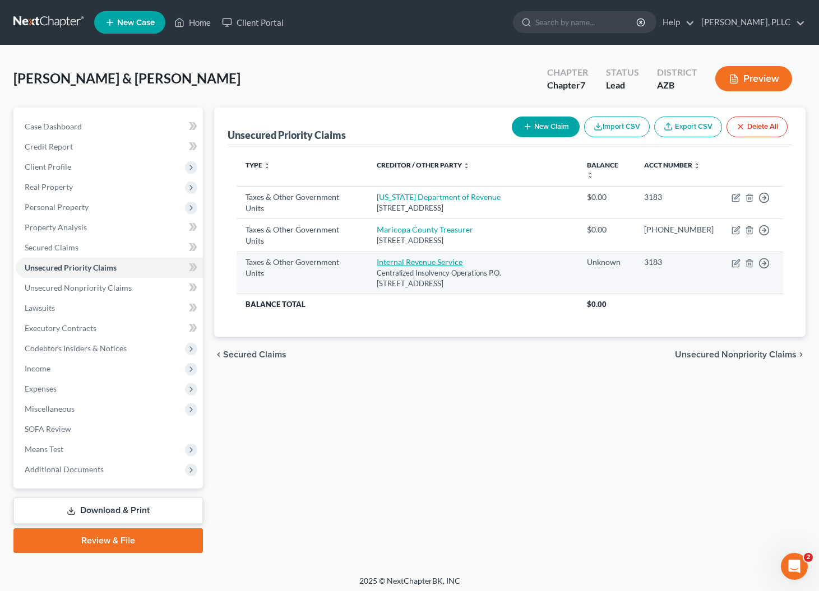
click at [419, 262] on link "Internal Revenue Service" at bounding box center [420, 262] width 86 height 10
select select "0"
select select "39"
select select "2"
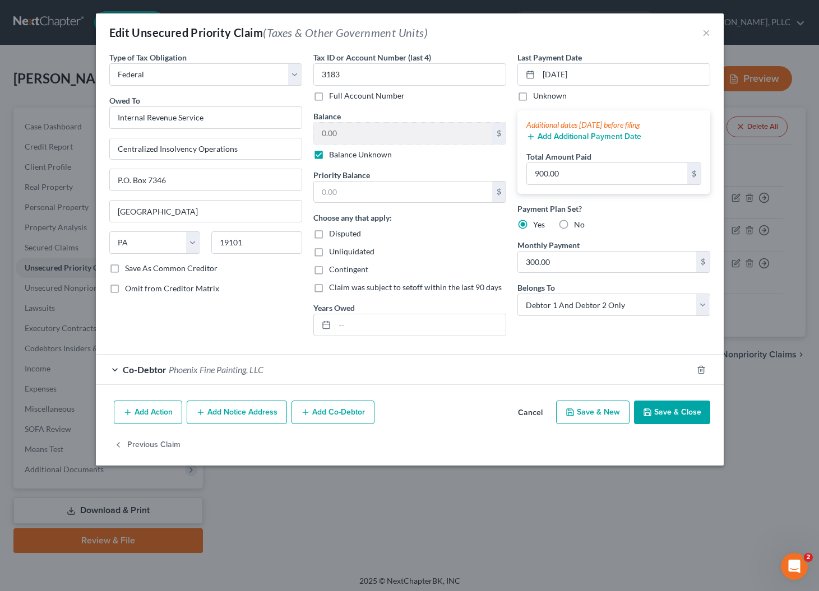
click at [329, 158] on label "Balance Unknown" at bounding box center [360, 154] width 63 height 11
click at [333, 156] on input "Balance Unknown" at bounding box center [336, 152] width 7 height 7
checkbox input "false"
click at [350, 133] on input "0.00" at bounding box center [403, 133] width 178 height 21
type input "0"
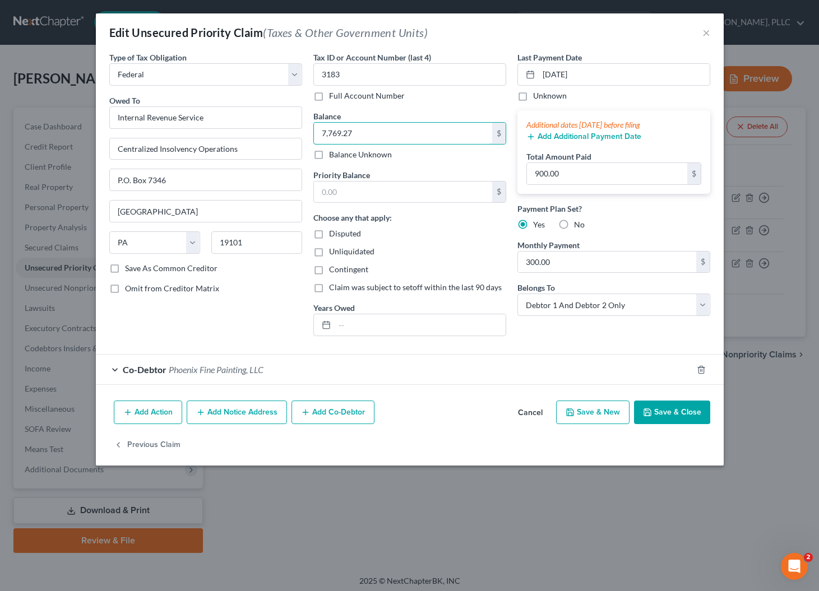
type input "7,769.27"
click at [646, 415] on icon "button" at bounding box center [647, 412] width 9 height 9
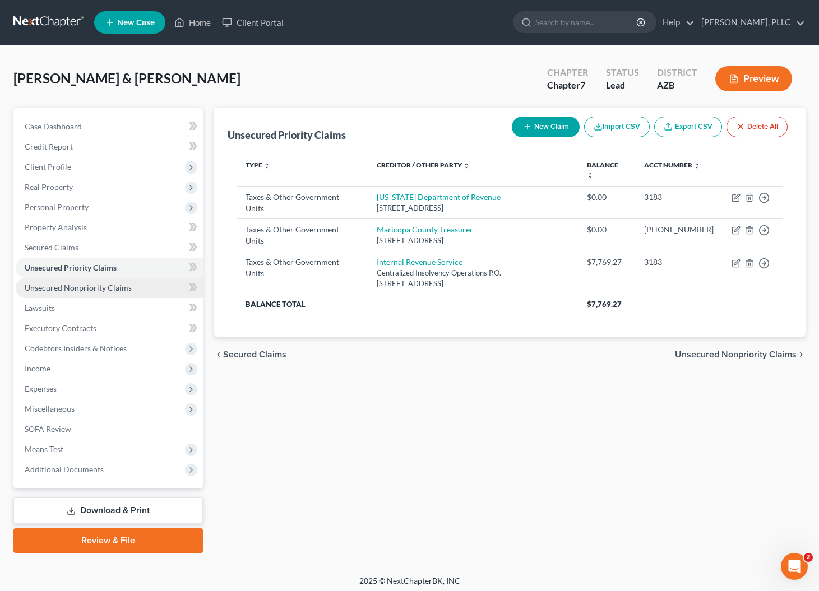
click at [82, 290] on span "Unsecured Nonpriority Claims" at bounding box center [78, 288] width 107 height 10
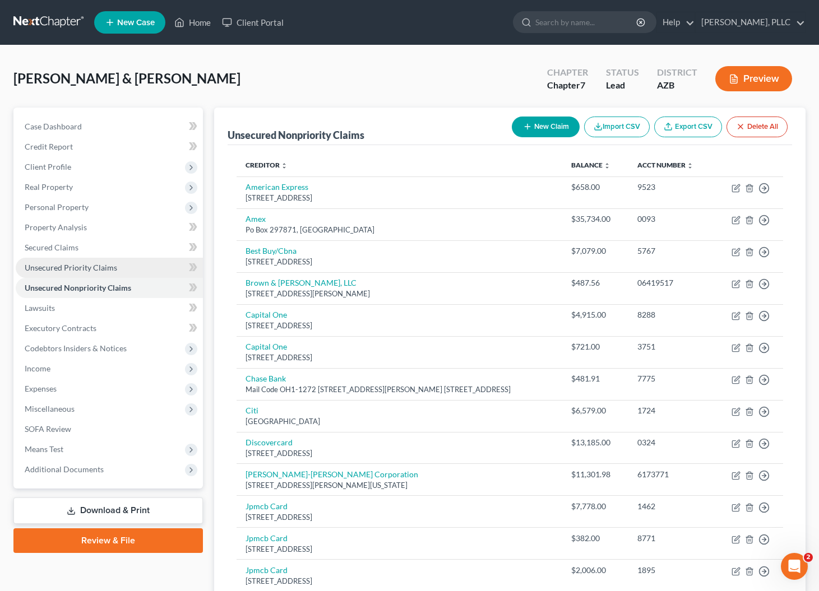
click at [77, 272] on span "Unsecured Priority Claims" at bounding box center [71, 268] width 92 height 10
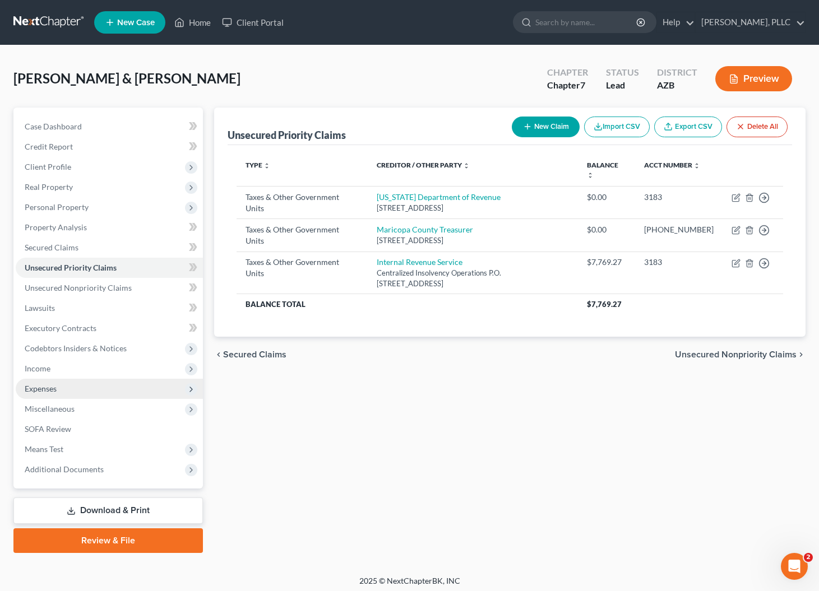
click at [54, 392] on span "Expenses" at bounding box center [41, 389] width 32 height 10
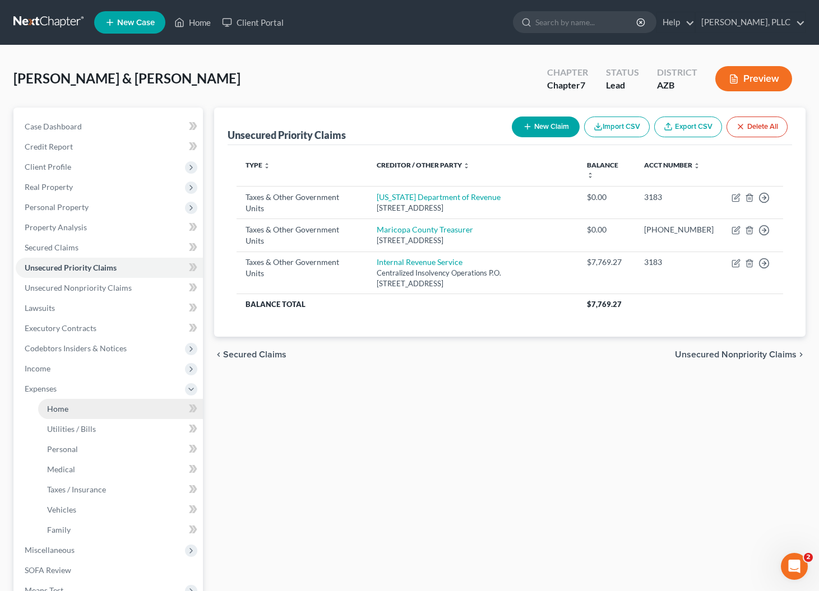
click at [56, 404] on link "Home" at bounding box center [120, 409] width 165 height 20
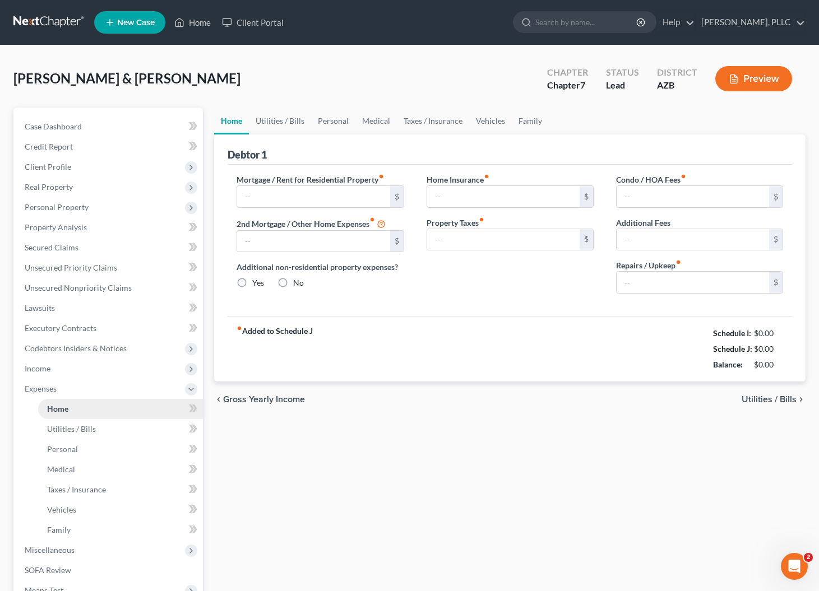
type input "1,550.00"
type input "0.00"
radio input "true"
type input "0.00"
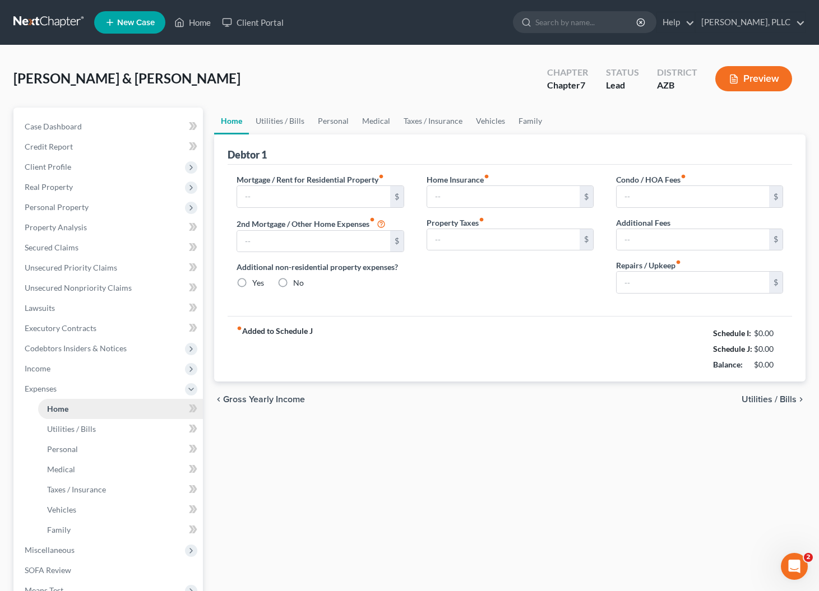
type input "150.00"
type input "0.00"
type input "200.00"
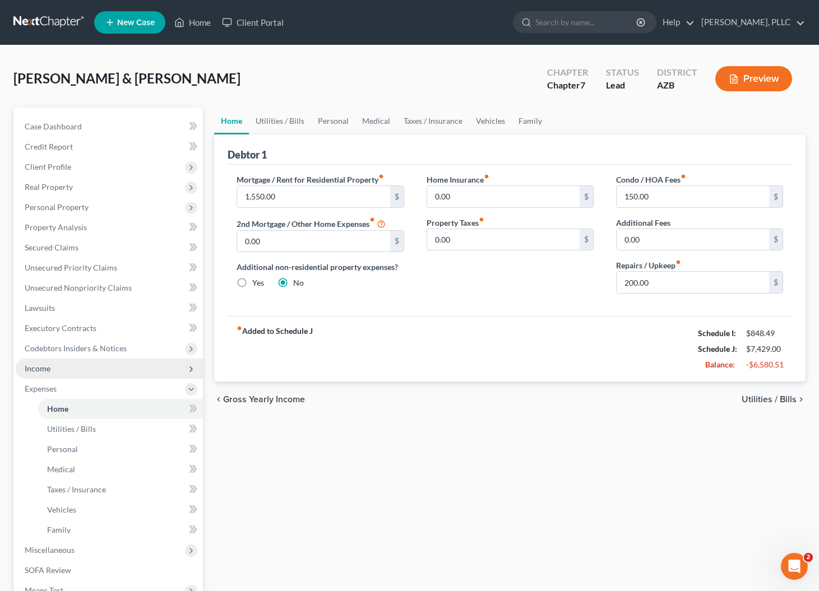
click at [45, 370] on span "Income" at bounding box center [38, 369] width 26 height 10
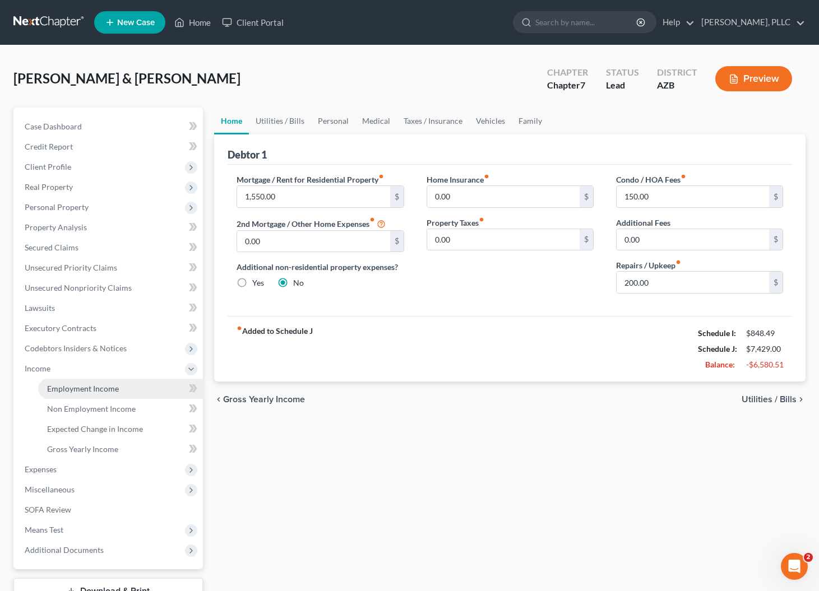
click at [64, 389] on span "Employment Income" at bounding box center [83, 389] width 72 height 10
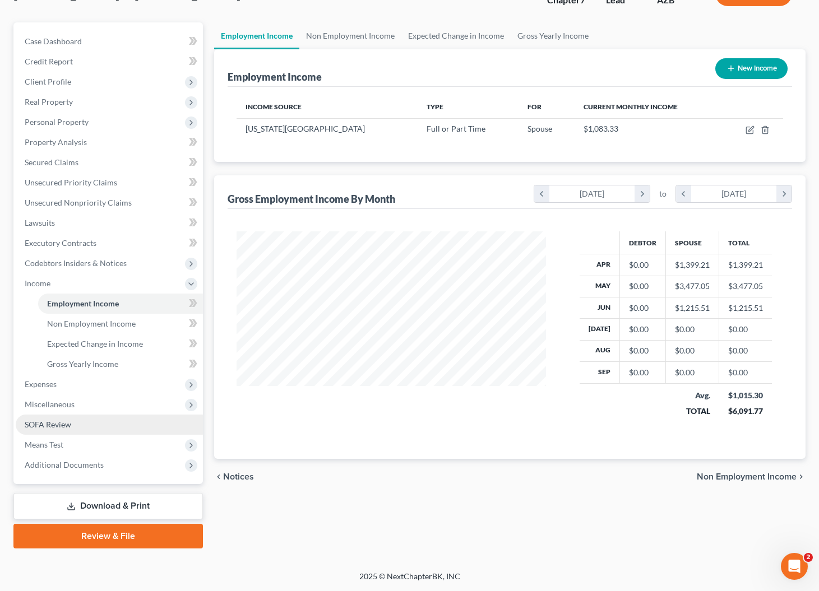
scroll to position [85, 0]
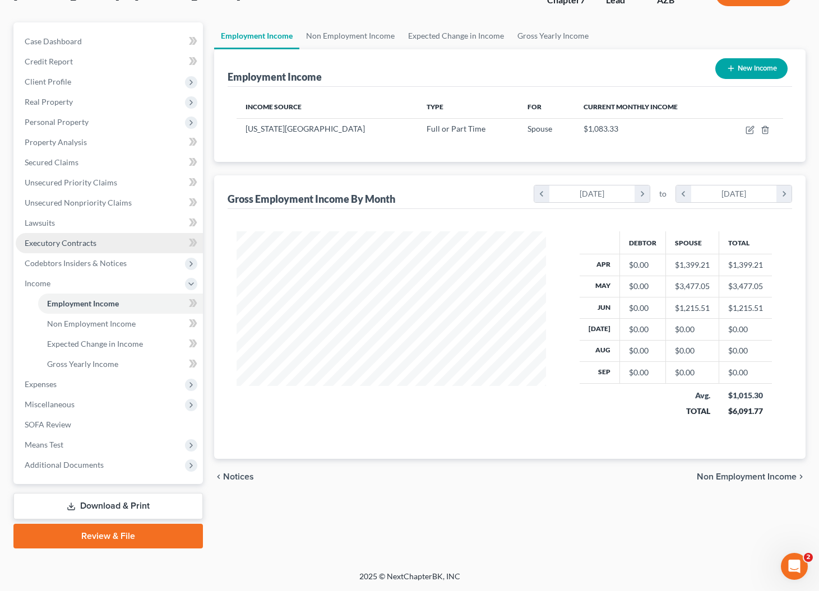
click at [78, 247] on span "Executory Contracts" at bounding box center [61, 243] width 72 height 10
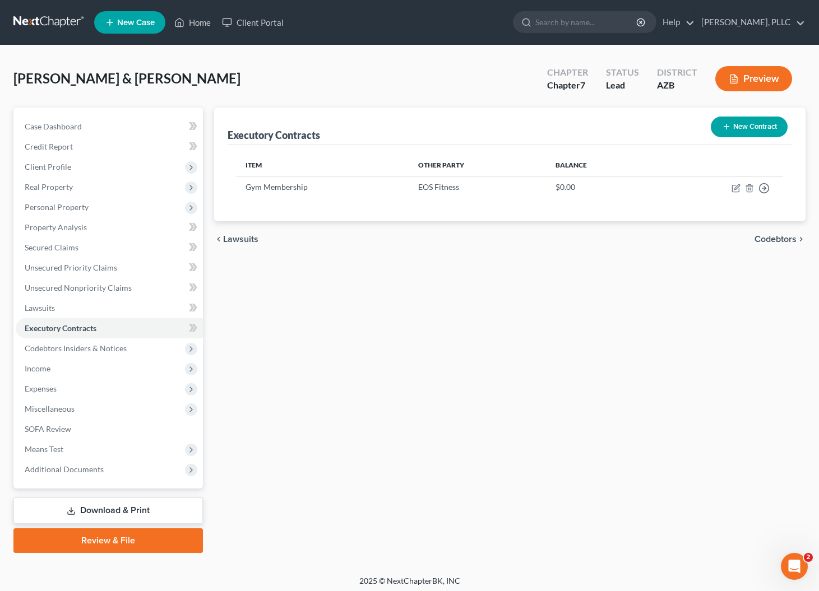
click at [756, 127] on button "New Contract" at bounding box center [749, 127] width 77 height 21
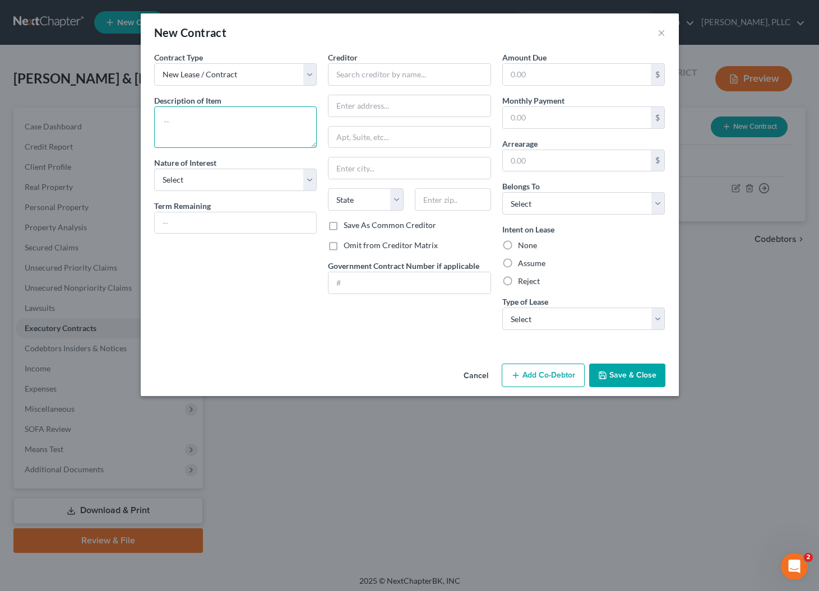
click at [280, 123] on textarea at bounding box center [235, 126] width 163 height 41
type textarea "Cell Phone Provider"
select select "3"
click at [234, 218] on input "text" at bounding box center [236, 222] width 162 height 21
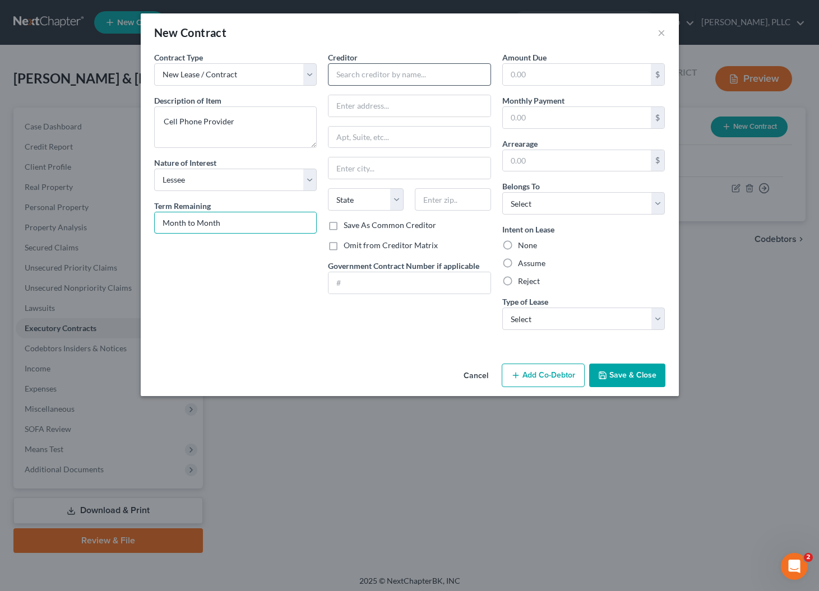
type input "Month to Month"
click at [353, 73] on input "text" at bounding box center [409, 74] width 163 height 22
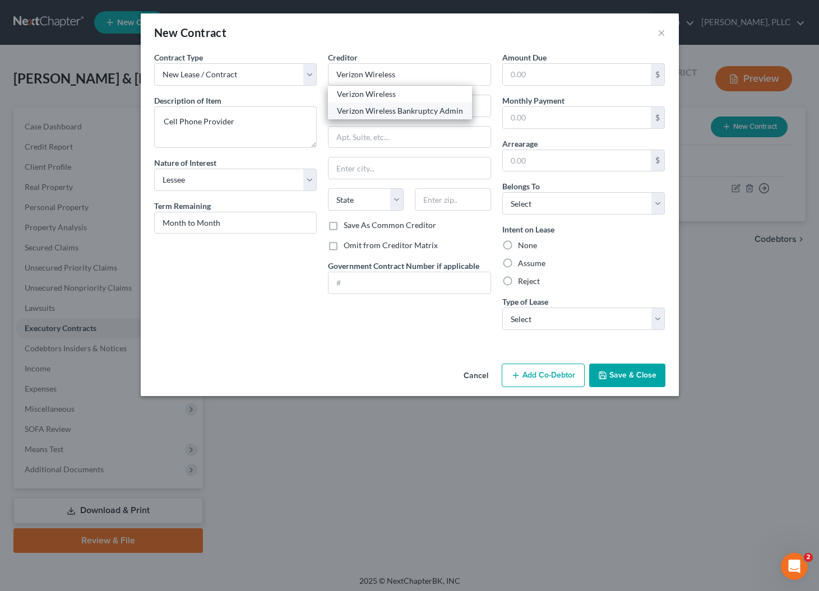
click at [358, 108] on div "Verizon Wireless Bankruptcy Admin" at bounding box center [400, 110] width 126 height 11
type input "Verizon Wireless Bankruptcy Admin"
type input "500 Technology Drive"
type input "Weldon Spring"
select select "26"
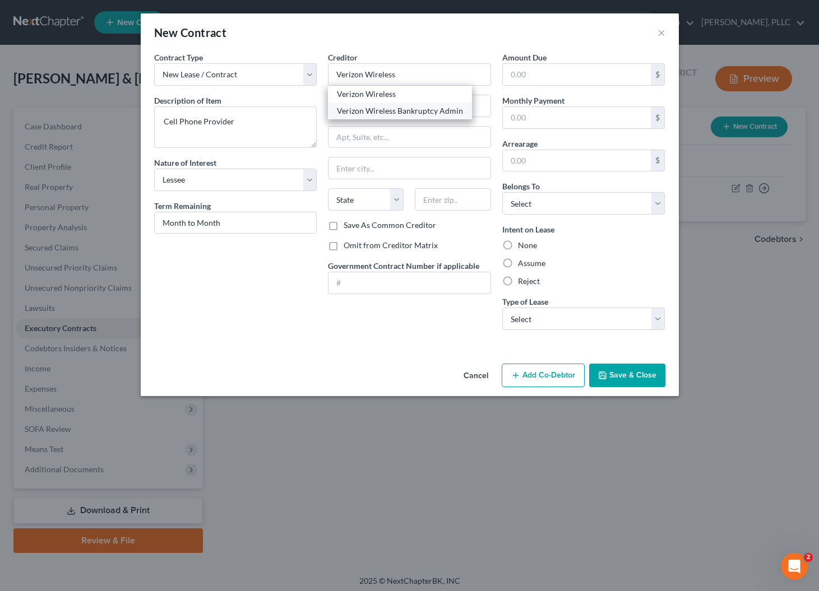
type input "63304-0000"
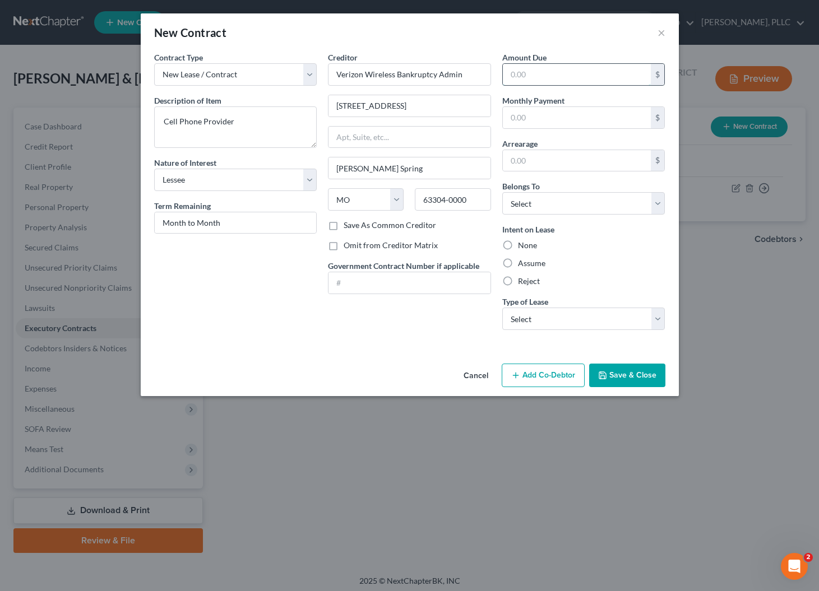
click at [514, 75] on input "text" at bounding box center [577, 74] width 149 height 21
click at [518, 247] on label "None" at bounding box center [527, 245] width 19 height 11
click at [522, 247] on input "None" at bounding box center [525, 243] width 7 height 7
radio input "true"
select select "2"
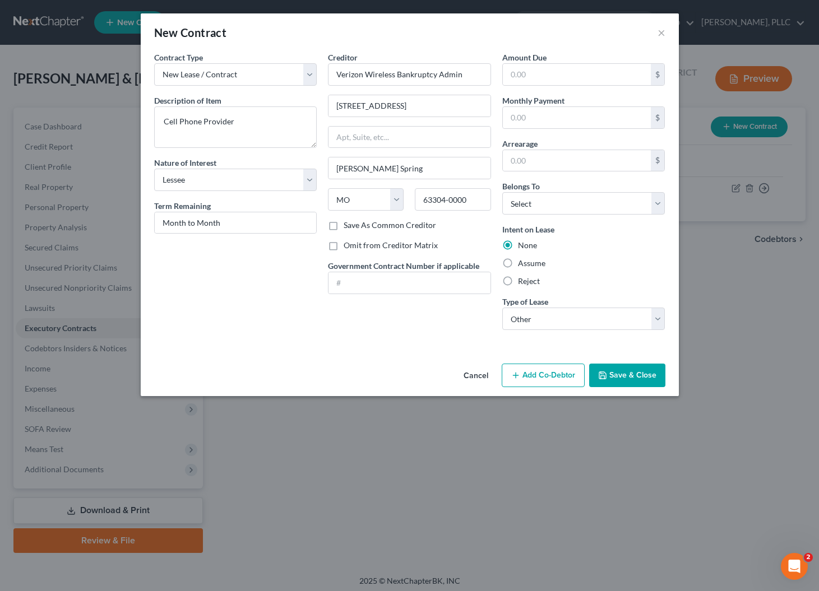
click at [518, 265] on label "Assume" at bounding box center [531, 263] width 27 height 11
click at [522, 265] on input "Assume" at bounding box center [525, 261] width 7 height 7
radio input "true"
click at [344, 248] on label "Omit from Creditor Matrix" at bounding box center [391, 245] width 94 height 11
click at [348, 247] on input "Omit from Creditor Matrix" at bounding box center [351, 243] width 7 height 7
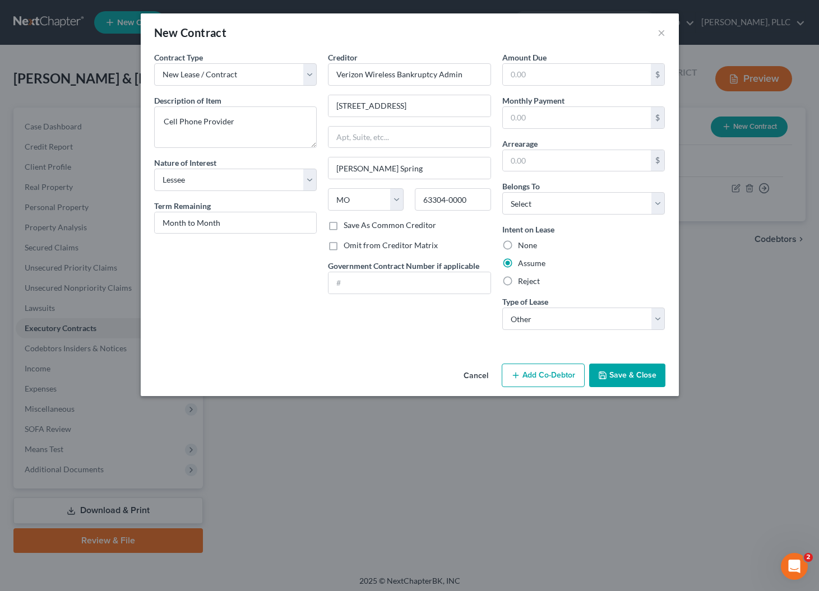
checkbox input "true"
click at [622, 373] on button "Save & Close" at bounding box center [627, 376] width 76 height 24
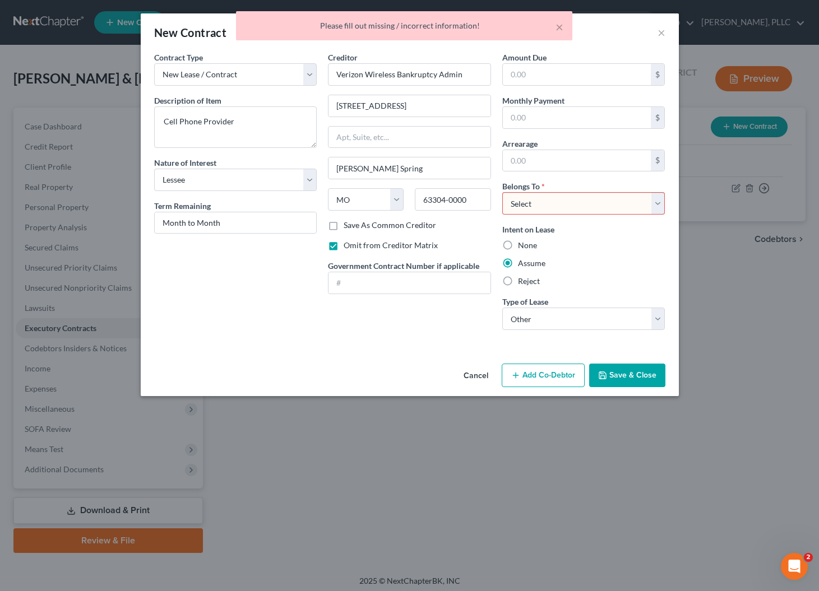
select select "2"
click at [622, 373] on button "Save & Close" at bounding box center [627, 376] width 76 height 24
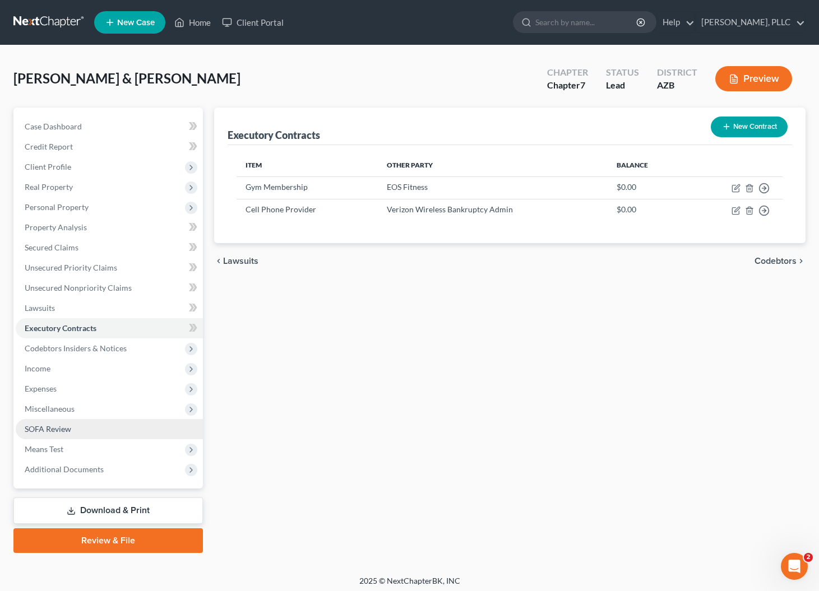
click at [53, 430] on span "SOFA Review" at bounding box center [48, 429] width 47 height 10
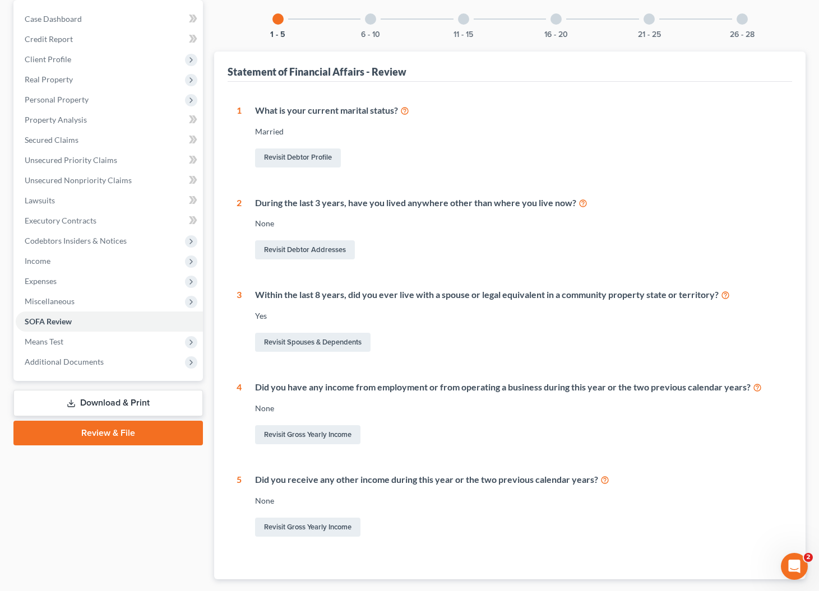
scroll to position [110, 0]
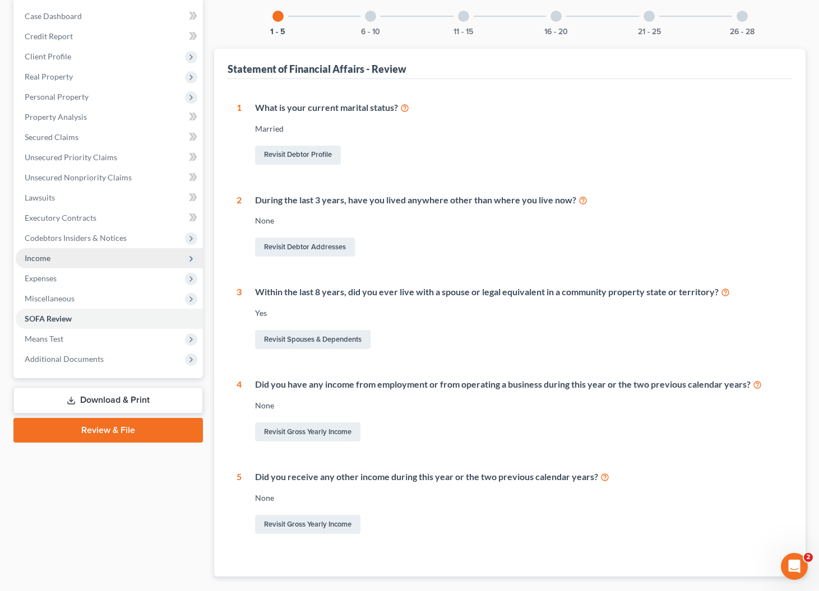
click at [57, 255] on span "Income" at bounding box center [109, 258] width 187 height 20
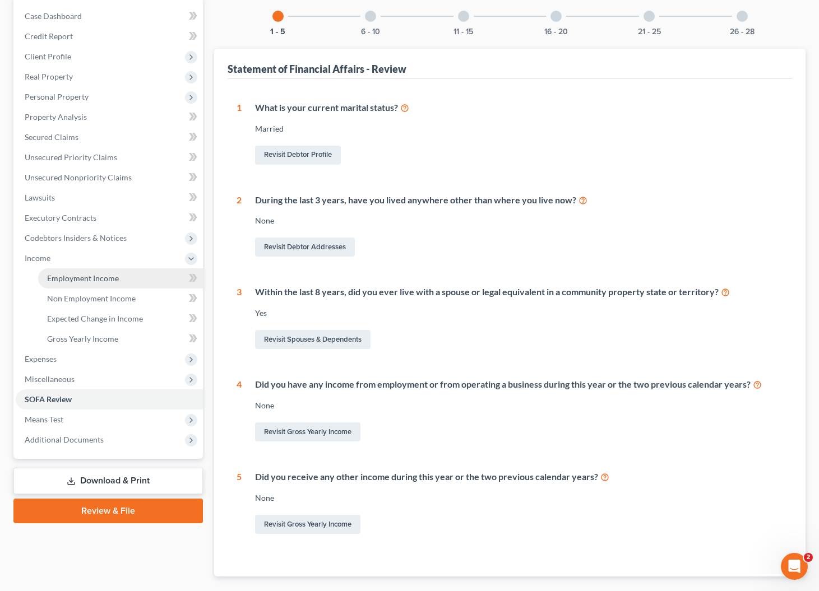
click at [76, 281] on span "Employment Income" at bounding box center [83, 279] width 72 height 10
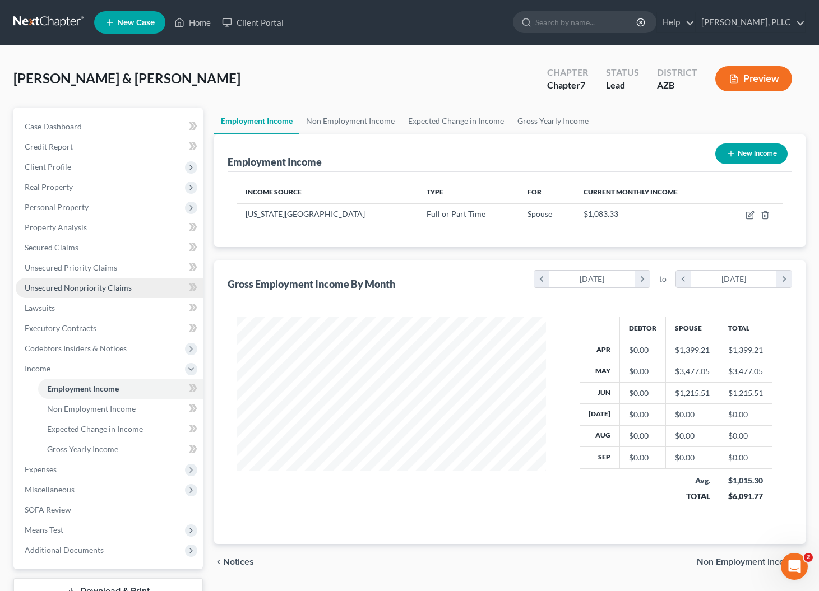
scroll to position [201, 332]
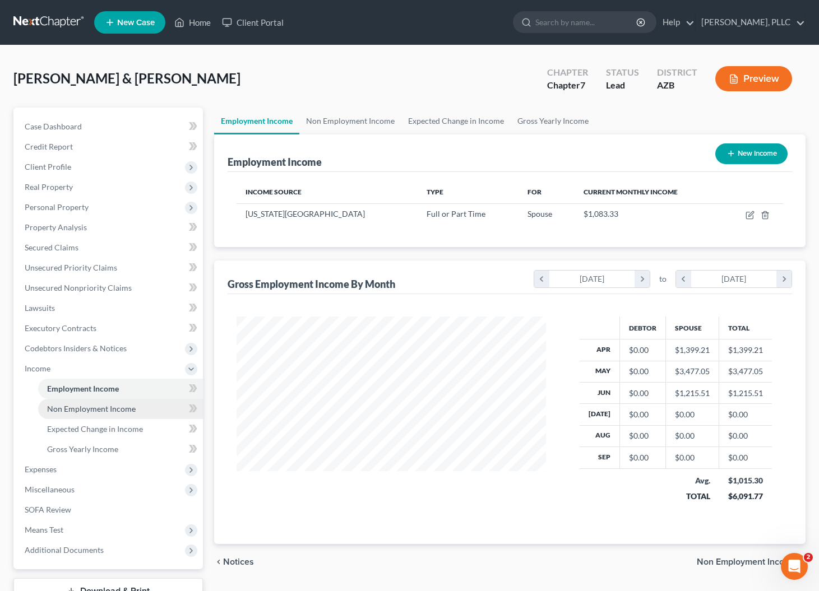
click at [68, 411] on span "Non Employment Income" at bounding box center [91, 409] width 89 height 10
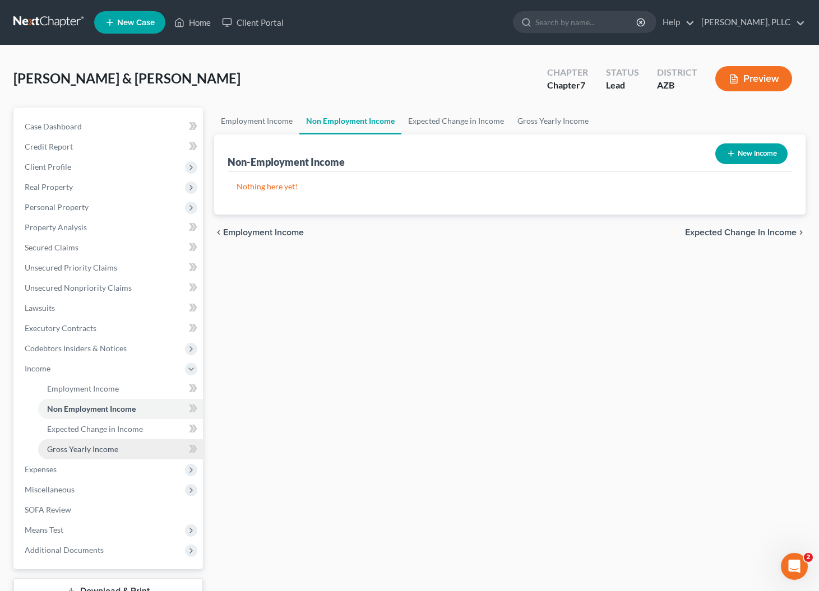
click at [73, 449] on span "Gross Yearly Income" at bounding box center [82, 449] width 71 height 10
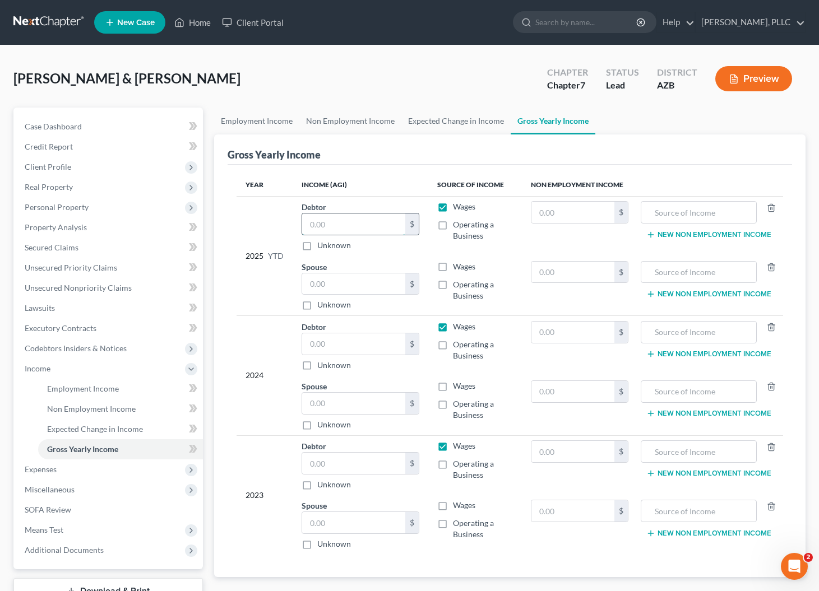
click at [340, 228] on input "text" at bounding box center [353, 224] width 103 height 21
type input "1"
click at [325, 285] on input "text" at bounding box center [353, 284] width 103 height 21
type input "1"
click at [328, 340] on input "text" at bounding box center [353, 343] width 103 height 21
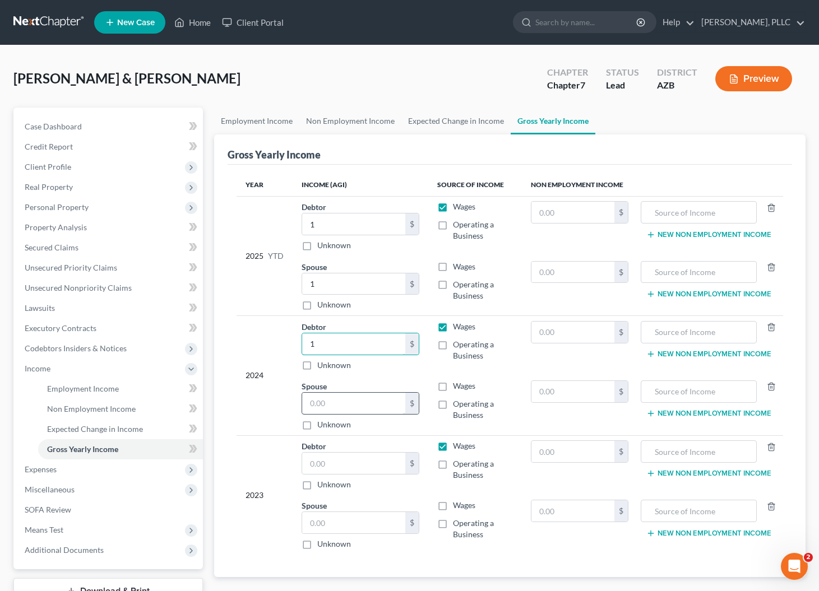
type input "1"
click at [323, 403] on input "text" at bounding box center [353, 403] width 103 height 21
click at [325, 465] on input "text" at bounding box center [353, 463] width 103 height 21
click at [324, 528] on input "text" at bounding box center [353, 522] width 103 height 21
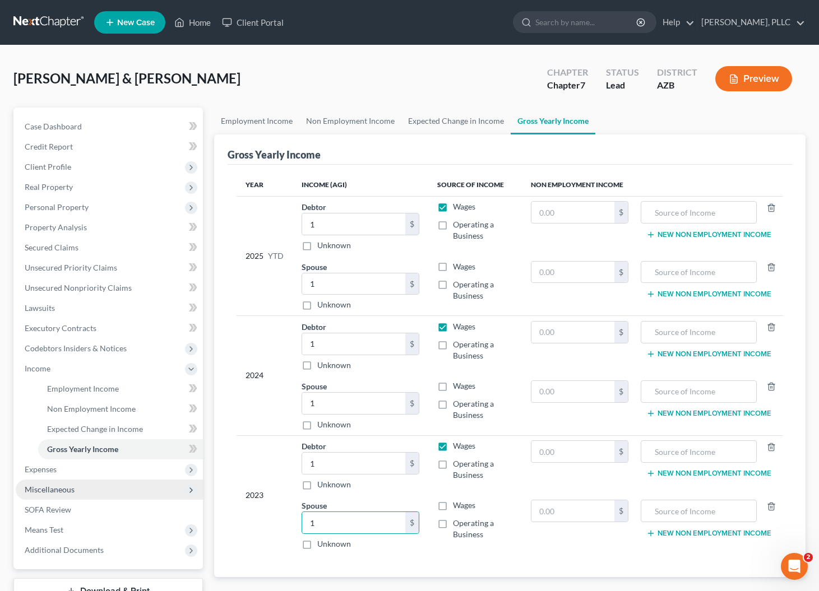
click at [60, 493] on span "Miscellaneous" at bounding box center [50, 490] width 50 height 10
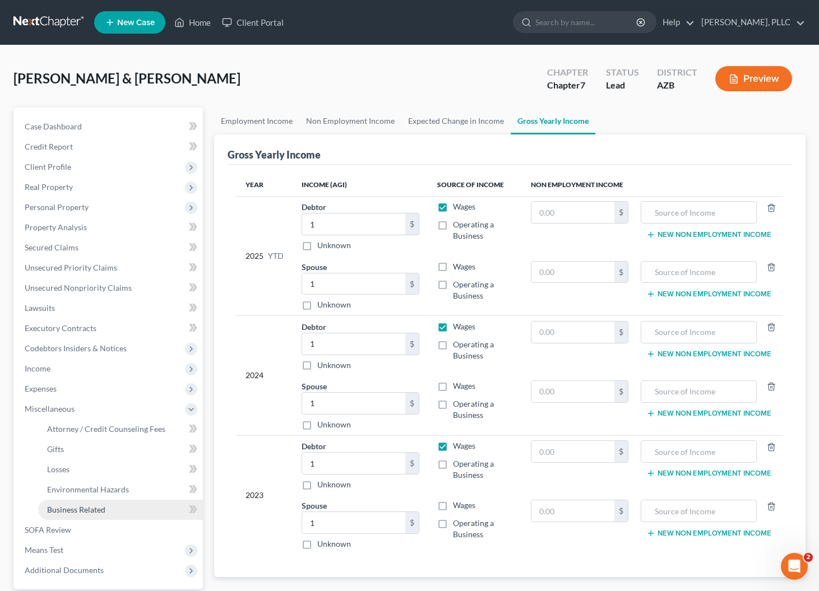
click at [62, 507] on span "Business Related" at bounding box center [76, 510] width 58 height 10
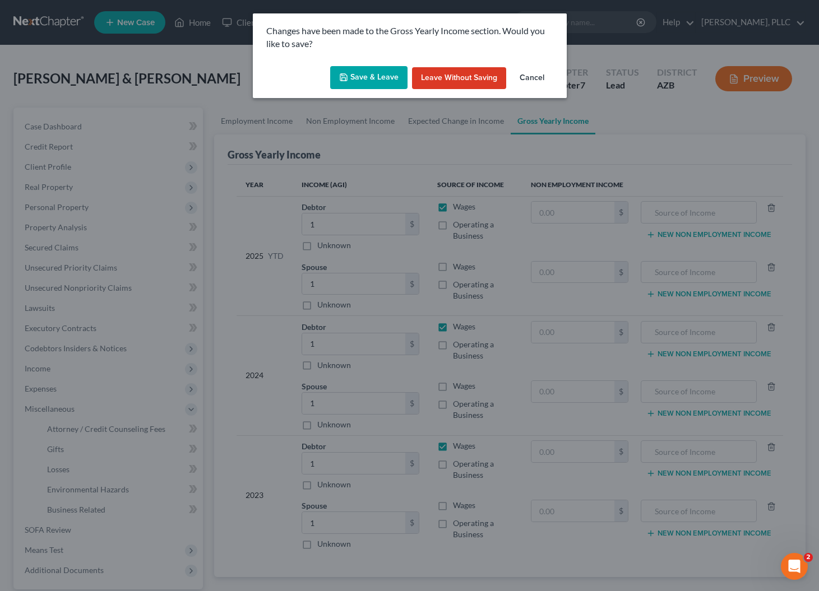
click at [372, 76] on button "Save & Leave" at bounding box center [368, 78] width 77 height 24
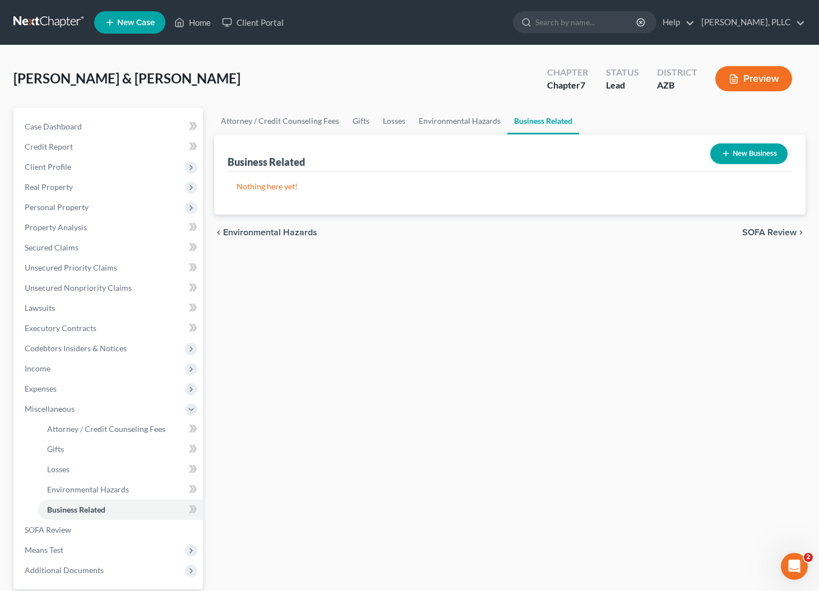
click at [726, 150] on icon "button" at bounding box center [725, 153] width 9 height 9
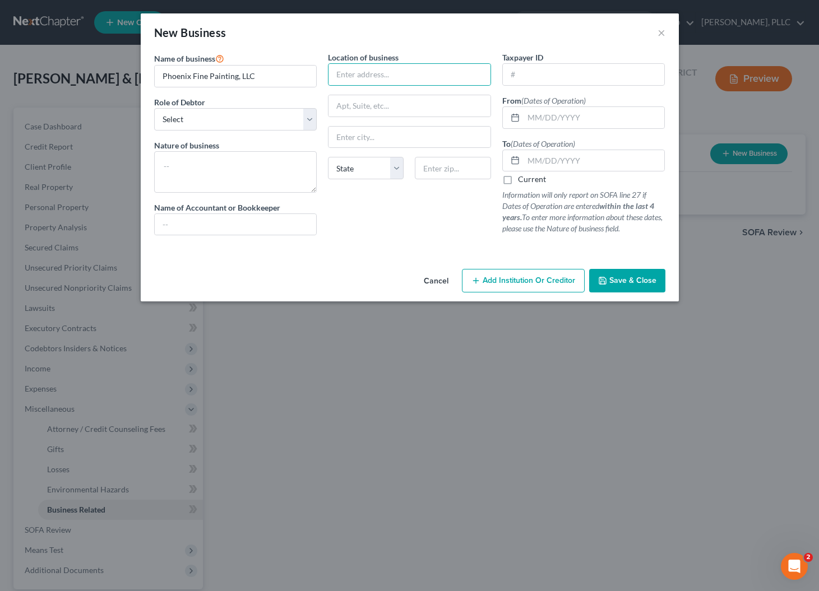
click at [518, 178] on label "Current" at bounding box center [532, 179] width 28 height 11
click at [522, 178] on input "Current" at bounding box center [525, 177] width 7 height 7
click at [376, 72] on input "text" at bounding box center [409, 74] width 162 height 21
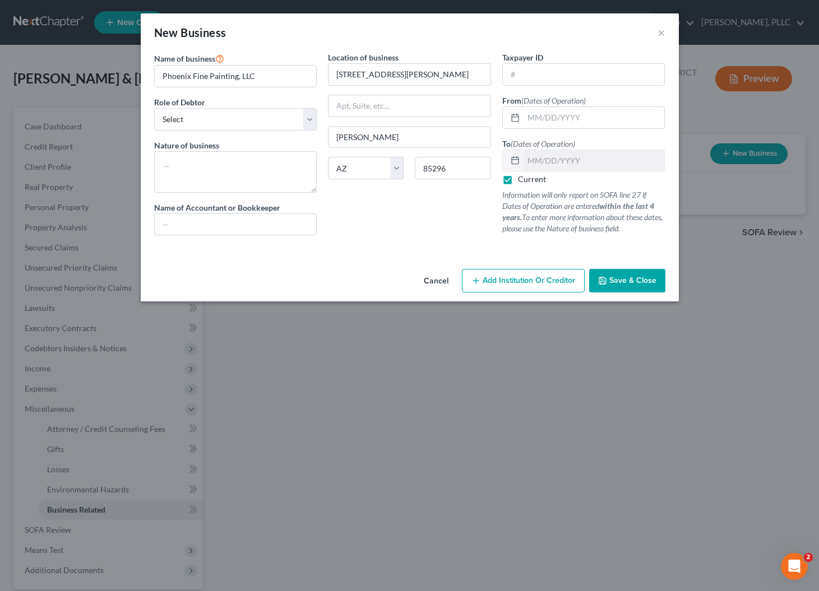
click at [416, 221] on div "Location of business 1525 S. Higley Rd., #104-118 Gilbert State AL AK AR AZ CA …" at bounding box center [409, 148] width 174 height 193
click at [531, 78] on input "text" at bounding box center [584, 74] width 162 height 21
click at [567, 116] on input "text" at bounding box center [593, 117] width 141 height 21
drag, startPoint x: 542, startPoint y: 74, endPoint x: 473, endPoint y: 74, distance: 68.9
click at [473, 74] on div "Name of business * Phoenix Fine Painting, LLC Role of Debtor * Select A member …" at bounding box center [410, 153] width 522 height 202
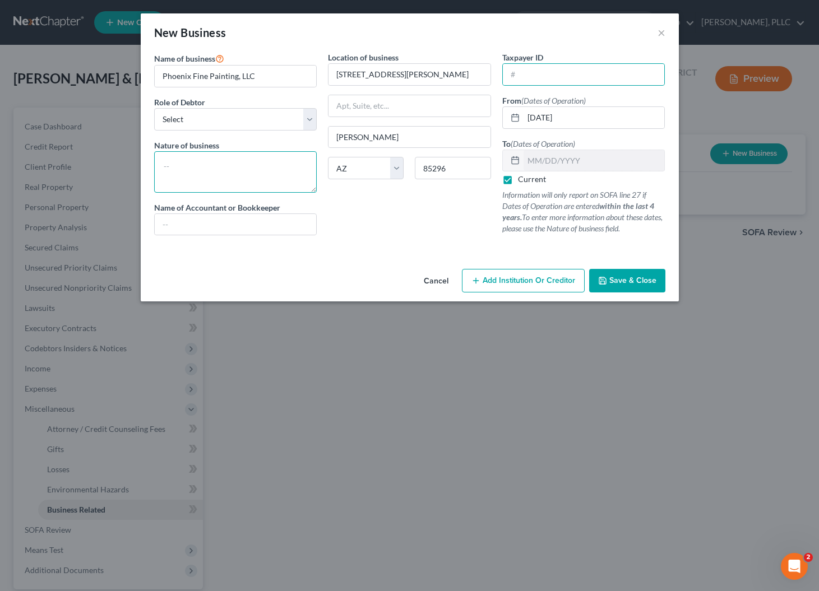
click at [186, 162] on textarea at bounding box center [235, 171] width 163 height 41
click at [620, 280] on span "Save & Close" at bounding box center [632, 281] width 47 height 10
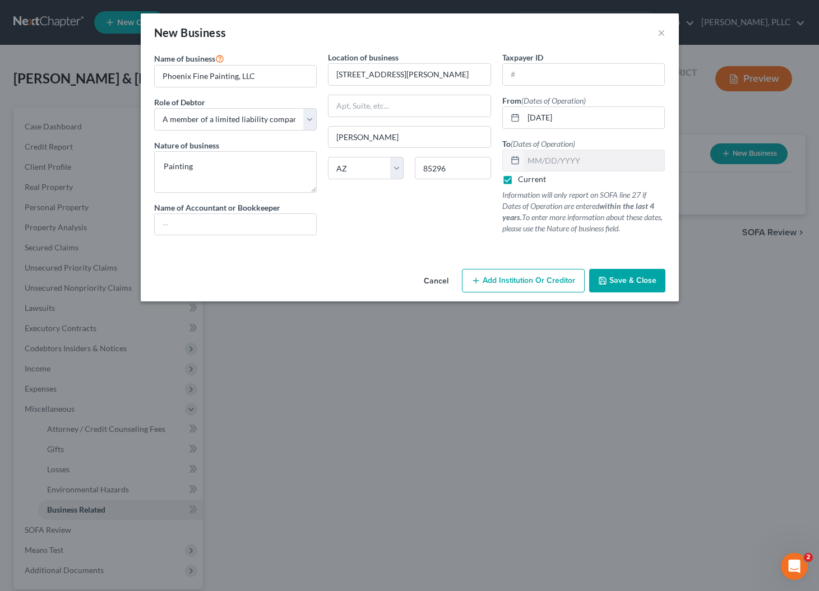
click at [637, 284] on span "Save & Close" at bounding box center [632, 281] width 47 height 10
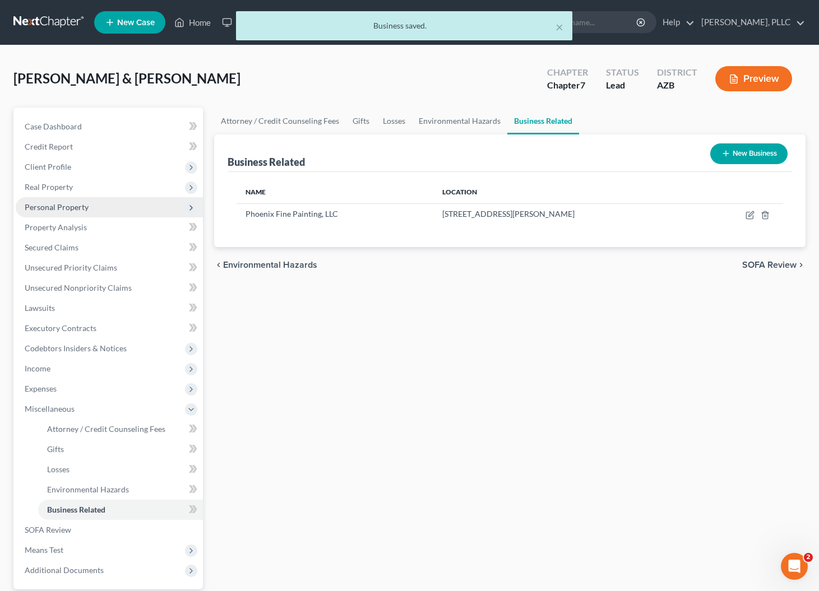
click at [49, 203] on span "Personal Property" at bounding box center [57, 207] width 64 height 10
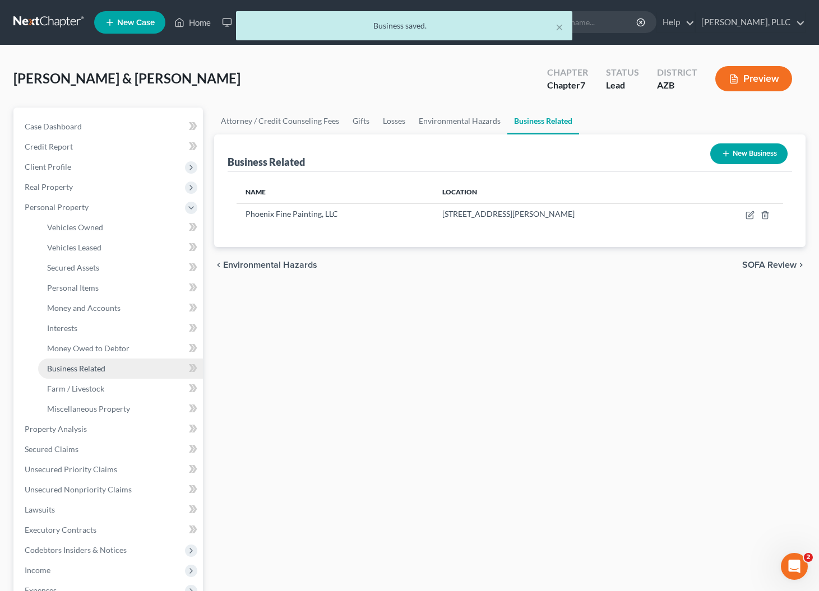
click at [52, 368] on span "Business Related" at bounding box center [76, 369] width 58 height 10
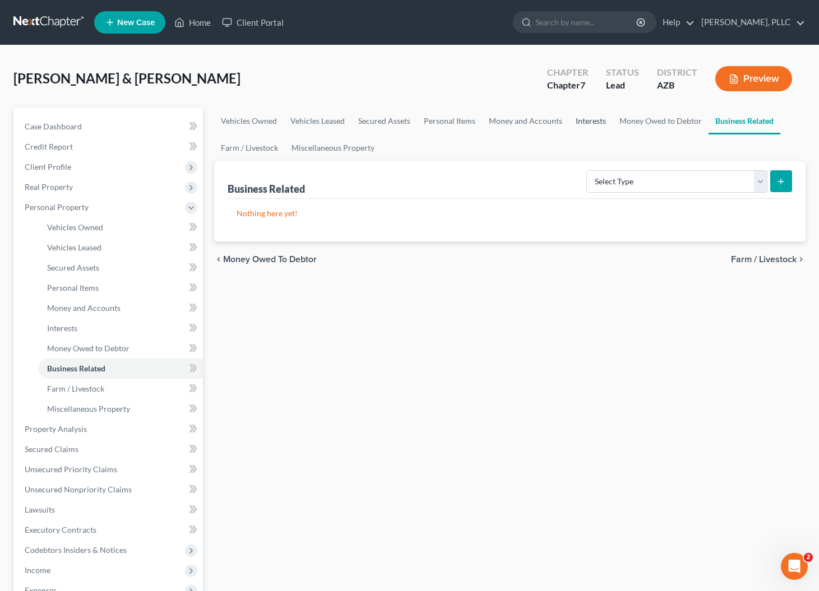
click at [596, 126] on link "Interests" at bounding box center [591, 121] width 44 height 27
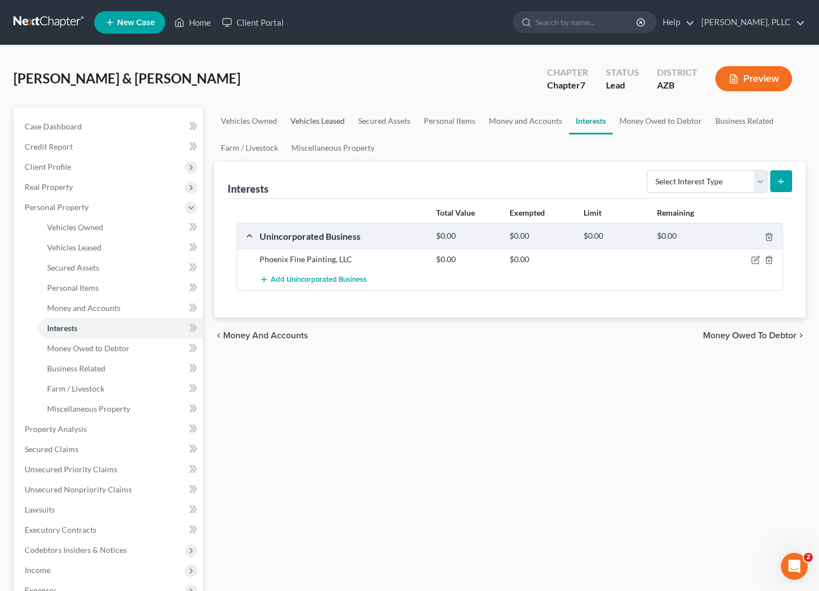
click at [333, 119] on link "Vehicles Leased" at bounding box center [318, 121] width 68 height 27
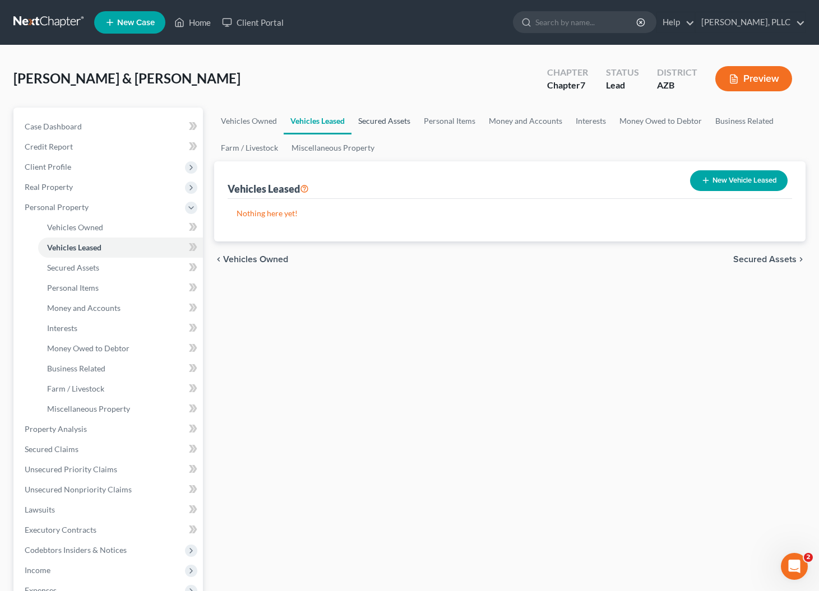
click at [371, 124] on link "Secured Assets" at bounding box center [384, 121] width 66 height 27
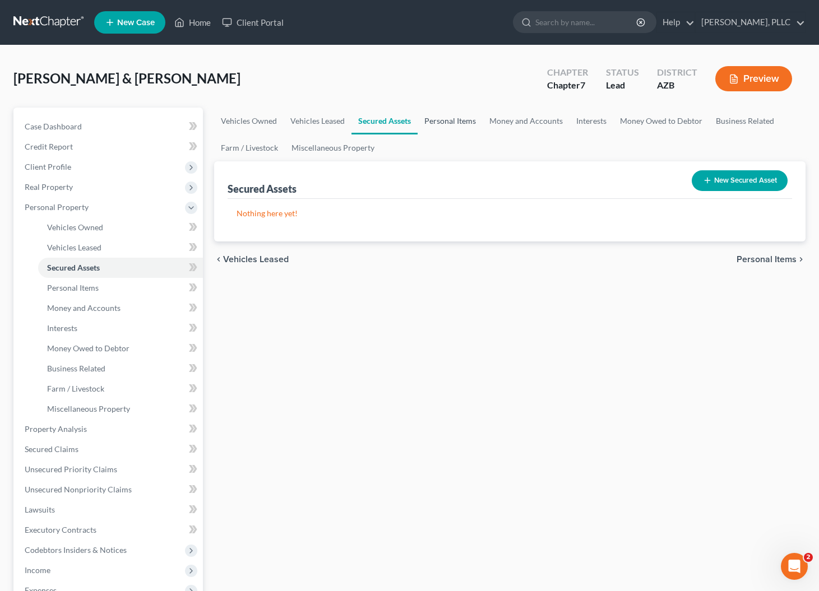
click at [439, 124] on link "Personal Items" at bounding box center [450, 121] width 65 height 27
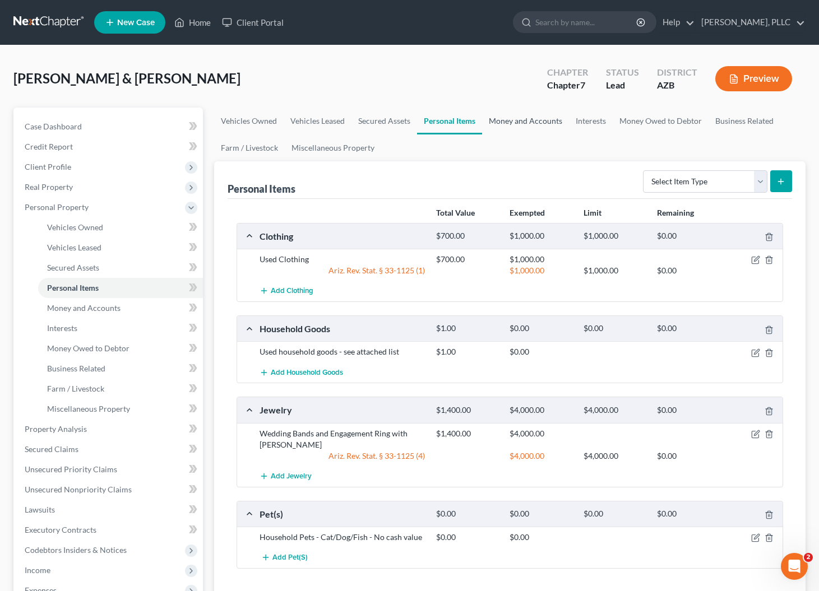
click at [526, 122] on link "Money and Accounts" at bounding box center [525, 121] width 87 height 27
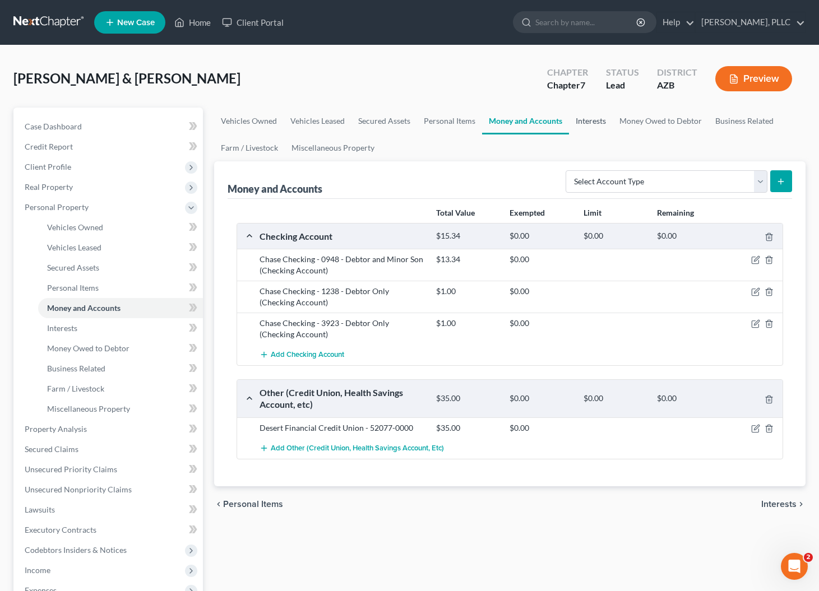
click at [586, 124] on link "Interests" at bounding box center [591, 121] width 44 height 27
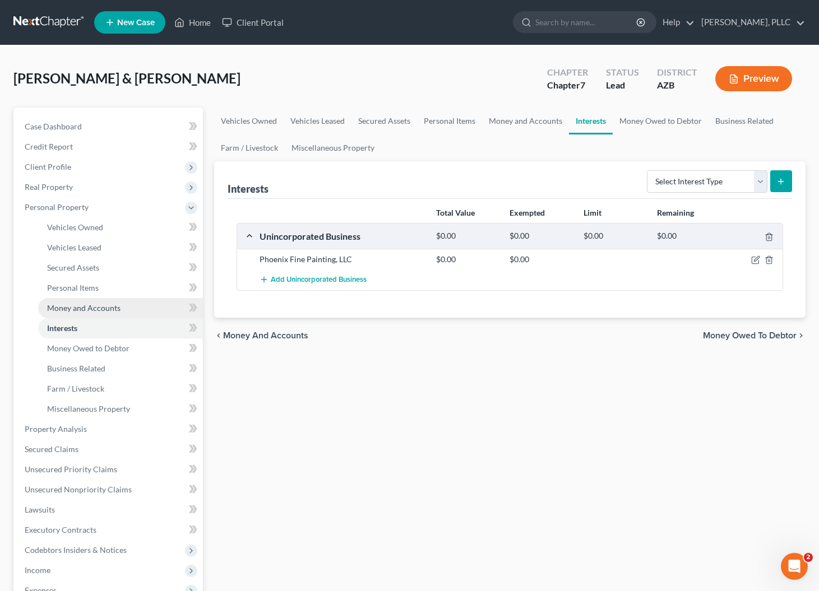
click at [91, 308] on span "Money and Accounts" at bounding box center [83, 308] width 73 height 10
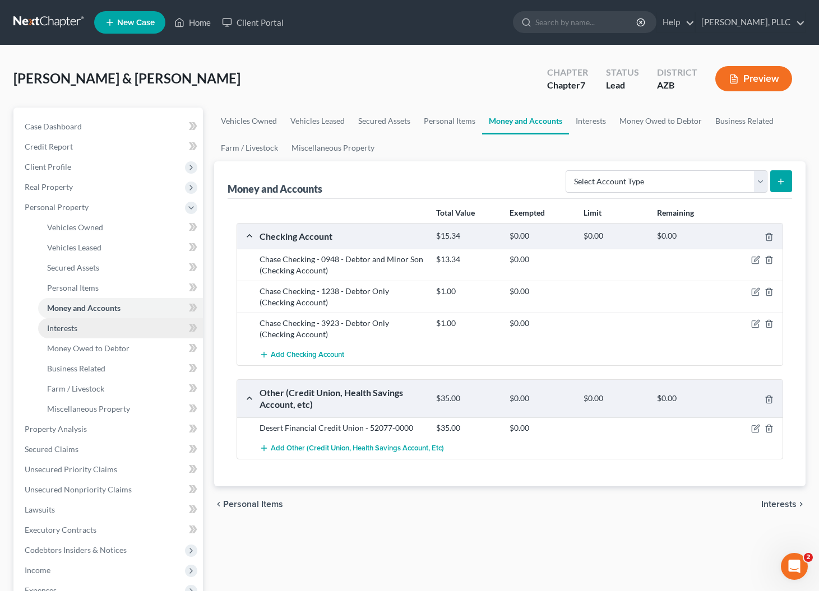
click at [67, 330] on span "Interests" at bounding box center [62, 328] width 30 height 10
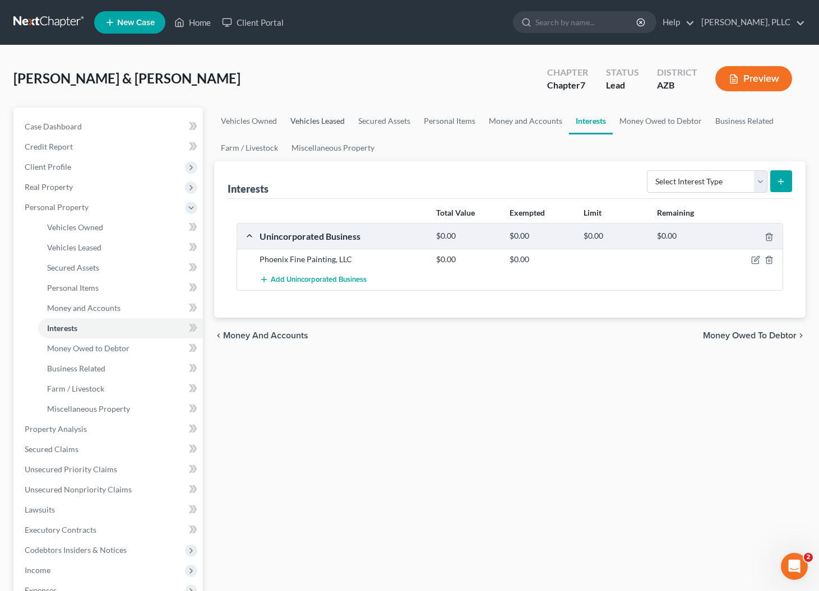
click at [310, 122] on link "Vehicles Leased" at bounding box center [318, 121] width 68 height 27
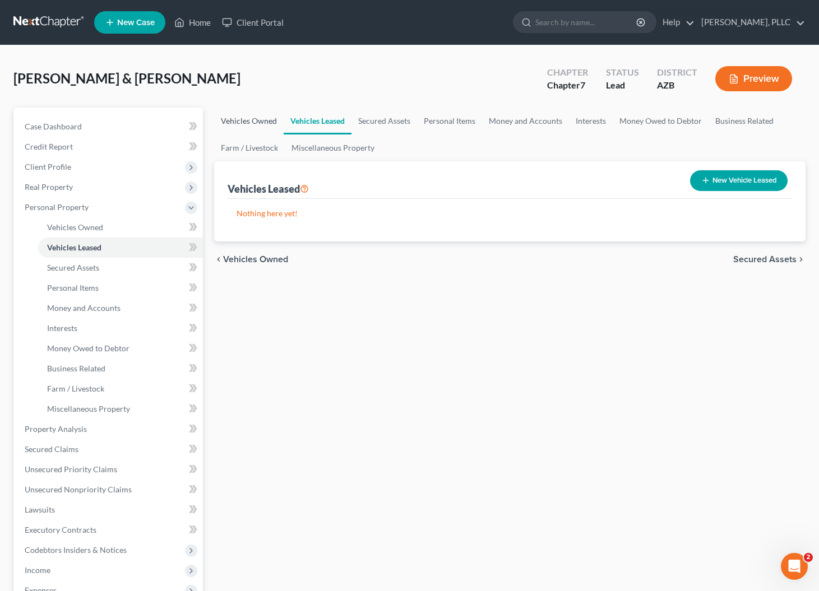
click at [274, 119] on link "Vehicles Owned" at bounding box center [248, 121] width 69 height 27
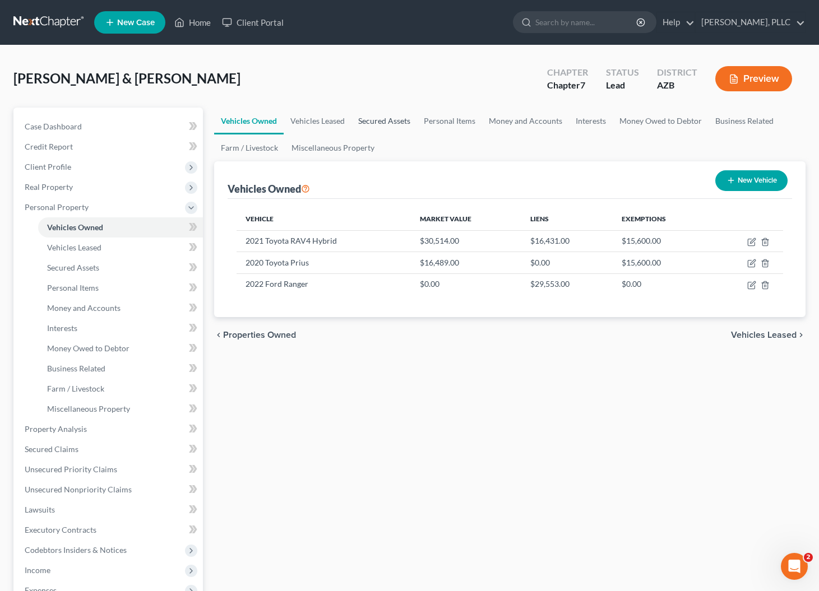
click at [373, 119] on link "Secured Assets" at bounding box center [384, 121] width 66 height 27
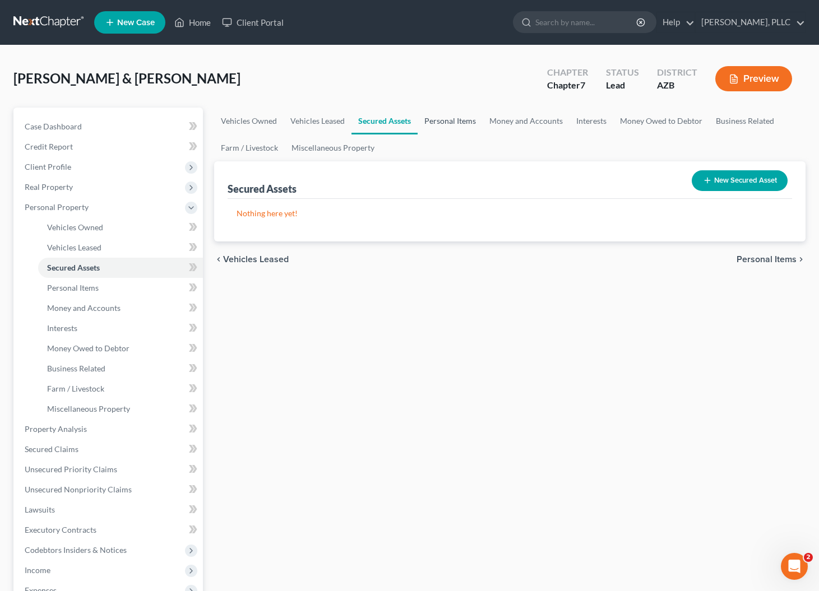
click at [450, 122] on link "Personal Items" at bounding box center [450, 121] width 65 height 27
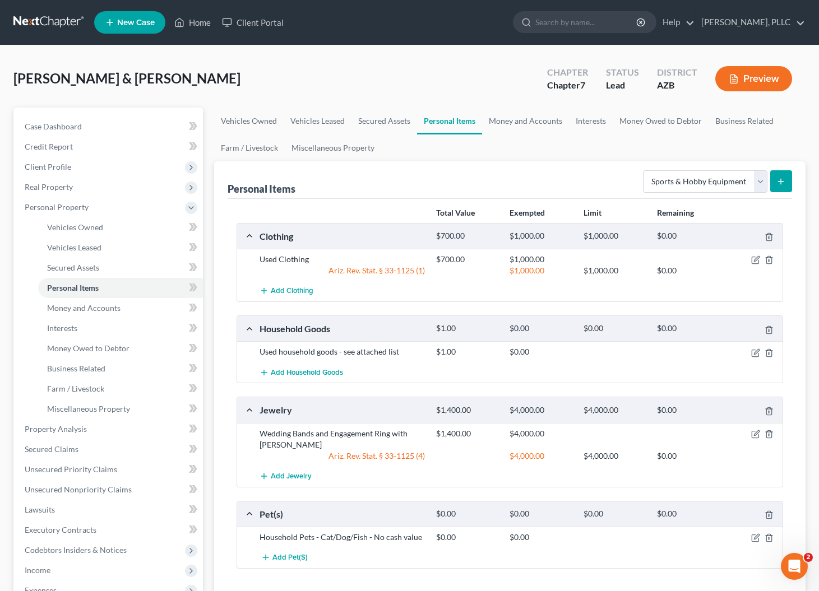
click at [775, 182] on button "submit" at bounding box center [781, 181] width 22 height 22
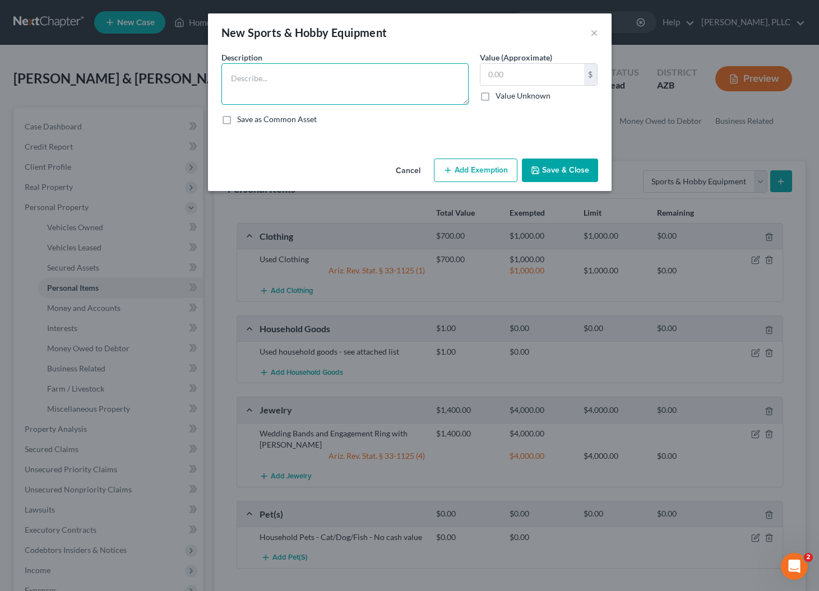
click at [368, 68] on textarea at bounding box center [344, 83] width 247 height 41
click at [449, 165] on button "Add Exemption" at bounding box center [476, 171] width 84 height 24
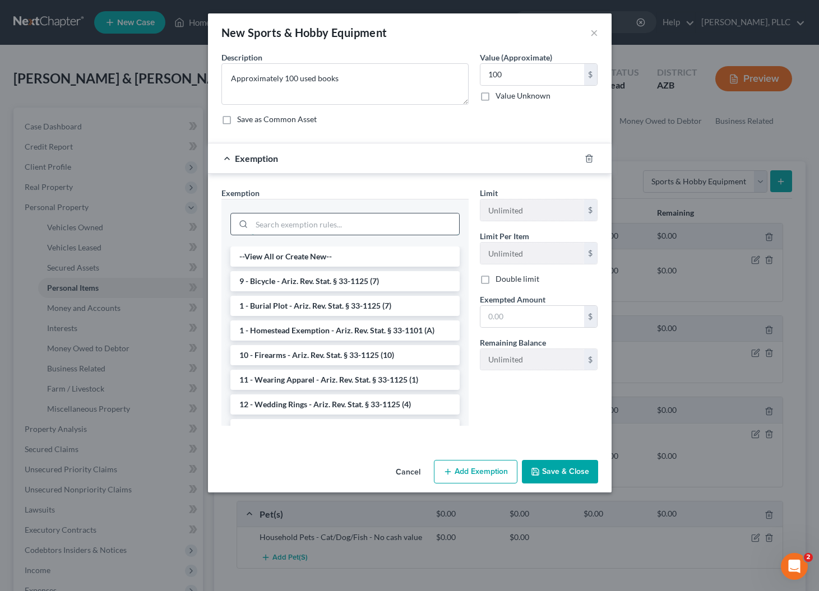
click at [309, 224] on input "search" at bounding box center [355, 224] width 207 height 21
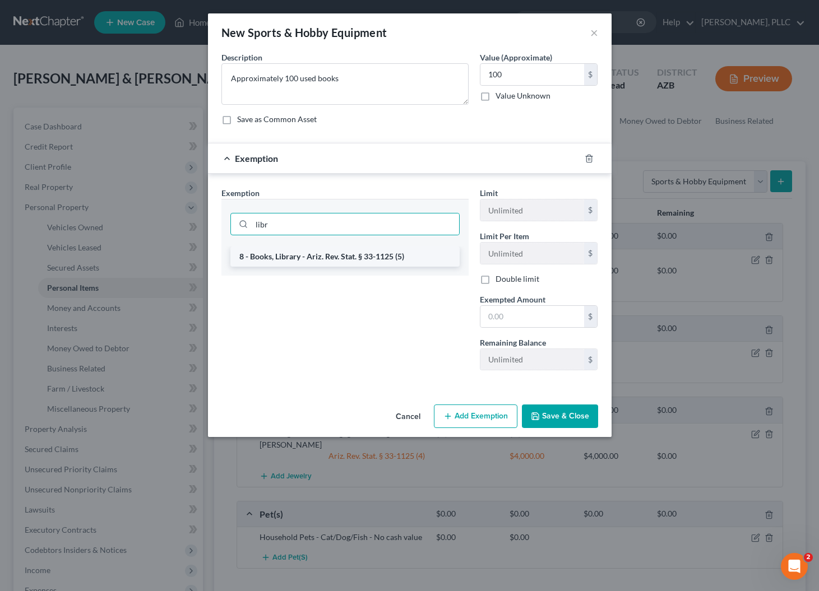
click at [299, 259] on li "8 - Books, Library - Ariz. Rev. Stat. § 33-1125 (5)" at bounding box center [344, 257] width 229 height 20
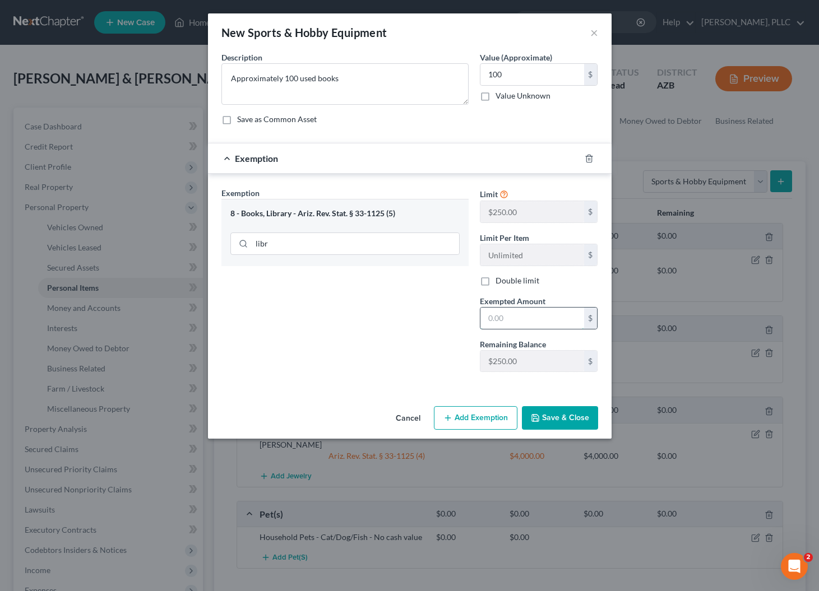
click at [521, 319] on input "text" at bounding box center [532, 318] width 104 height 21
click at [495, 281] on label "Double limit" at bounding box center [517, 280] width 44 height 11
click at [500, 281] on input "Double limit" at bounding box center [503, 278] width 7 height 7
click at [509, 315] on input "250" at bounding box center [532, 318] width 104 height 21
click at [551, 412] on button "Save & Close" at bounding box center [560, 418] width 76 height 24
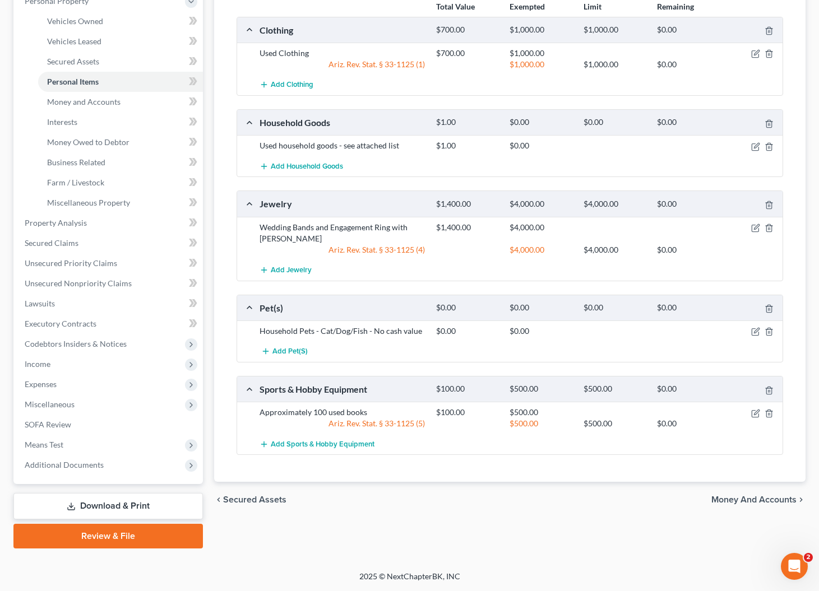
scroll to position [206, 0]
click at [754, 415] on icon "button" at bounding box center [755, 413] width 9 height 9
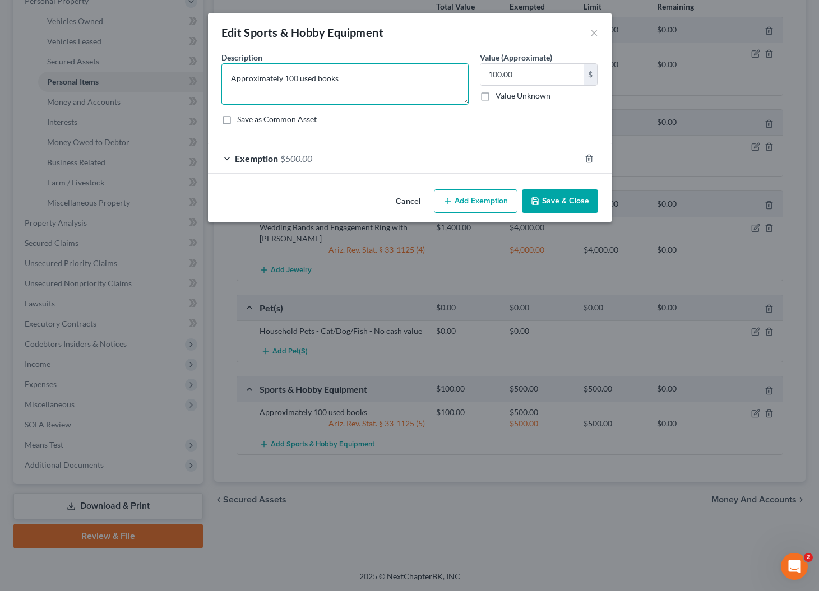
click at [290, 78] on textarea "Approximately 100 used books" at bounding box center [344, 83] width 247 height 41
click at [531, 197] on button "Save & Close" at bounding box center [560, 201] width 76 height 24
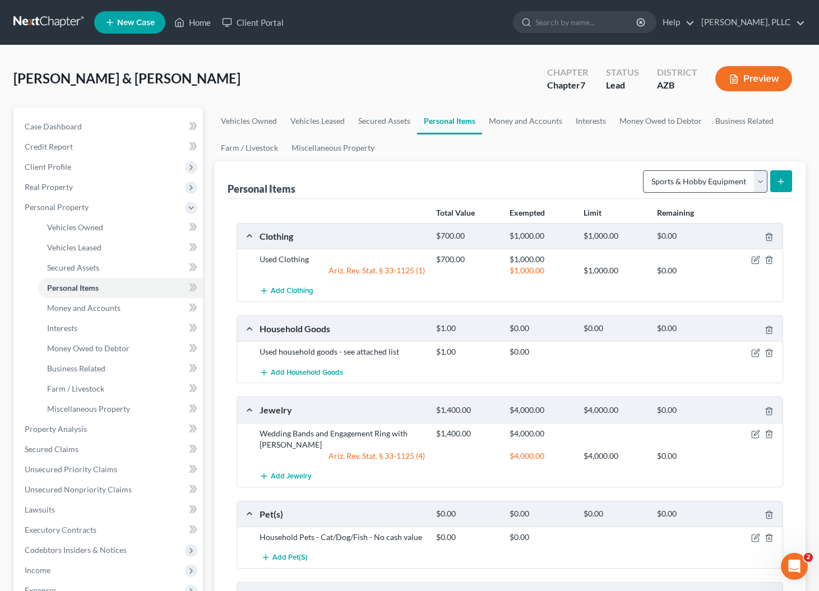
scroll to position [0, 0]
click at [780, 177] on icon "submit" at bounding box center [780, 181] width 9 height 9
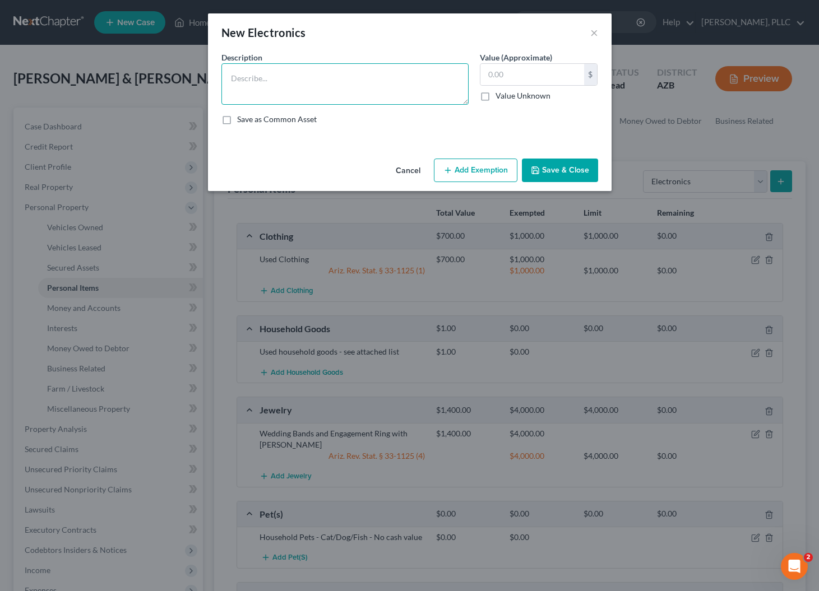
click at [386, 71] on textarea at bounding box center [344, 83] width 247 height 41
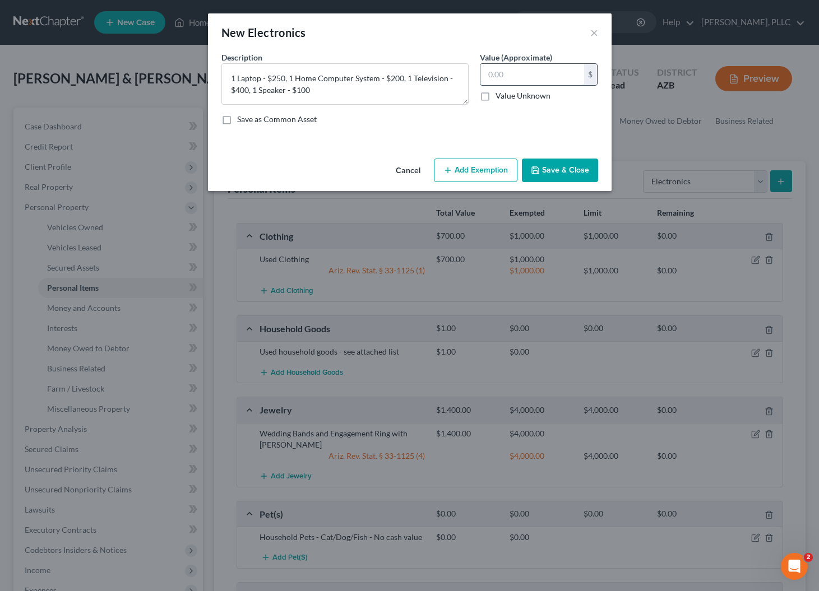
click at [511, 80] on input "text" at bounding box center [532, 74] width 104 height 21
click at [495, 169] on button "Add Exemption" at bounding box center [476, 171] width 84 height 24
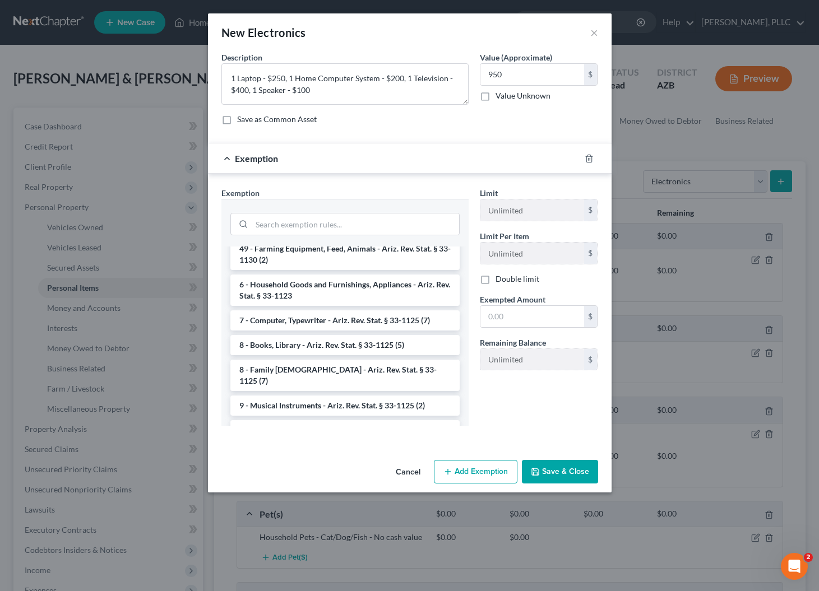
scroll to position [1297, 0]
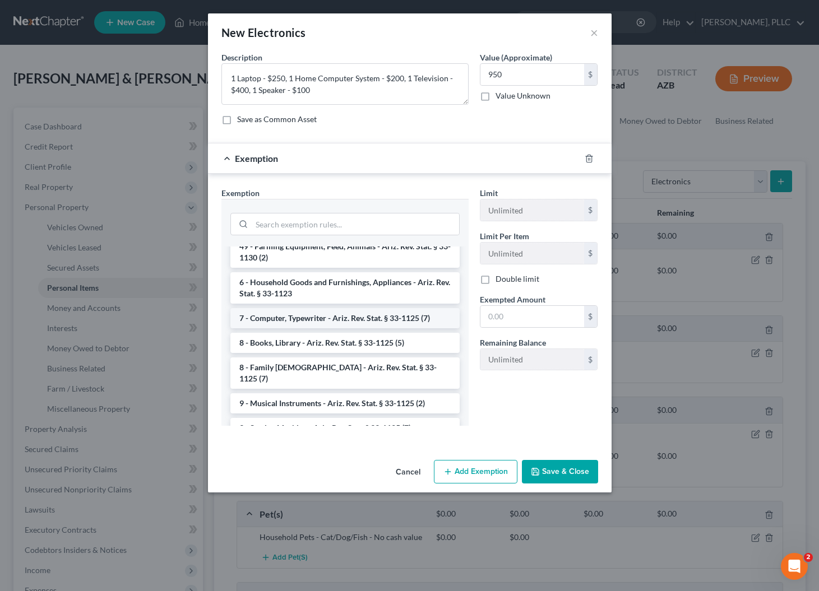
click at [282, 308] on li "7 - Computer, Typewriter - Ariz. Rev. Stat. § 33-1125 (7)" at bounding box center [344, 318] width 229 height 20
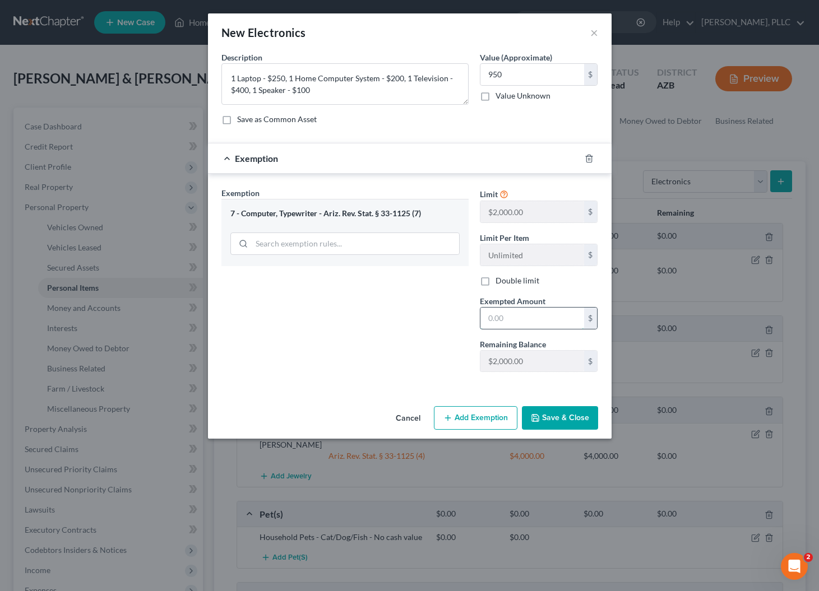
click at [498, 317] on input "text" at bounding box center [532, 318] width 104 height 21
drag, startPoint x: 402, startPoint y: 80, endPoint x: 435, endPoint y: 90, distance: 34.6
click at [435, 90] on textarea "1 Laptop - $250, 1 Home Computer System - $200, 1 Television - $400, 1 Speaker …" at bounding box center [344, 83] width 247 height 41
click at [516, 71] on input "950" at bounding box center [532, 74] width 104 height 21
click at [541, 417] on button "Save & Close" at bounding box center [560, 418] width 76 height 24
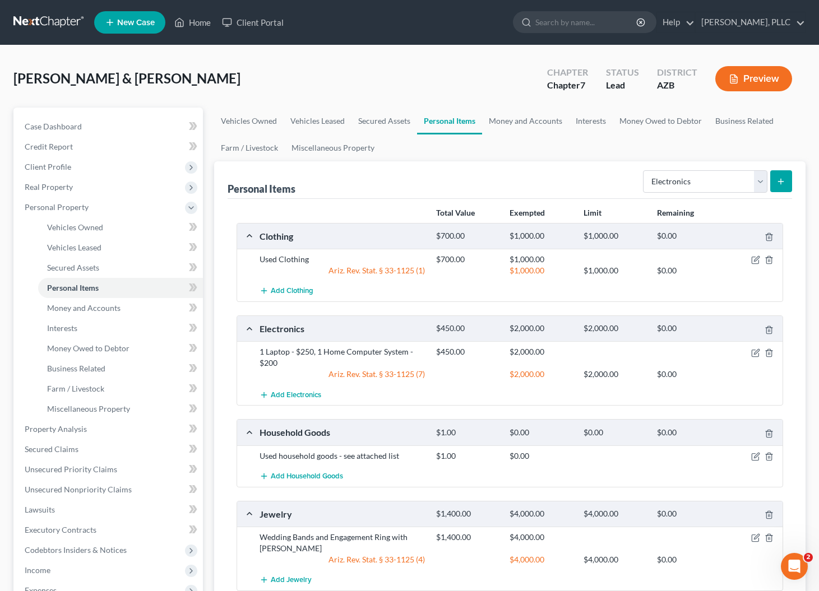
click at [777, 176] on button "submit" at bounding box center [781, 181] width 22 height 22
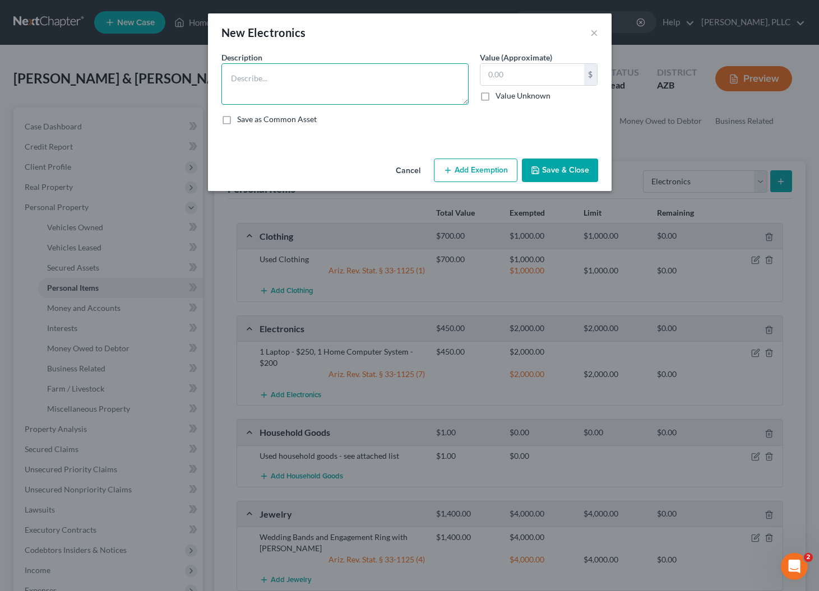
click at [433, 81] on textarea at bounding box center [344, 83] width 247 height 41
paste textarea ", 1 Television - $400, 1 Speaker - $100"
click at [565, 71] on input "text" at bounding box center [532, 74] width 104 height 21
click at [492, 171] on button "Add Exemption" at bounding box center [476, 171] width 84 height 24
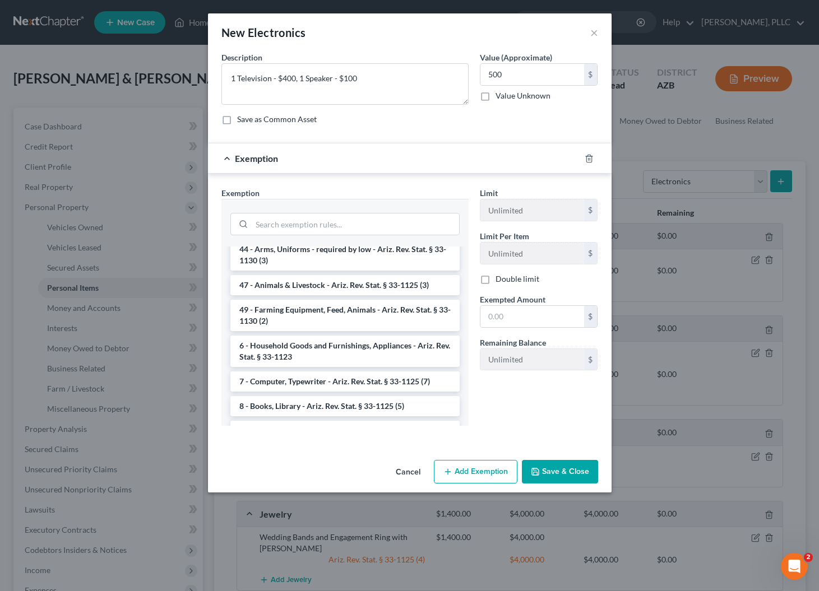
scroll to position [1235, 0]
click at [318, 334] on li "6 - Household Goods and Furnishings, Appliances - Ariz. Rev. Stat. § 33-1123" at bounding box center [344, 349] width 229 height 31
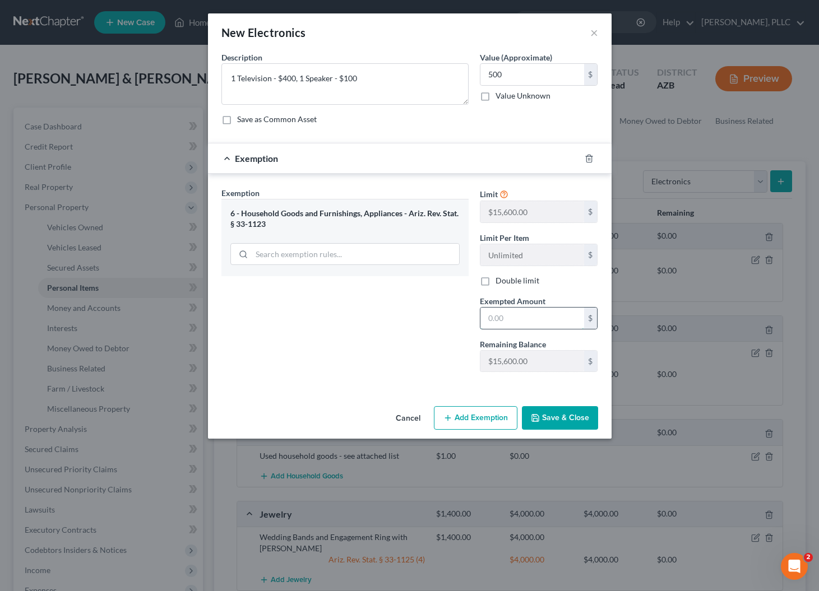
click at [509, 317] on input "text" at bounding box center [532, 318] width 104 height 21
click at [557, 414] on button "Save & Close" at bounding box center [560, 418] width 76 height 24
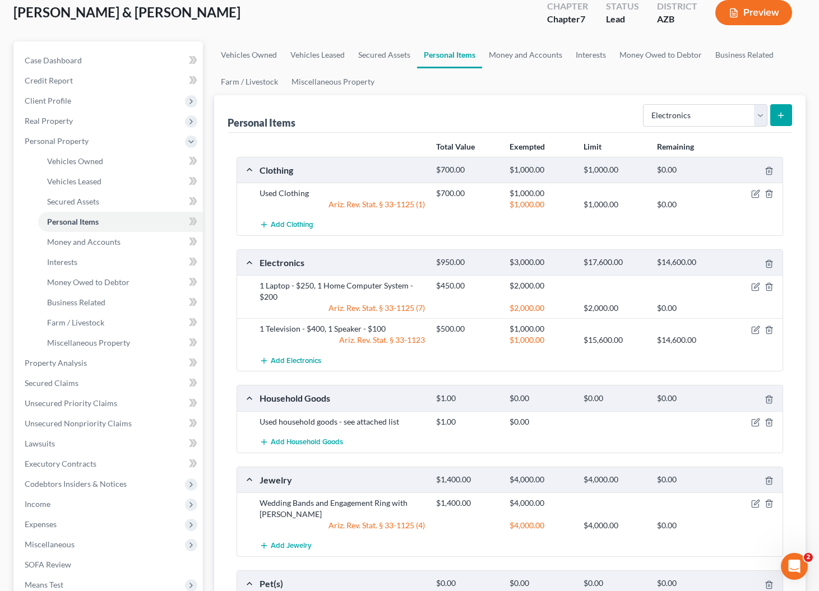
scroll to position [77, 0]
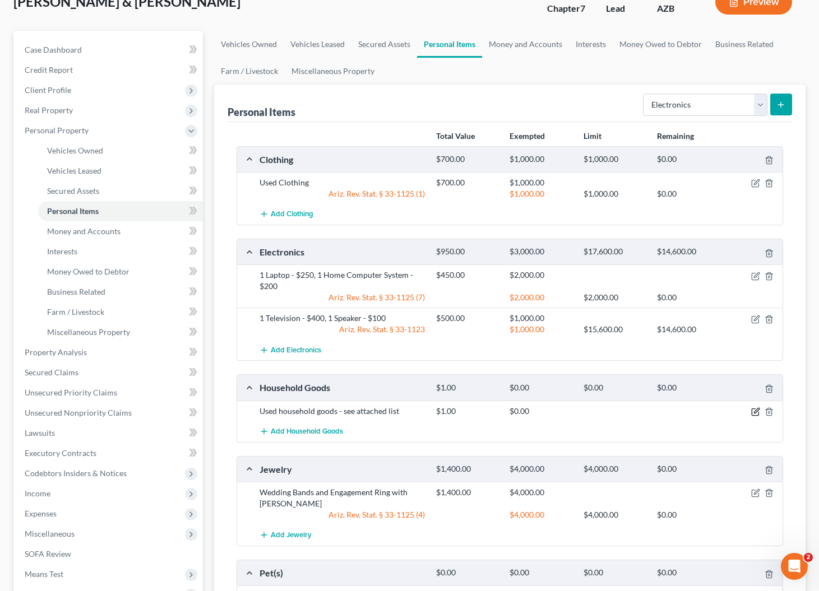
click at [755, 413] on icon "button" at bounding box center [755, 411] width 9 height 9
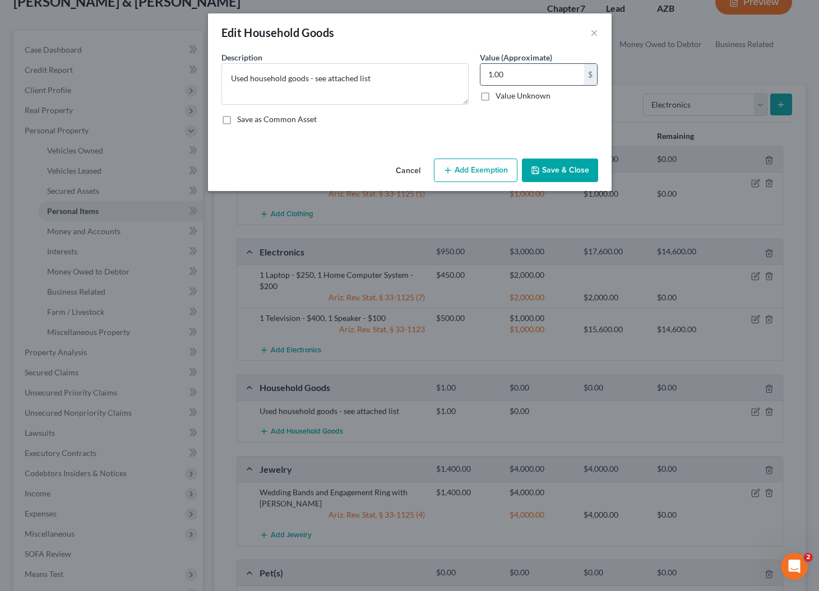
click at [535, 76] on input "1.00" at bounding box center [532, 74] width 104 height 21
click at [491, 169] on button "Add Exemption" at bounding box center [476, 171] width 84 height 24
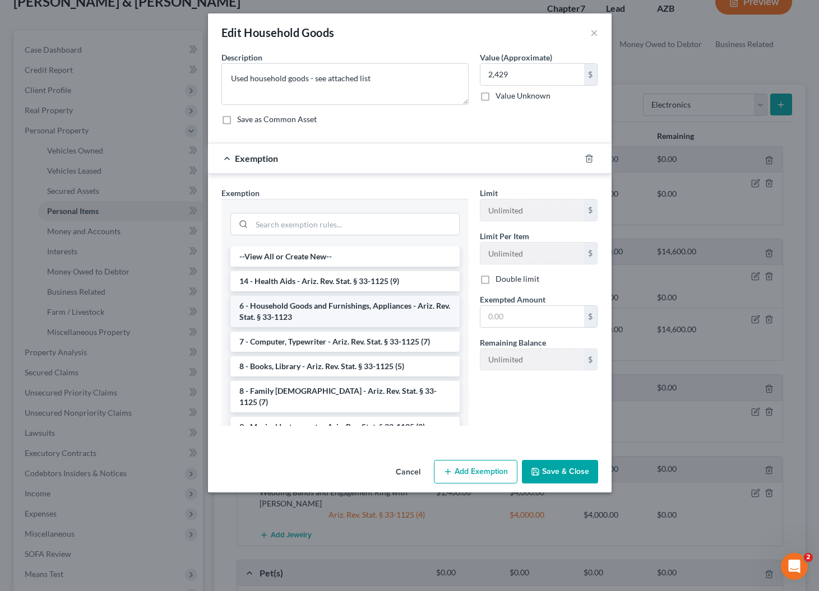
click at [332, 306] on li "6 - Household Goods and Furnishings, Appliances - Ariz. Rev. Stat. § 33-1123" at bounding box center [344, 311] width 229 height 31
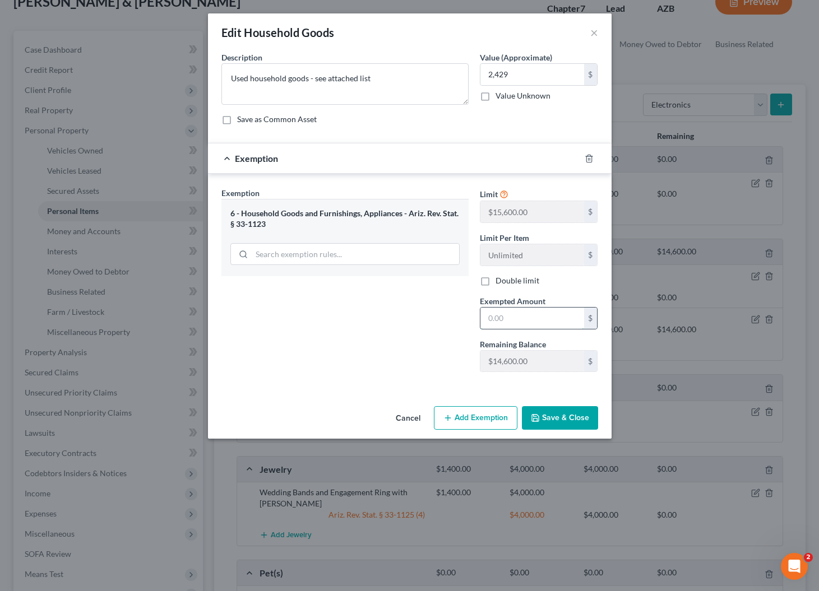
click at [510, 320] on input "text" at bounding box center [532, 318] width 104 height 21
click at [550, 422] on button "Save & Close" at bounding box center [560, 418] width 76 height 24
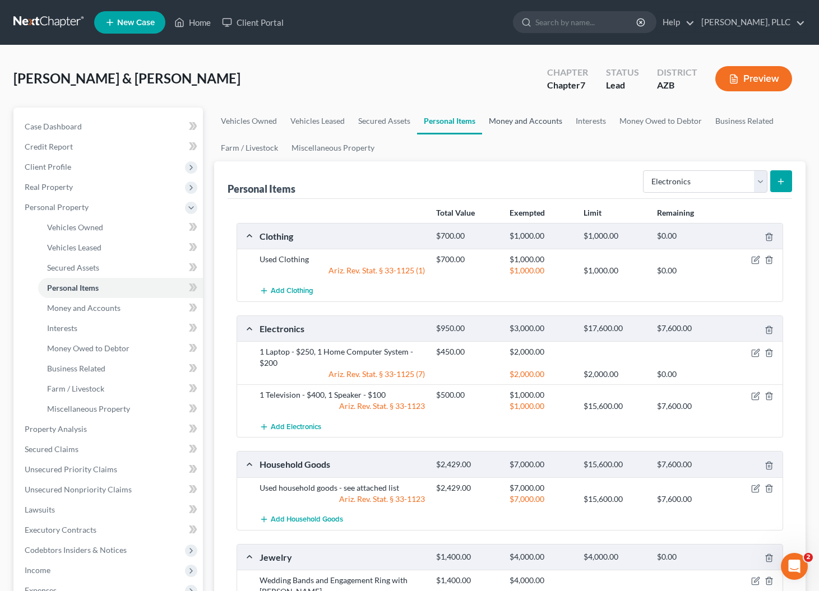
scroll to position [0, 0]
click at [513, 122] on link "Money and Accounts" at bounding box center [525, 121] width 87 height 27
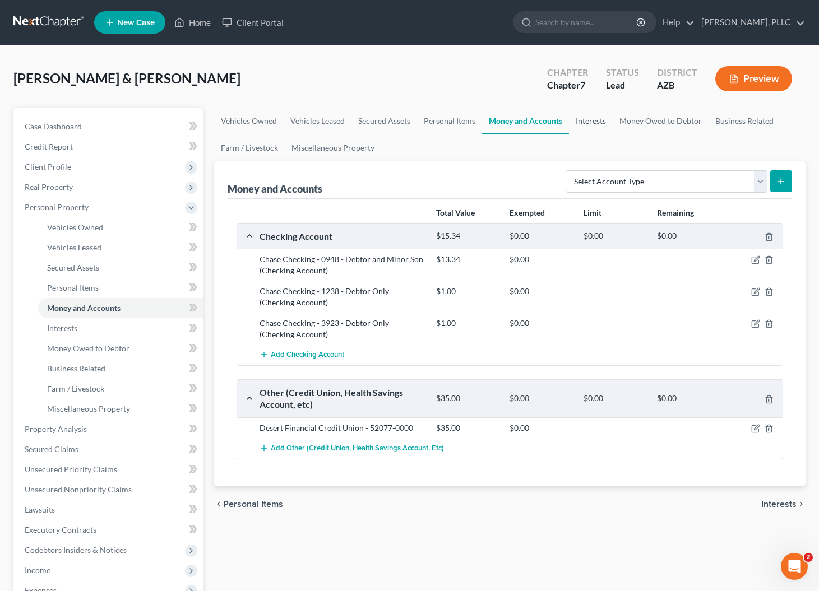
click at [586, 122] on link "Interests" at bounding box center [591, 121] width 44 height 27
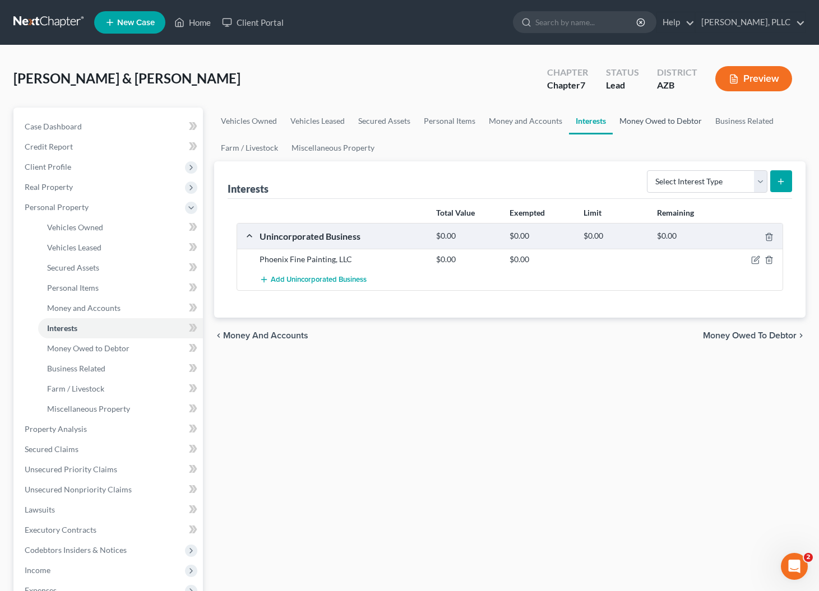
click at [643, 123] on link "Money Owed to Debtor" at bounding box center [661, 121] width 96 height 27
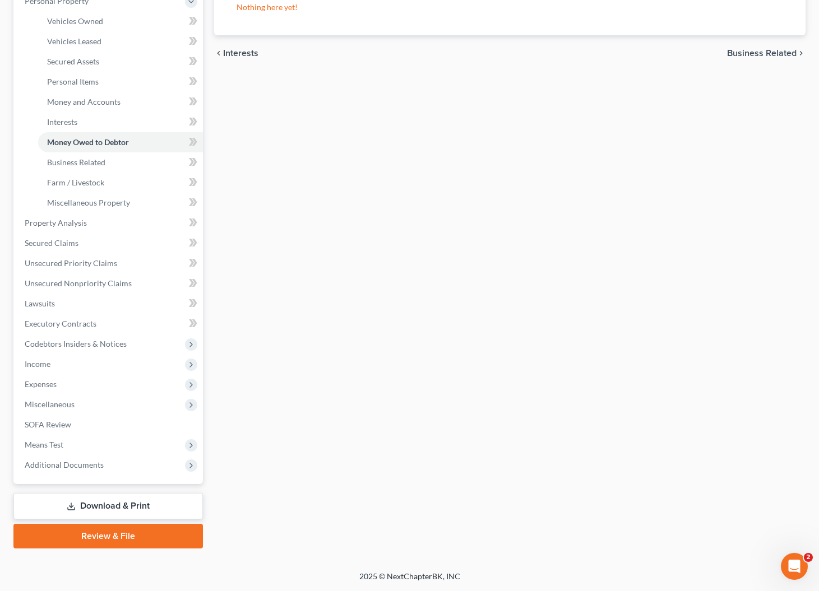
click at [103, 508] on link "Download & Print" at bounding box center [107, 506] width 189 height 26
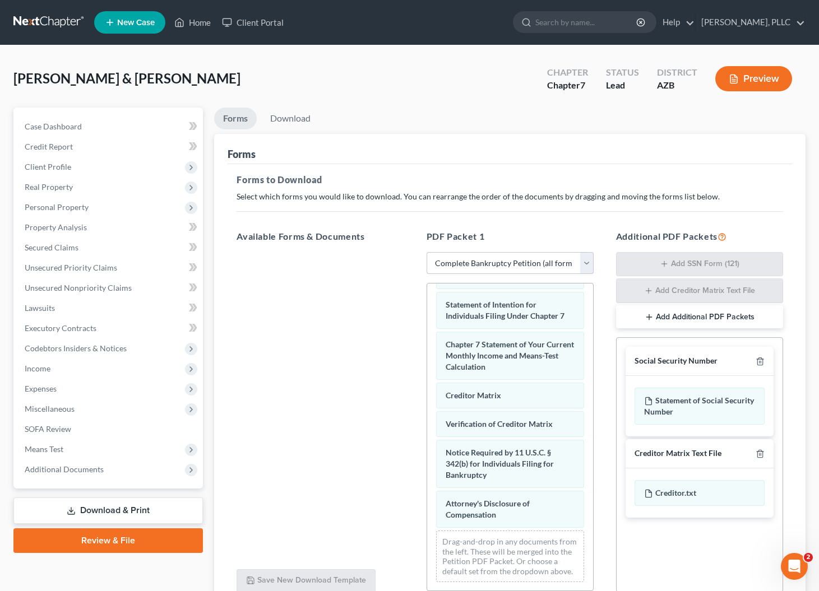
scroll to position [433, 0]
click at [45, 449] on span "Means Test" at bounding box center [44, 449] width 39 height 10
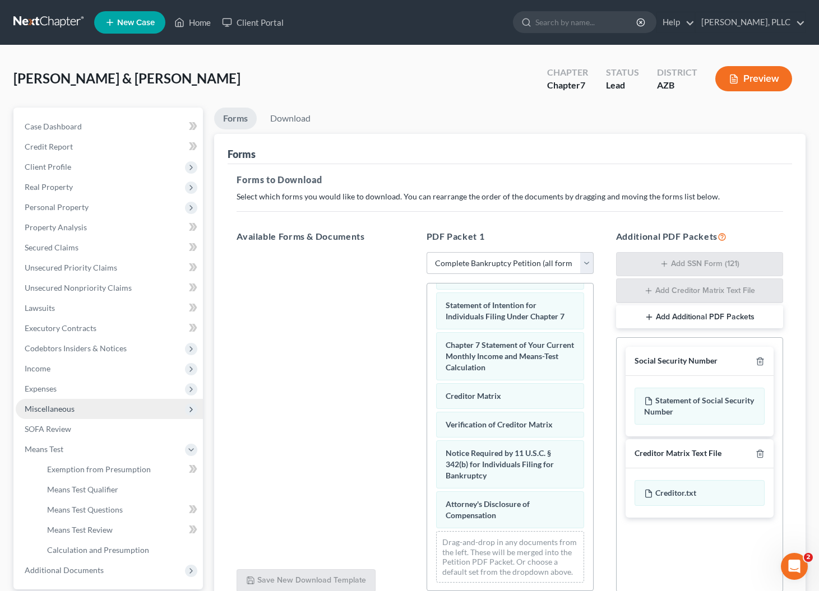
click at [49, 412] on span "Miscellaneous" at bounding box center [50, 409] width 50 height 10
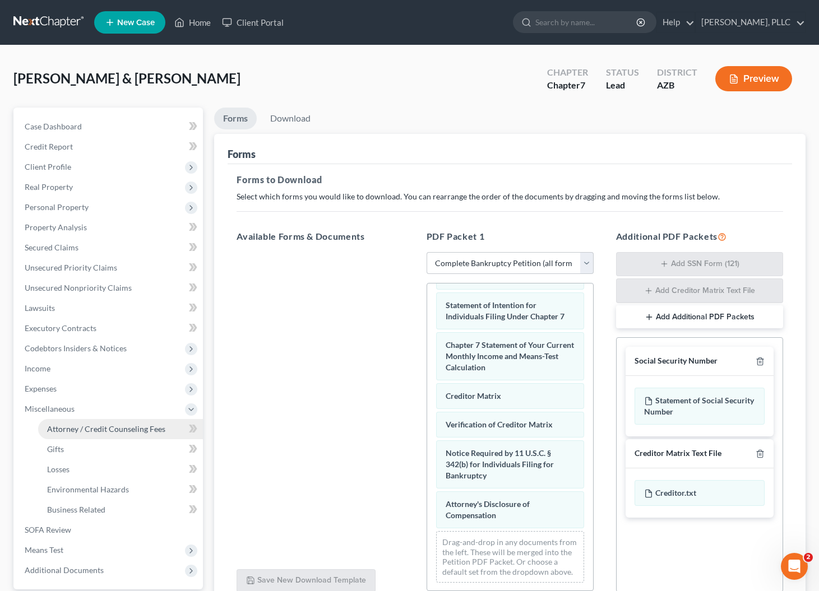
click at [71, 427] on span "Attorney / Credit Counseling Fees" at bounding box center [106, 429] width 118 height 10
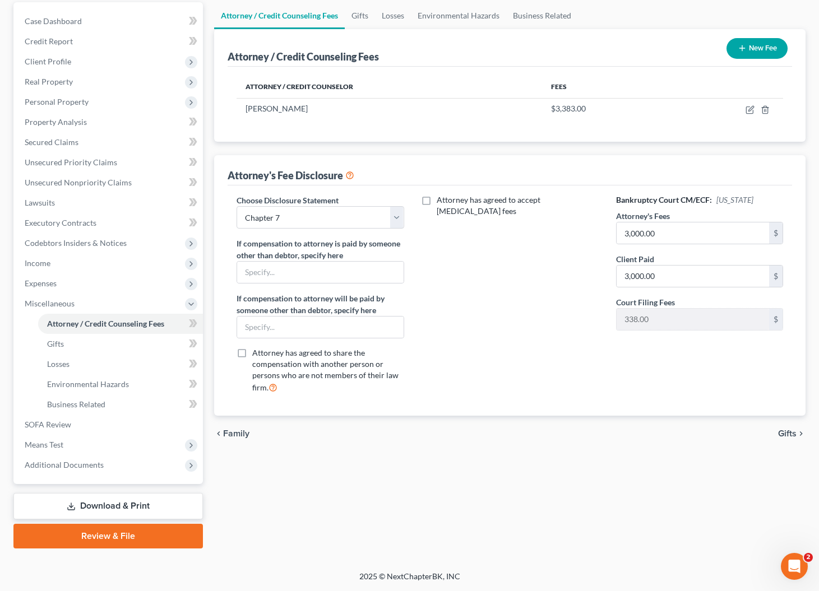
click at [92, 504] on link "Download & Print" at bounding box center [107, 506] width 189 height 26
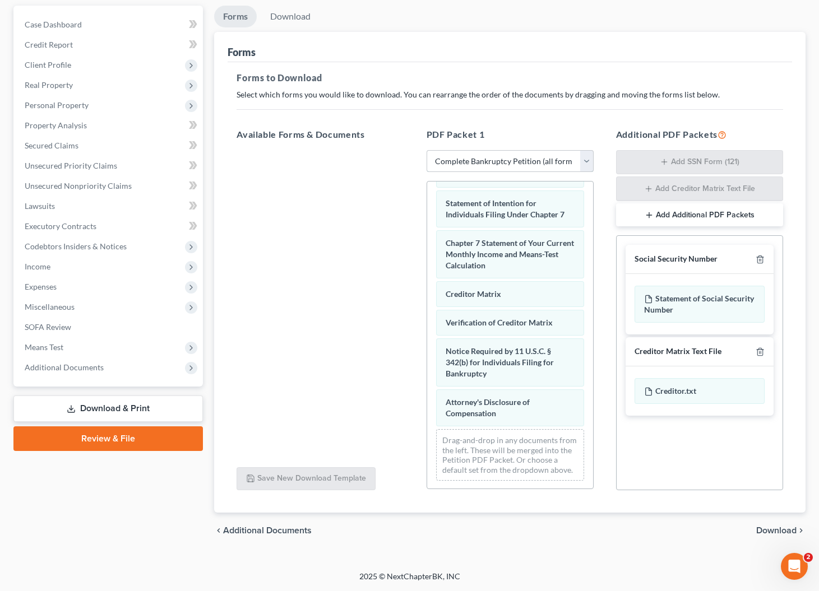
scroll to position [102, 0]
click at [781, 531] on span "Download" at bounding box center [776, 530] width 40 height 9
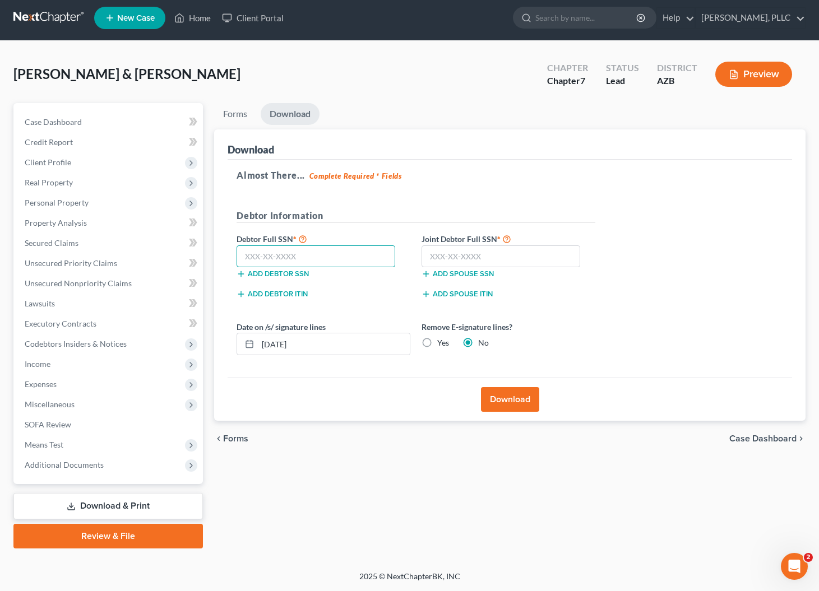
click at [340, 248] on input "text" at bounding box center [316, 256] width 159 height 22
click at [496, 252] on input "text" at bounding box center [500, 256] width 159 height 22
click at [531, 397] on button "Download" at bounding box center [510, 399] width 58 height 25
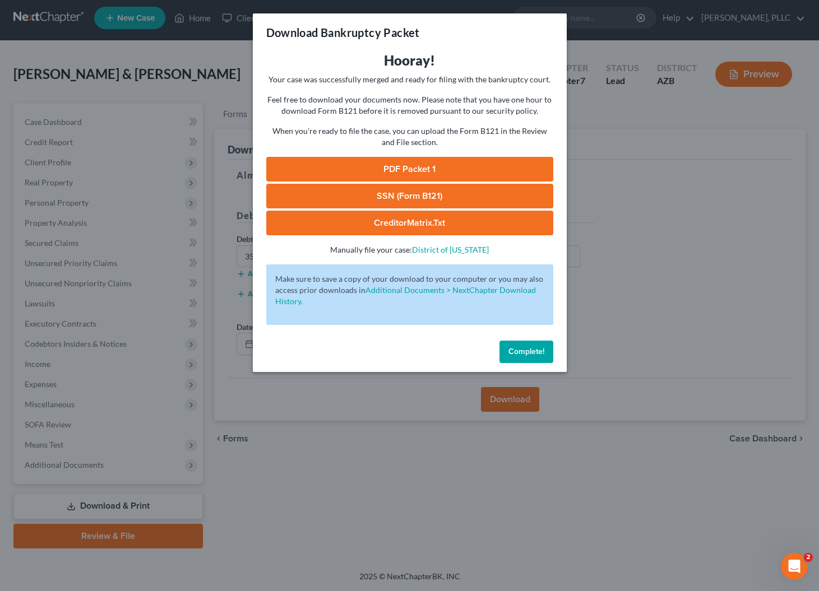
click at [397, 170] on link "PDF Packet 1" at bounding box center [409, 169] width 287 height 25
click at [533, 351] on span "Complete!" at bounding box center [526, 352] width 36 height 10
